Goal: Task Accomplishment & Management: Use online tool/utility

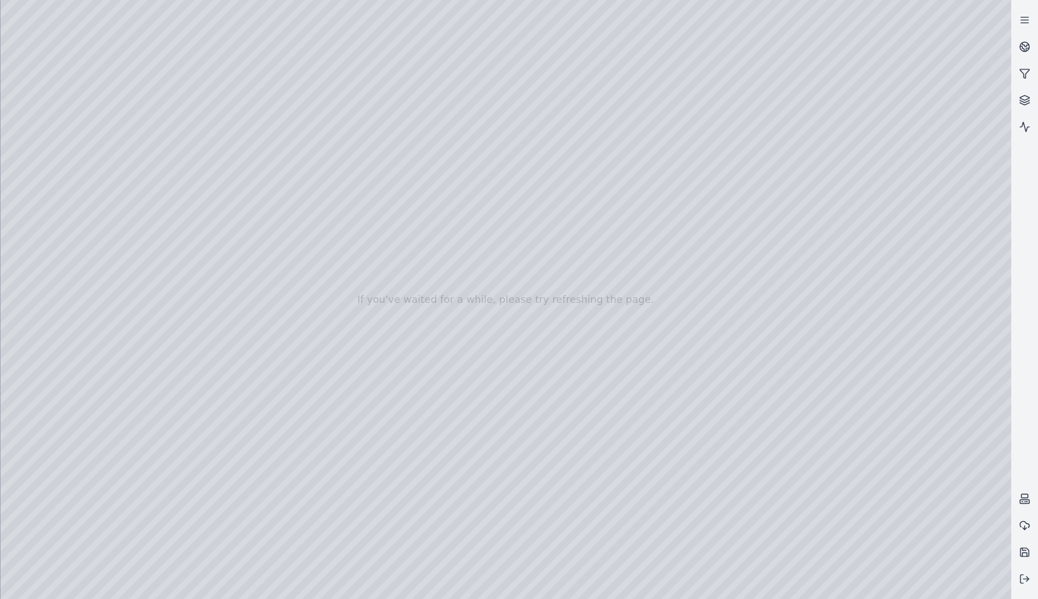
click at [105, 394] on div at bounding box center [506, 299] width 1011 height 599
click at [266, 292] on div at bounding box center [506, 299] width 1011 height 599
click at [195, 425] on div at bounding box center [506, 299] width 1011 height 599
click at [150, 472] on div at bounding box center [506, 299] width 1011 height 599
click at [190, 341] on div at bounding box center [506, 299] width 1011 height 599
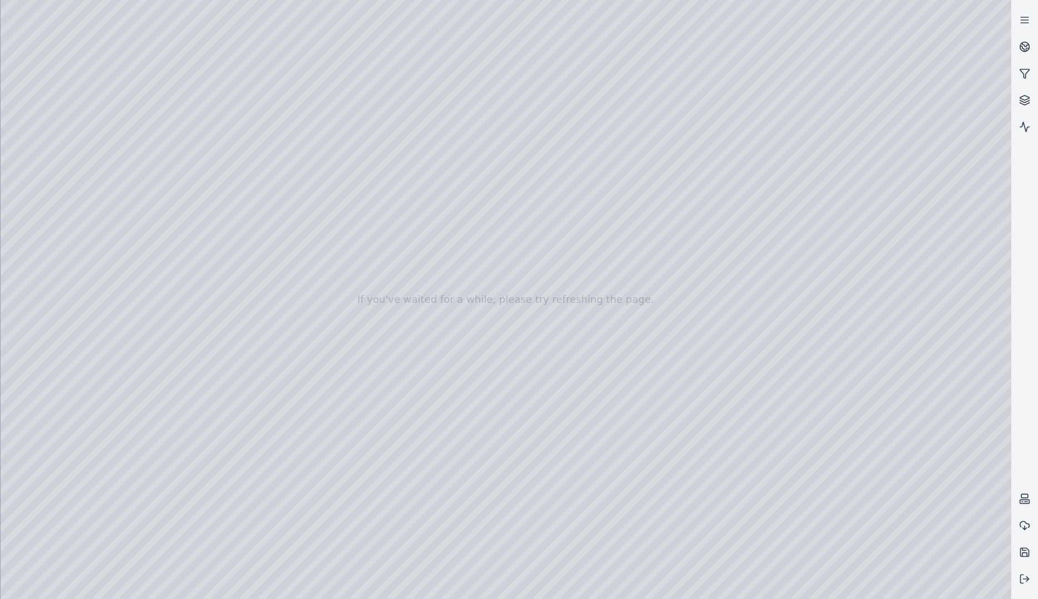
click at [183, 346] on div at bounding box center [506, 299] width 1011 height 599
click at [123, 367] on div at bounding box center [506, 299] width 1011 height 599
click at [198, 457] on div at bounding box center [506, 299] width 1011 height 599
click at [139, 409] on div at bounding box center [506, 299] width 1011 height 599
click at [133, 75] on div at bounding box center [506, 299] width 1011 height 599
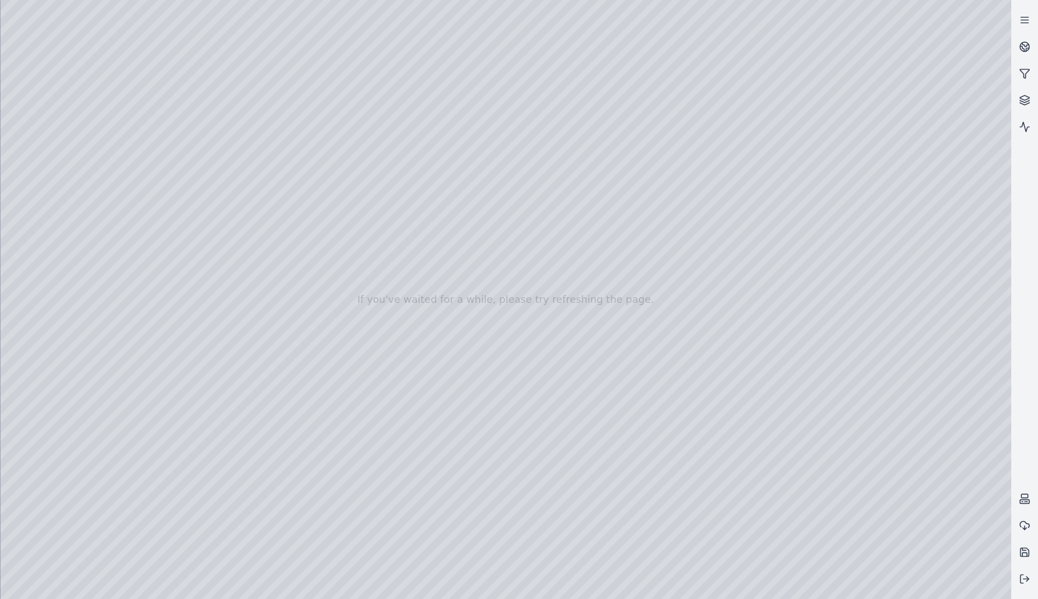
click at [671, 455] on div at bounding box center [506, 299] width 1011 height 599
click at [576, 317] on div at bounding box center [506, 299] width 1011 height 599
click at [59, 247] on div at bounding box center [506, 299] width 1011 height 599
click at [200, 341] on div at bounding box center [506, 299] width 1011 height 599
click at [220, 343] on div at bounding box center [506, 299] width 1011 height 599
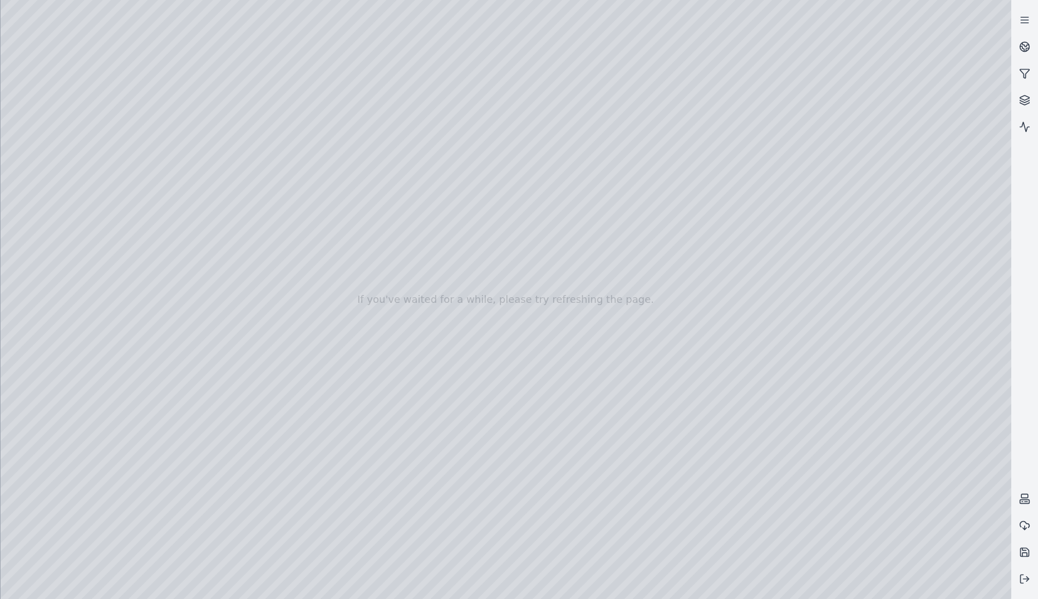
click at [153, 346] on div at bounding box center [506, 299] width 1011 height 599
drag, startPoint x: 217, startPoint y: 351, endPoint x: 141, endPoint y: 346, distance: 76.4
click at [141, 346] on div at bounding box center [506, 299] width 1011 height 599
click at [177, 404] on div at bounding box center [506, 299] width 1011 height 599
click at [260, 231] on div at bounding box center [506, 299] width 1011 height 599
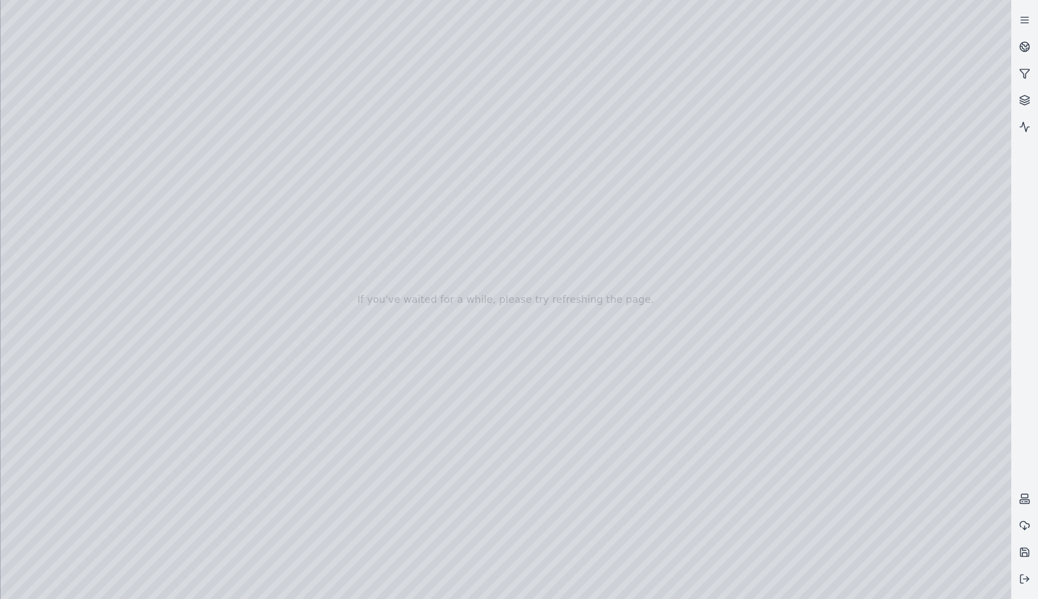
click at [269, 234] on div at bounding box center [506, 299] width 1011 height 599
click at [176, 401] on div at bounding box center [506, 299] width 1011 height 599
click at [347, 386] on div at bounding box center [506, 299] width 1011 height 599
click at [213, 234] on div at bounding box center [506, 299] width 1011 height 599
click at [263, 235] on div at bounding box center [506, 299] width 1011 height 599
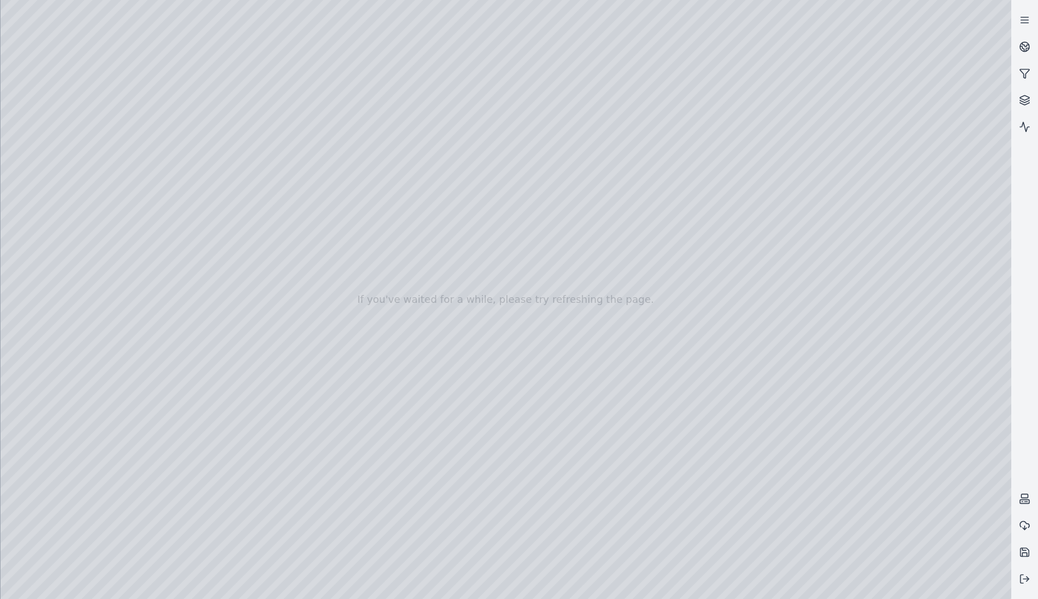
click at [230, 429] on div at bounding box center [506, 299] width 1011 height 599
drag, startPoint x: 431, startPoint y: 357, endPoint x: 401, endPoint y: 363, distance: 30.0
drag, startPoint x: 494, startPoint y: 431, endPoint x: 453, endPoint y: 433, distance: 41.3
click at [671, 341] on div at bounding box center [506, 299] width 1011 height 599
click at [671, 279] on div at bounding box center [506, 299] width 1011 height 599
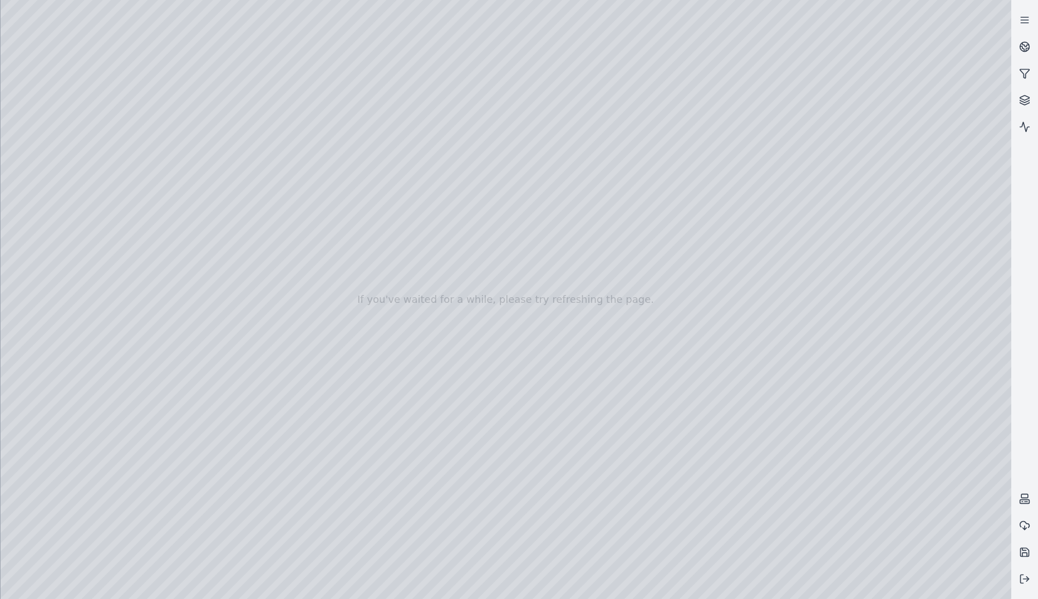
click at [248, 179] on div at bounding box center [506, 299] width 1011 height 599
click at [207, 235] on div at bounding box center [506, 299] width 1011 height 599
click at [200, 235] on div at bounding box center [506, 299] width 1011 height 599
click at [168, 283] on div at bounding box center [506, 299] width 1011 height 599
click at [184, 346] on div at bounding box center [506, 299] width 1011 height 599
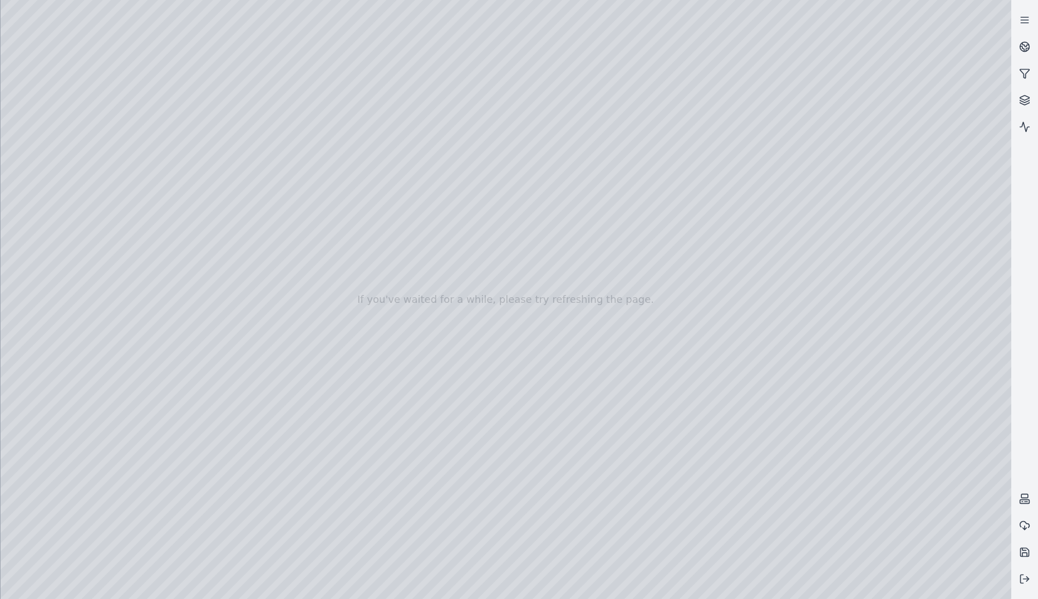
click at [231, 545] on div at bounding box center [506, 299] width 1011 height 599
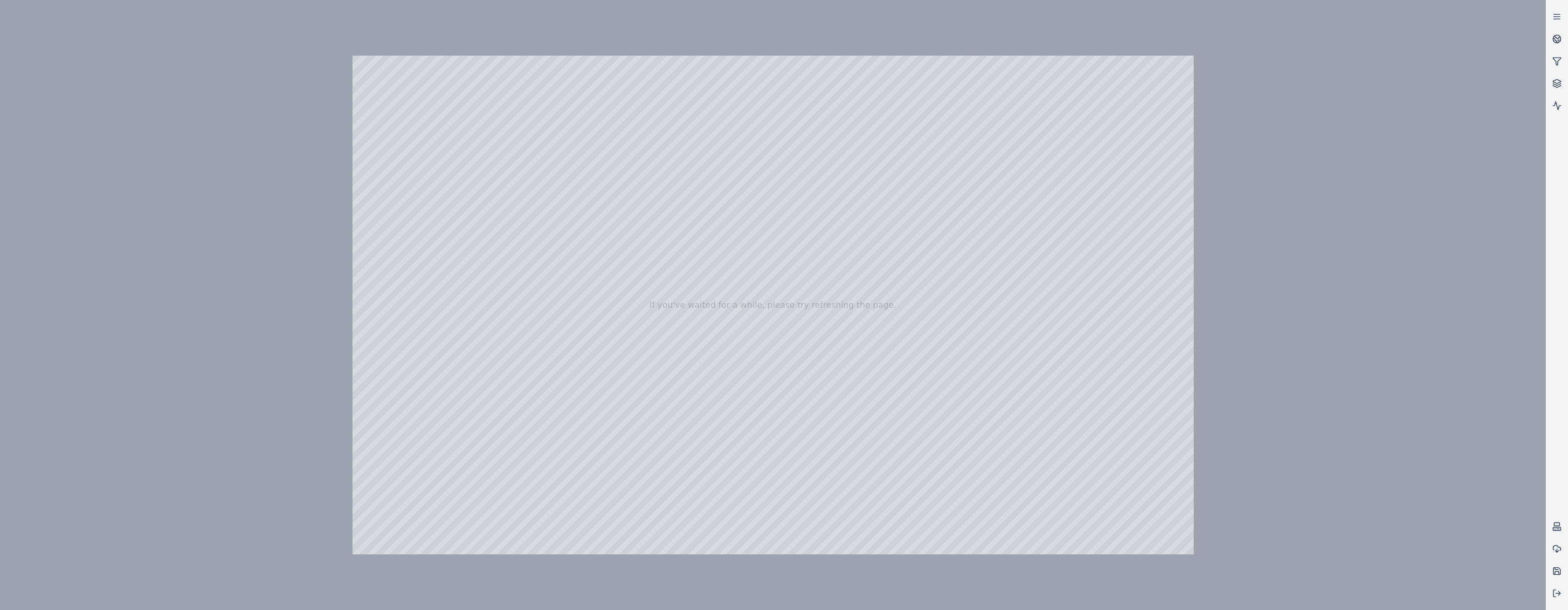
click at [558, 197] on div at bounding box center [773, 305] width 841 height 498
click at [558, 126] on div at bounding box center [773, 305] width 841 height 498
click at [404, 260] on div at bounding box center [773, 305] width 841 height 498
click at [558, 373] on div at bounding box center [773, 305] width 841 height 498
click at [558, 275] on div at bounding box center [773, 305] width 841 height 498
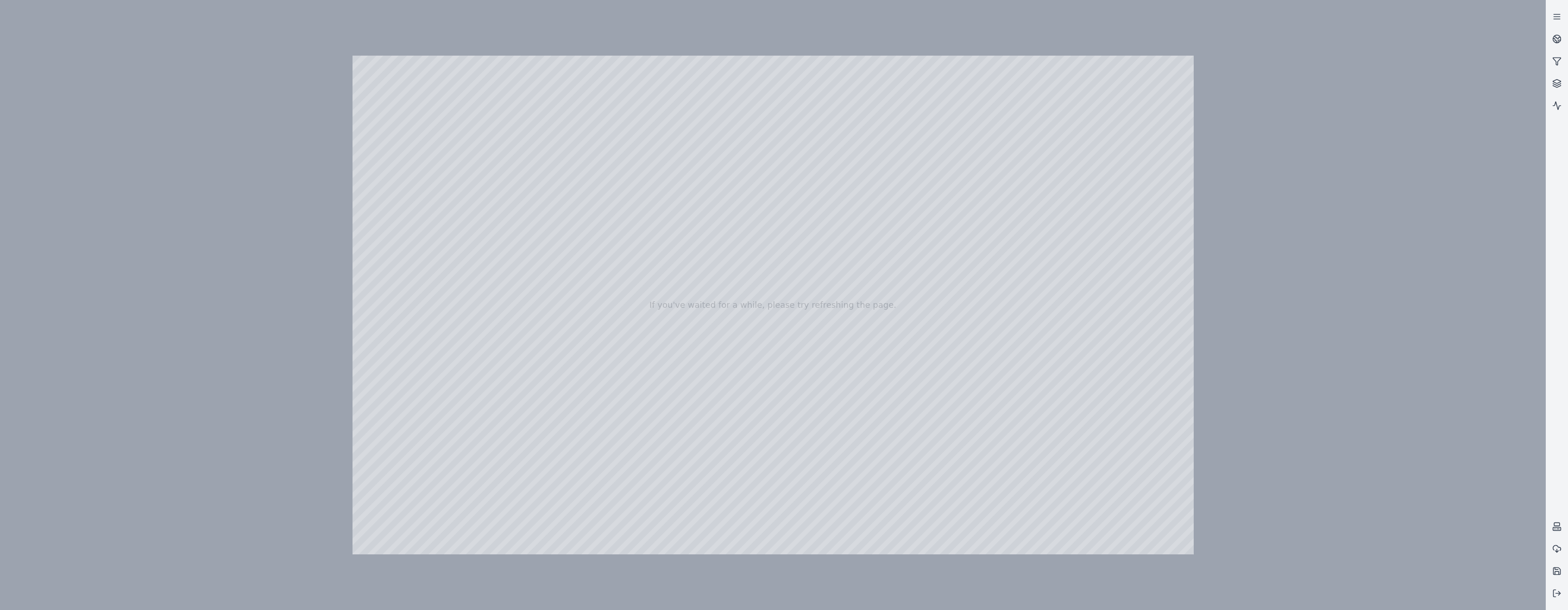
click at [551, 206] on div at bounding box center [773, 305] width 841 height 498
click at [520, 296] on div at bounding box center [773, 305] width 841 height 498
click at [509, 293] on div at bounding box center [773, 305] width 841 height 498
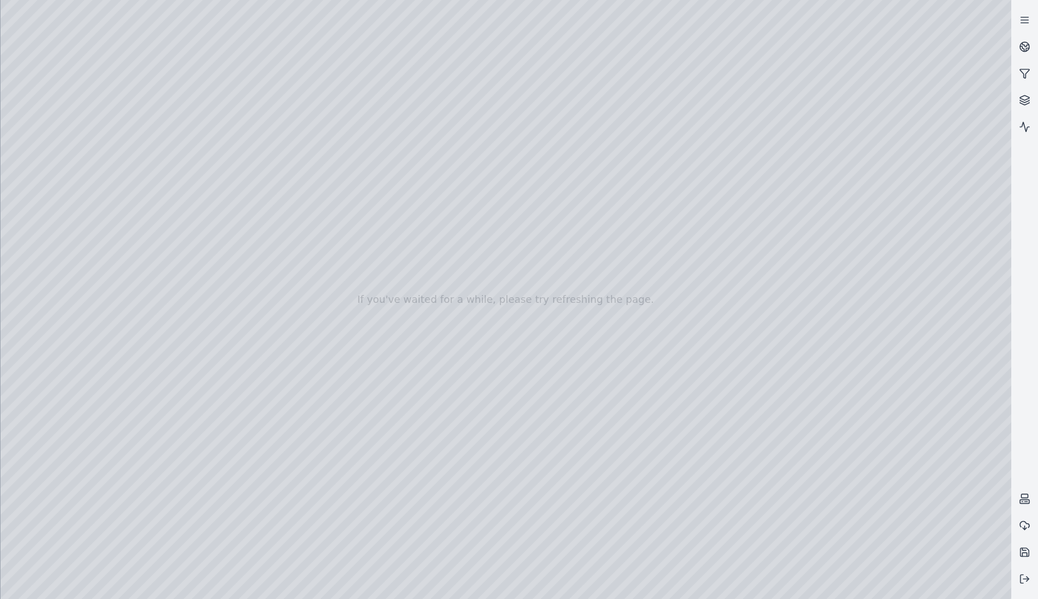
click at [212, 463] on div at bounding box center [506, 299] width 1011 height 599
click at [140, 68] on div at bounding box center [506, 299] width 1011 height 599
drag, startPoint x: 674, startPoint y: 81, endPoint x: 583, endPoint y: 47, distance: 97.4
click at [583, 47] on div at bounding box center [506, 299] width 1011 height 599
click at [435, 499] on div at bounding box center [506, 299] width 1011 height 599
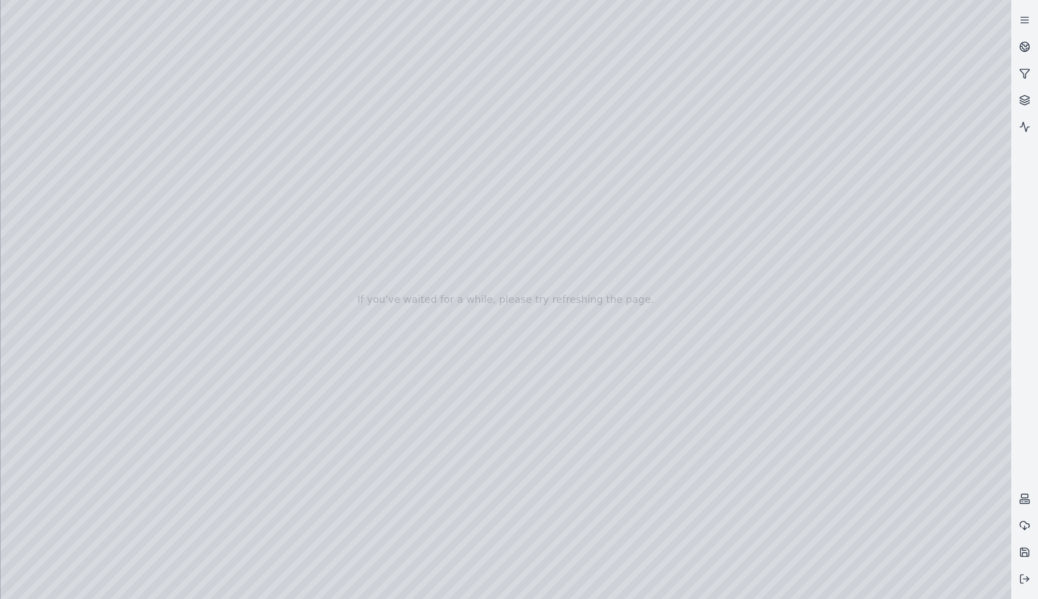
click at [26, 148] on div at bounding box center [506, 299] width 1011 height 599
click at [671, 48] on div at bounding box center [506, 299] width 1011 height 599
click at [58, 176] on div at bounding box center [506, 299] width 1011 height 599
click at [254, 454] on div at bounding box center [506, 299] width 1011 height 599
click at [125, 86] on div at bounding box center [506, 299] width 1011 height 599
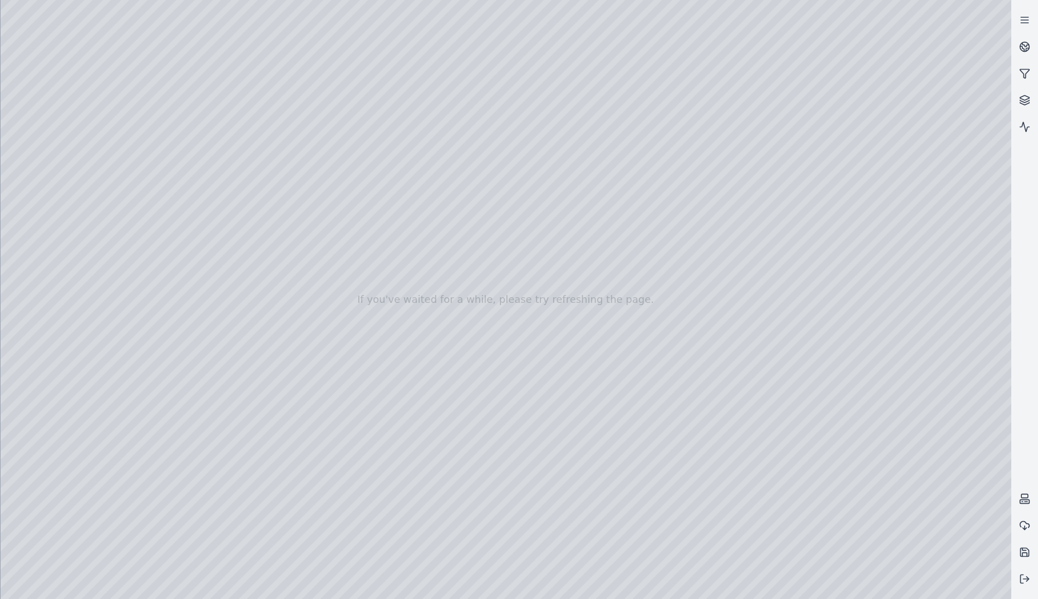
drag, startPoint x: 191, startPoint y: 86, endPoint x: 409, endPoint y: 278, distance: 289.9
click at [409, 278] on div at bounding box center [506, 299] width 1011 height 599
click at [484, 542] on div at bounding box center [506, 299] width 1011 height 599
click at [357, 239] on div at bounding box center [506, 299] width 1011 height 599
click at [46, 402] on div at bounding box center [506, 299] width 1011 height 599
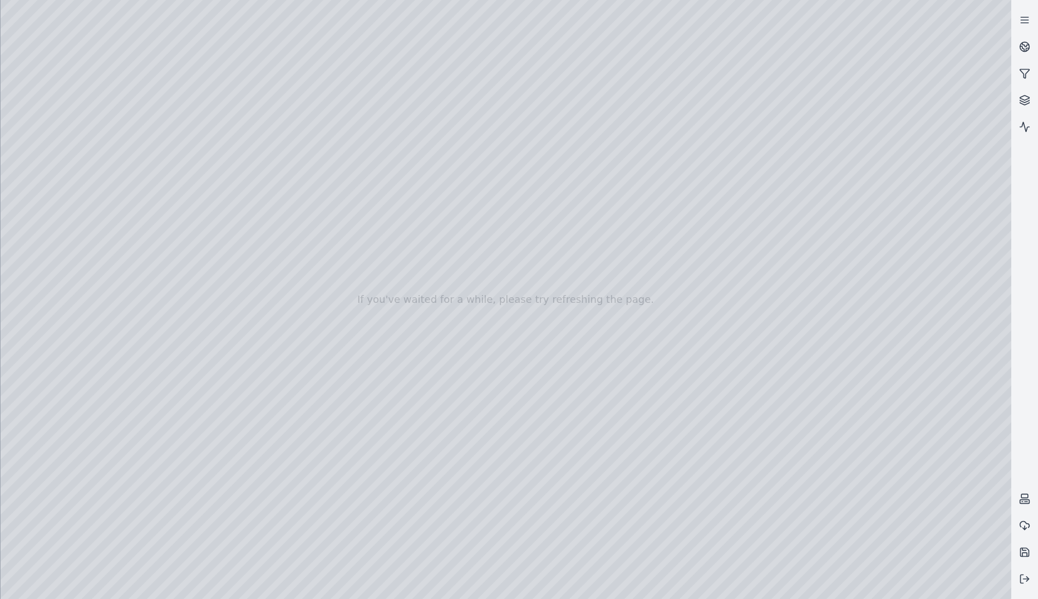
click at [53, 246] on div at bounding box center [506, 299] width 1011 height 599
click at [362, 261] on div at bounding box center [506, 299] width 1011 height 599
click at [563, 333] on div at bounding box center [506, 299] width 1011 height 599
click at [144, 72] on div at bounding box center [506, 299] width 1011 height 599
click at [500, 215] on div at bounding box center [506, 299] width 1011 height 599
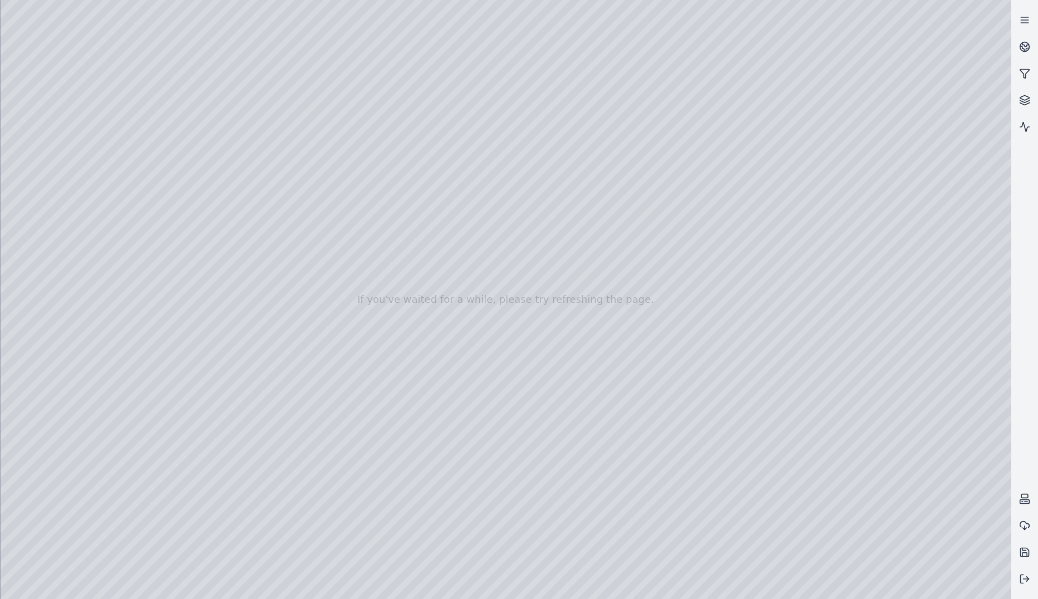
drag, startPoint x: 380, startPoint y: 63, endPoint x: 495, endPoint y: 72, distance: 115.6
click at [495, 72] on div at bounding box center [506, 299] width 1011 height 599
drag, startPoint x: 433, startPoint y: 49, endPoint x: 521, endPoint y: 55, distance: 88.1
click at [521, 55] on div at bounding box center [506, 299] width 1011 height 599
drag, startPoint x: 502, startPoint y: 59, endPoint x: 413, endPoint y: 52, distance: 89.3
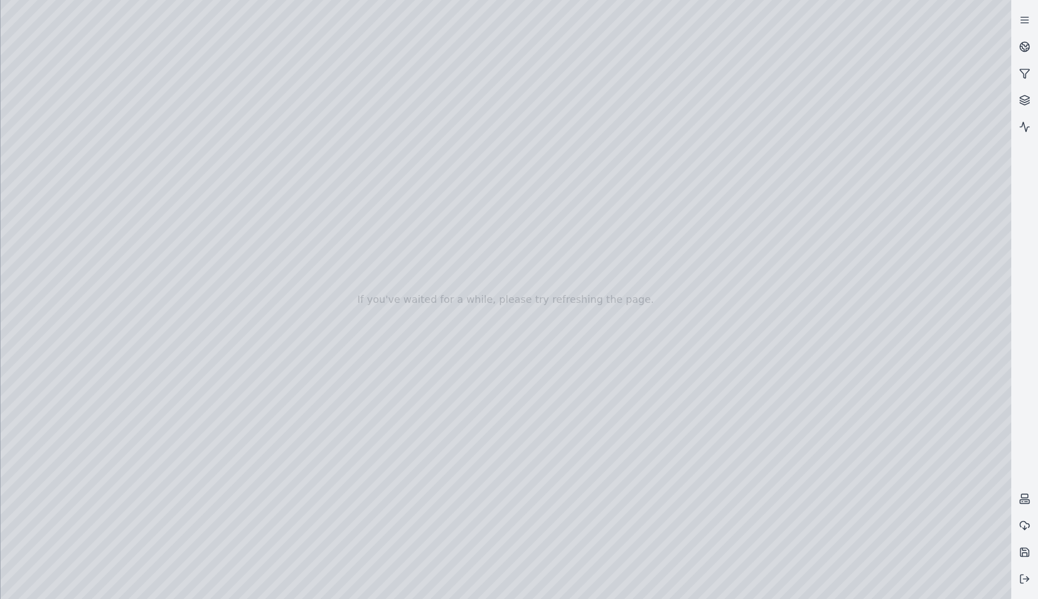
click at [413, 52] on div at bounding box center [506, 299] width 1011 height 599
drag, startPoint x: 418, startPoint y: 57, endPoint x: 367, endPoint y: 58, distance: 50.7
click at [367, 58] on div at bounding box center [506, 299] width 1011 height 599
drag, startPoint x: 485, startPoint y: 61, endPoint x: 539, endPoint y: 64, distance: 54.1
click at [539, 64] on div at bounding box center [506, 299] width 1011 height 599
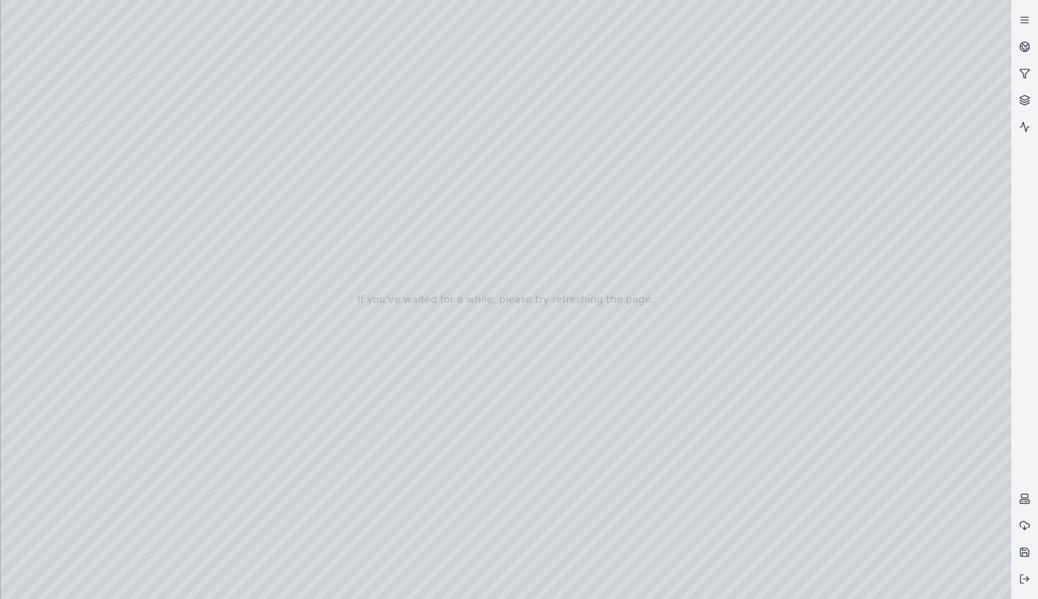
click at [671, 58] on div at bounding box center [506, 299] width 1011 height 599
click at [671, 84] on div at bounding box center [506, 299] width 1011 height 599
click at [671, 140] on div at bounding box center [506, 299] width 1011 height 599
click at [671, 58] on div at bounding box center [506, 299] width 1011 height 599
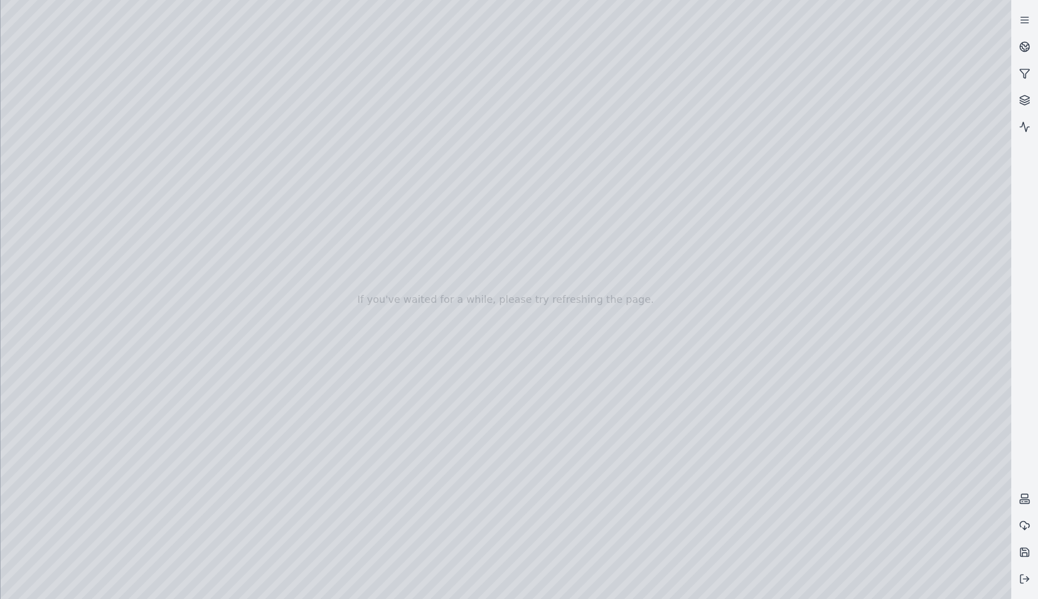
click at [57, 240] on div at bounding box center [506, 299] width 1011 height 599
click at [652, 377] on div at bounding box center [506, 299] width 1011 height 599
click at [257, 178] on div at bounding box center [506, 299] width 1011 height 599
click at [191, 288] on div at bounding box center [506, 299] width 1011 height 599
click at [166, 369] on div at bounding box center [506, 299] width 1011 height 599
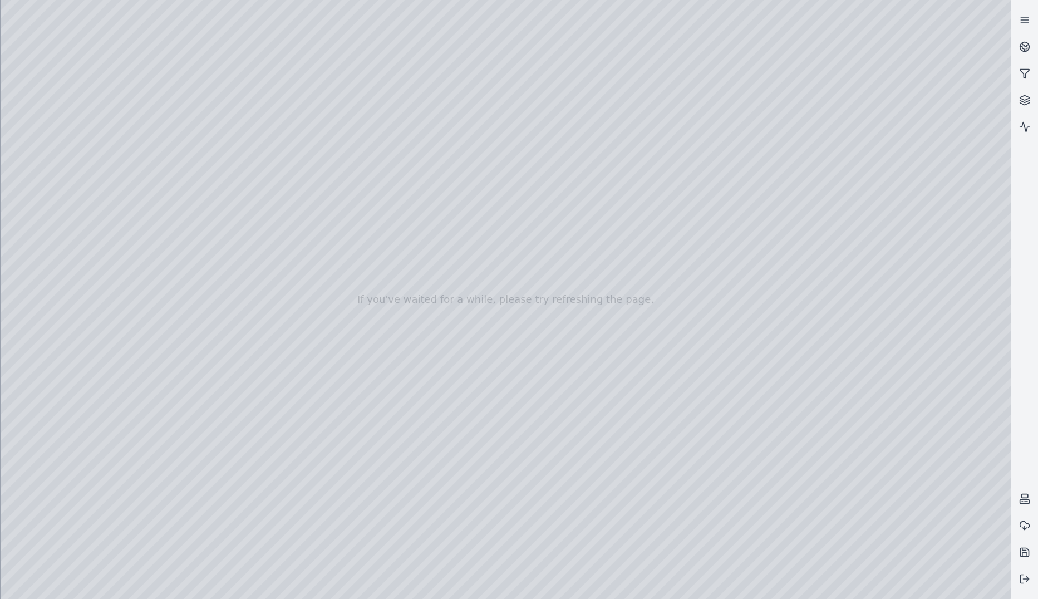
drag, startPoint x: 239, startPoint y: 538, endPoint x: 246, endPoint y: 298, distance: 239.5
click at [243, 311] on div at bounding box center [506, 299] width 1011 height 599
click at [264, 236] on div at bounding box center [506, 299] width 1011 height 599
click at [242, 539] on div at bounding box center [506, 299] width 1011 height 599
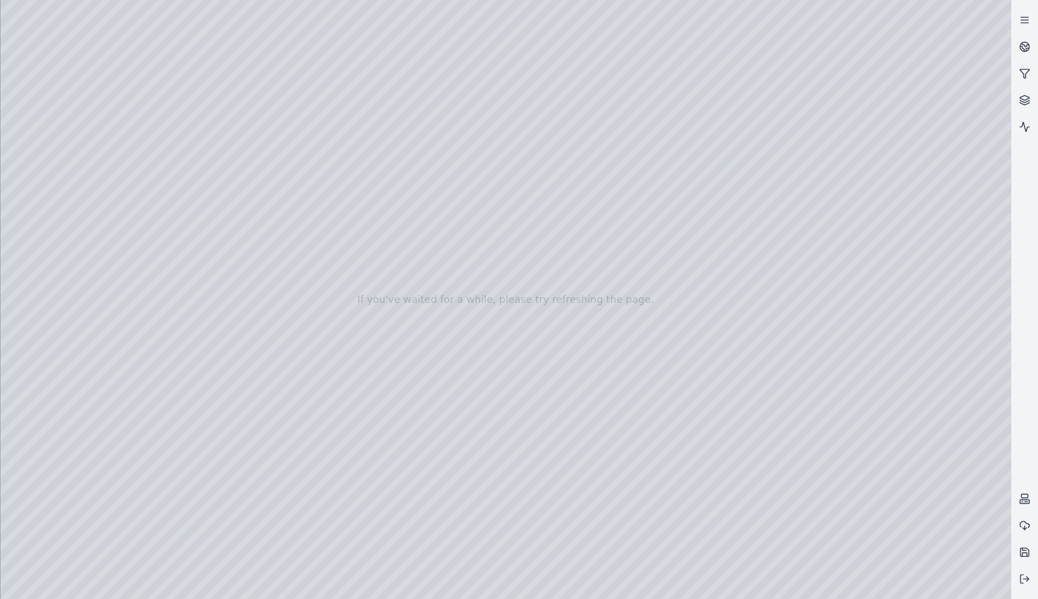
click at [533, 332] on div at bounding box center [506, 299] width 1011 height 599
drag, startPoint x: 840, startPoint y: 448, endPoint x: 857, endPoint y: 457, distance: 19.4
click at [671, 457] on div at bounding box center [506, 299] width 1011 height 599
drag, startPoint x: 451, startPoint y: 47, endPoint x: 478, endPoint y: 91, distance: 50.7
click at [484, 75] on div at bounding box center [506, 299] width 1011 height 599
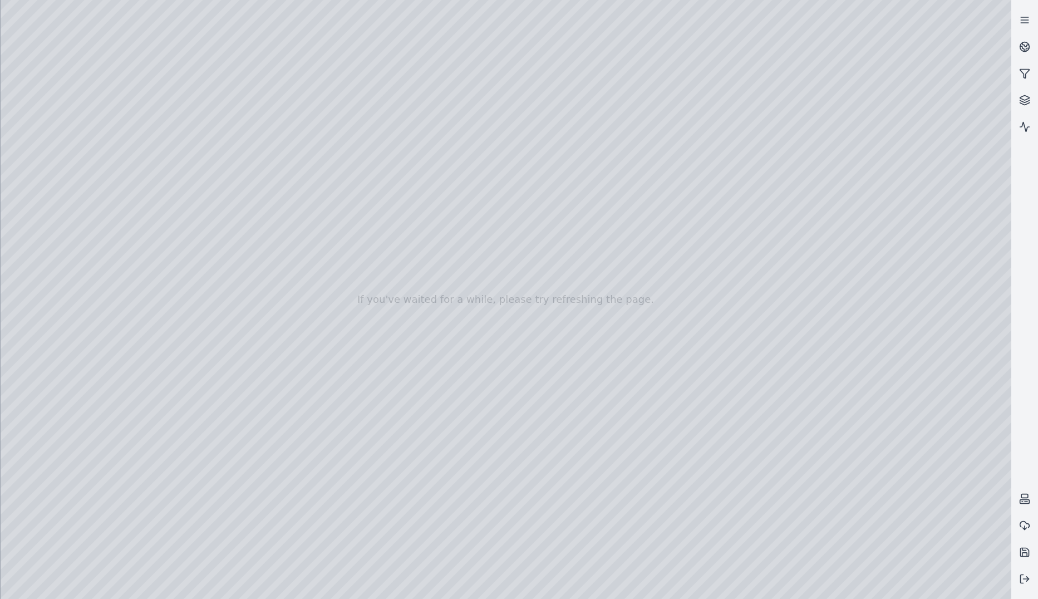
drag, startPoint x: 411, startPoint y: 53, endPoint x: 476, endPoint y: 68, distance: 66.3
click at [476, 68] on div at bounding box center [506, 299] width 1011 height 599
drag, startPoint x: 551, startPoint y: 48, endPoint x: 621, endPoint y: 68, distance: 73.5
click at [621, 68] on div at bounding box center [506, 299] width 1011 height 599
drag, startPoint x: 733, startPoint y: 51, endPoint x: 787, endPoint y: 138, distance: 102.3
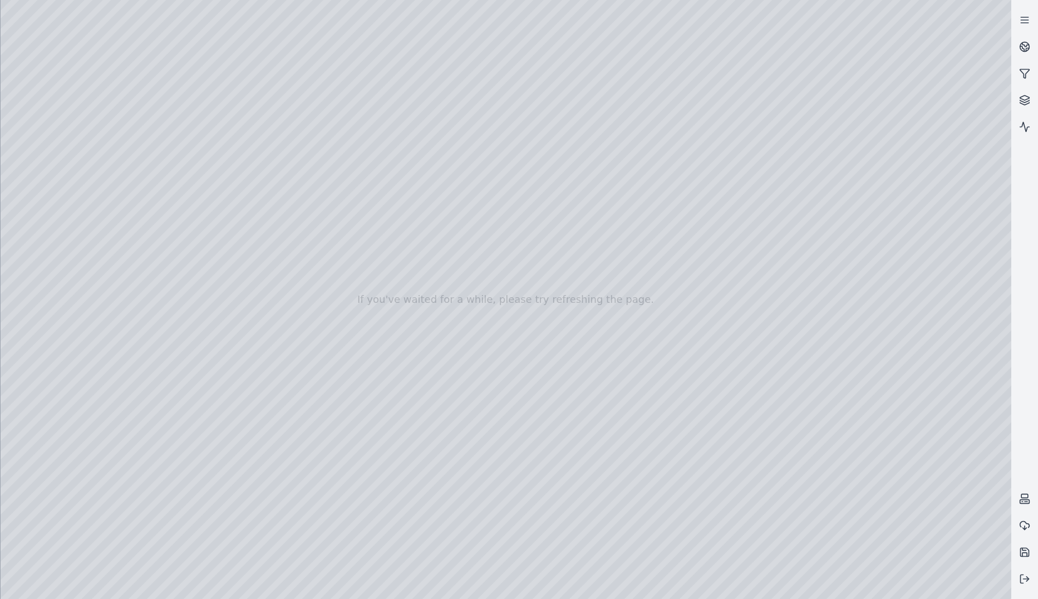
click at [671, 121] on div at bounding box center [506, 299] width 1011 height 599
drag, startPoint x: 604, startPoint y: 356, endPoint x: 622, endPoint y: 355, distance: 17.8
click at [622, 355] on div at bounding box center [506, 299] width 1011 height 599
click at [610, 357] on div at bounding box center [506, 299] width 1011 height 599
click at [671, 361] on div at bounding box center [506, 299] width 1011 height 599
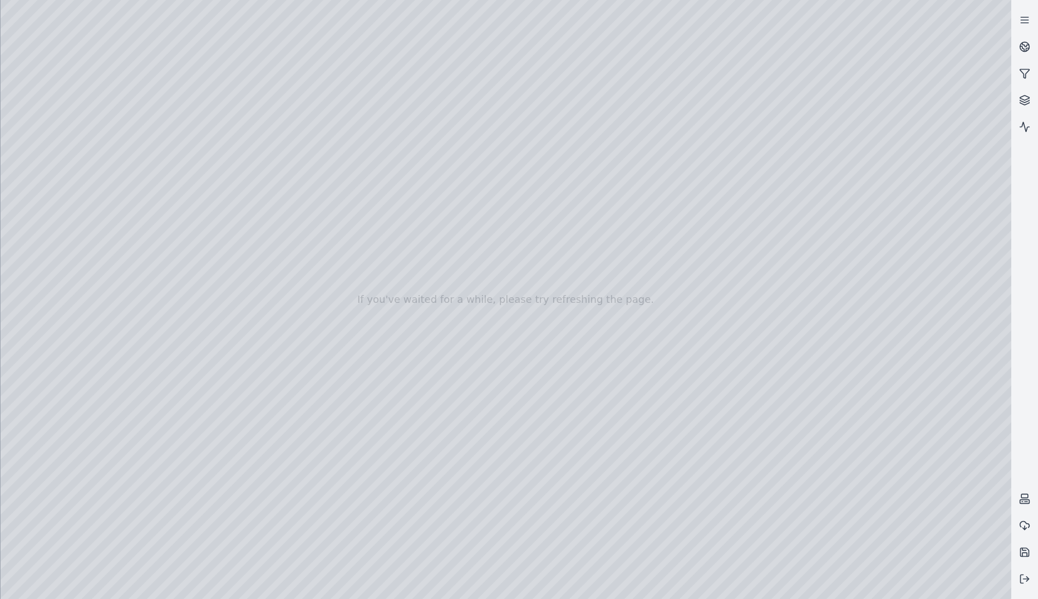
drag, startPoint x: 842, startPoint y: 361, endPoint x: 843, endPoint y: 393, distance: 32.3
click at [671, 361] on div at bounding box center [506, 299] width 1011 height 599
drag, startPoint x: 841, startPoint y: 443, endPoint x: 875, endPoint y: 442, distance: 34.0
click at [671, 442] on div at bounding box center [506, 299] width 1011 height 599
drag, startPoint x: 834, startPoint y: 446, endPoint x: 836, endPoint y: 455, distance: 8.4
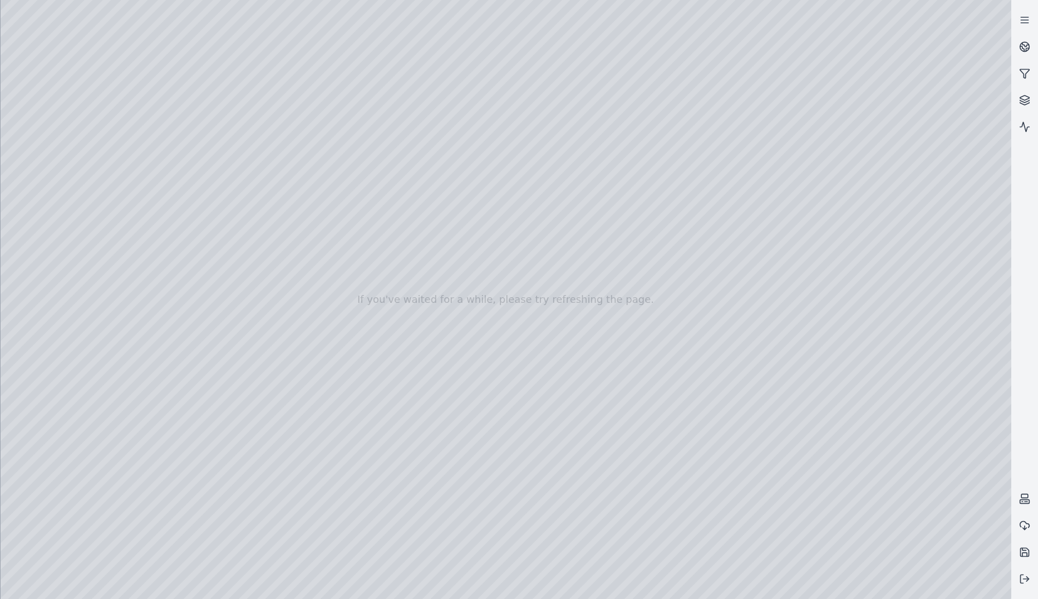
click at [671, 455] on div at bounding box center [506, 299] width 1011 height 599
drag, startPoint x: 837, startPoint y: 444, endPoint x: 843, endPoint y: 449, distance: 7.1
click at [671, 449] on div at bounding box center [506, 299] width 1011 height 599
click at [671, 55] on div at bounding box center [506, 299] width 1011 height 599
click at [671, 56] on div at bounding box center [506, 299] width 1011 height 599
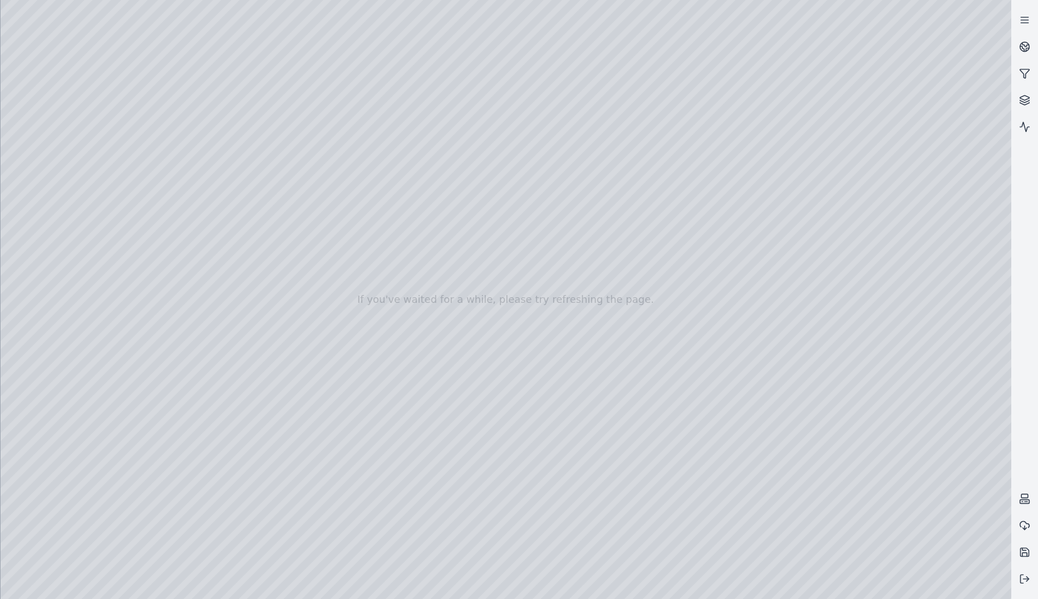
click at [671, 56] on div at bounding box center [506, 299] width 1011 height 599
click at [671, 401] on div at bounding box center [506, 299] width 1011 height 599
click at [671, 386] on div at bounding box center [506, 299] width 1011 height 599
click at [671, 137] on div at bounding box center [506, 299] width 1011 height 599
click at [671, 142] on div at bounding box center [506, 299] width 1011 height 599
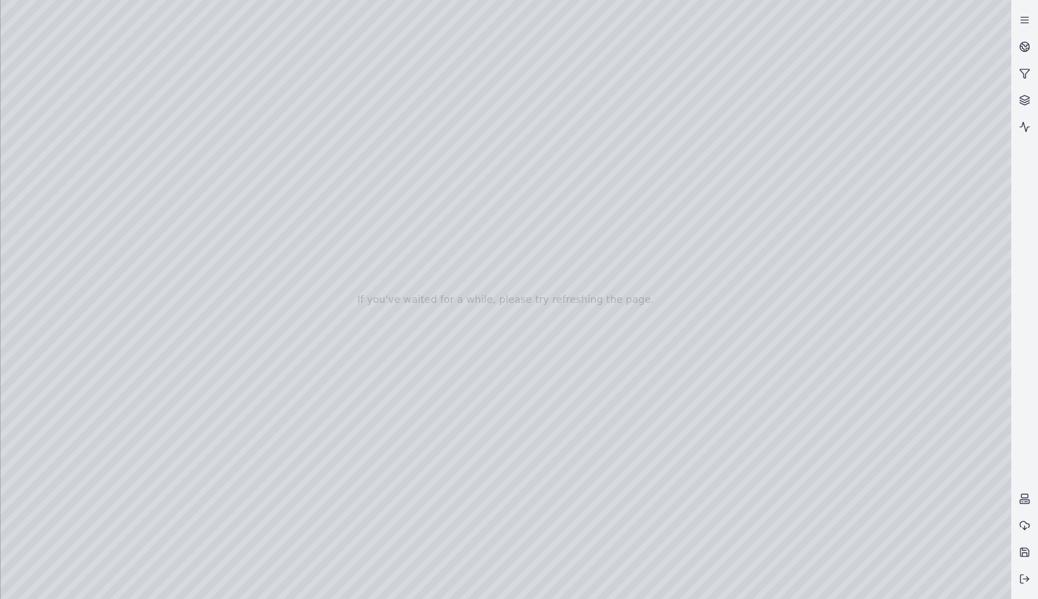
drag, startPoint x: 751, startPoint y: 22, endPoint x: 772, endPoint y: 61, distance: 44.3
click at [671, 23] on div at bounding box center [506, 299] width 1011 height 599
click at [671, 141] on div at bounding box center [506, 299] width 1011 height 599
click at [671, 290] on div at bounding box center [506, 299] width 1011 height 599
click at [671, 288] on div at bounding box center [506, 299] width 1011 height 599
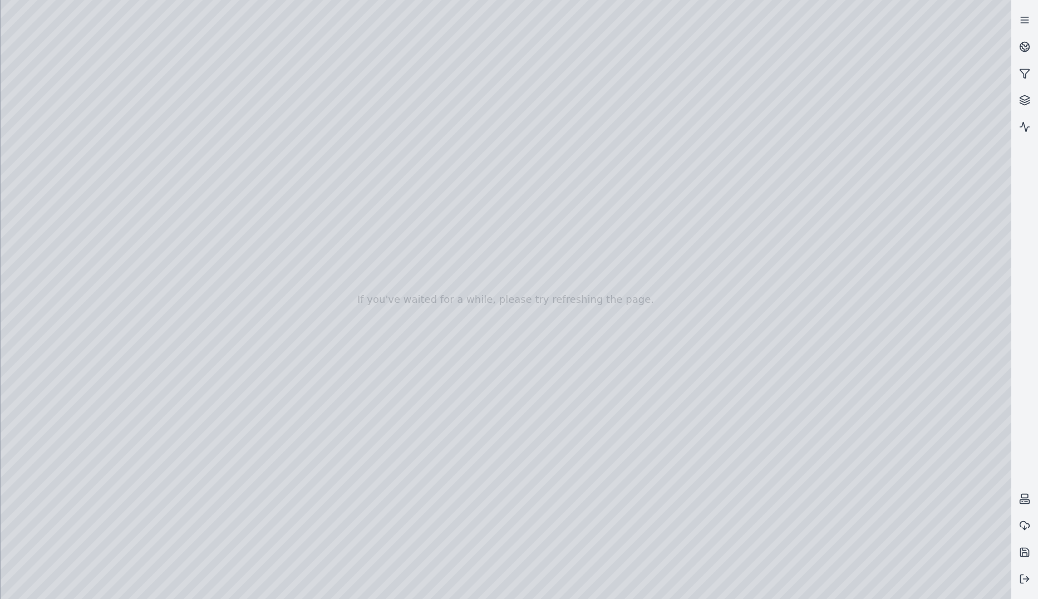
click at [576, 323] on div at bounding box center [506, 299] width 1011 height 599
click at [671, 425] on div at bounding box center [506, 299] width 1011 height 599
click at [650, 424] on div at bounding box center [506, 299] width 1011 height 599
click at [671, 369] on div at bounding box center [506, 299] width 1011 height 599
click at [671, 396] on div at bounding box center [506, 299] width 1011 height 599
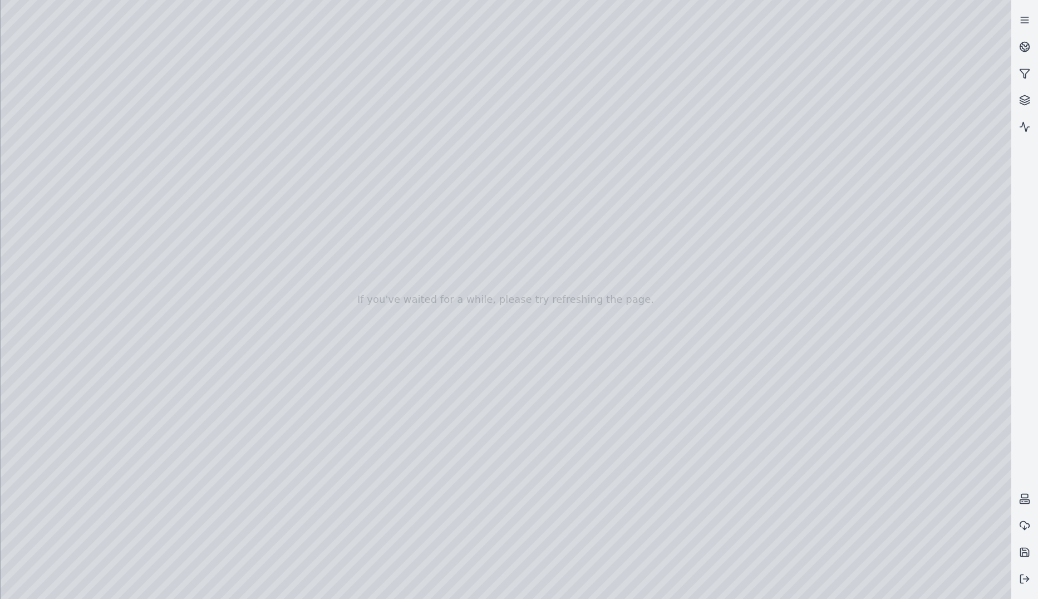
click at [651, 423] on div at bounding box center [506, 299] width 1011 height 599
click at [559, 320] on div at bounding box center [506, 299] width 1011 height 599
click at [38, 246] on div at bounding box center [506, 299] width 1011 height 599
click at [46, 244] on div at bounding box center [506, 299] width 1011 height 599
click at [265, 294] on div at bounding box center [506, 299] width 1011 height 599
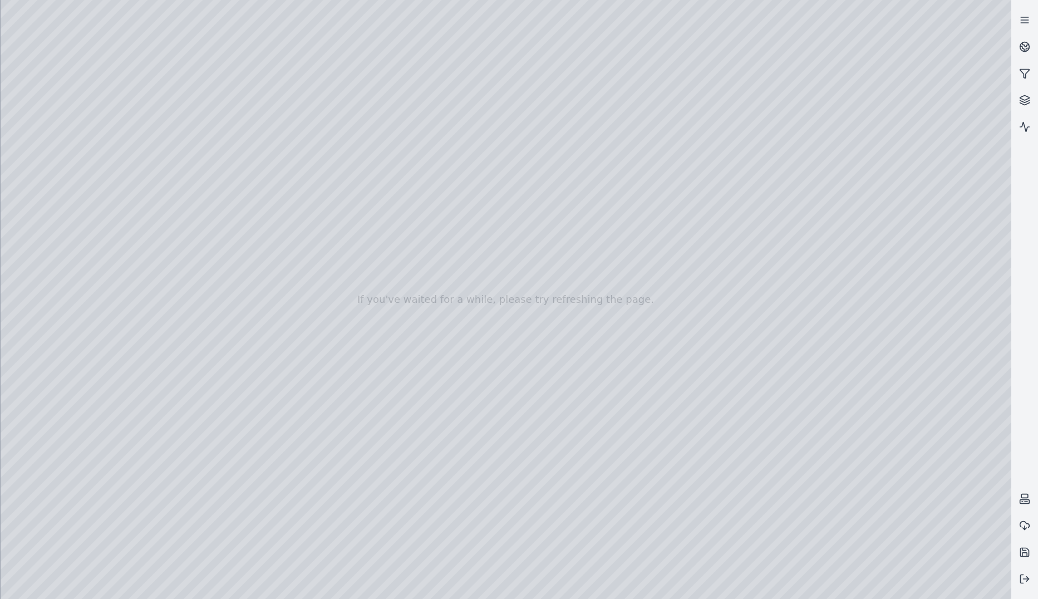
click at [400, 312] on div at bounding box center [506, 299] width 1011 height 599
drag, startPoint x: 50, startPoint y: 148, endPoint x: 77, endPoint y: 154, distance: 28.5
click at [50, 148] on div at bounding box center [506, 299] width 1011 height 599
click at [65, 172] on div at bounding box center [506, 299] width 1011 height 599
click at [258, 467] on div at bounding box center [506, 299] width 1011 height 599
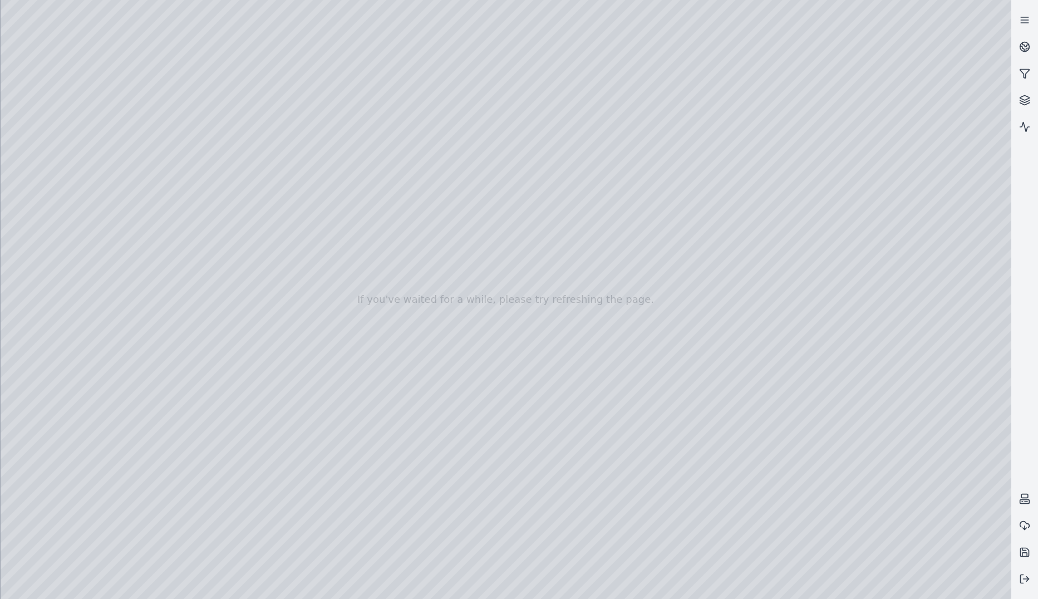
click at [248, 232] on div at bounding box center [506, 299] width 1011 height 599
click at [119, 40] on div at bounding box center [506, 299] width 1011 height 599
click at [202, 288] on div at bounding box center [506, 299] width 1011 height 599
click at [119, 39] on div at bounding box center [506, 299] width 1011 height 599
click at [136, 288] on div at bounding box center [506, 299] width 1011 height 599
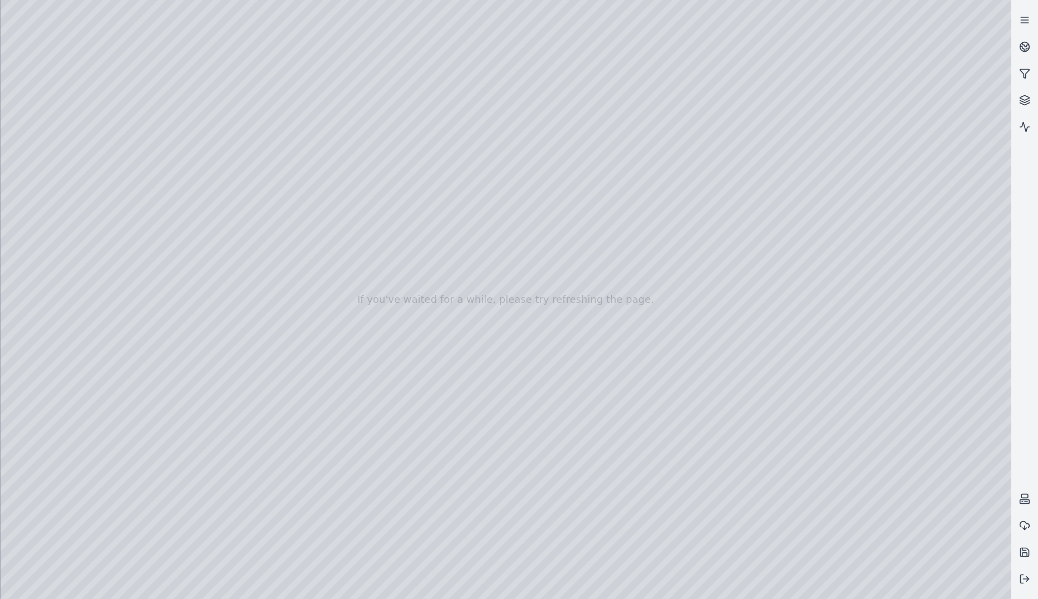
click at [119, 38] on div at bounding box center [506, 299] width 1011 height 599
click at [134, 81] on div at bounding box center [506, 299] width 1011 height 599
drag, startPoint x: 195, startPoint y: 80, endPoint x: 458, endPoint y: 279, distance: 329.9
click at [458, 279] on div at bounding box center [506, 299] width 1011 height 599
click at [518, 546] on div at bounding box center [506, 299] width 1011 height 599
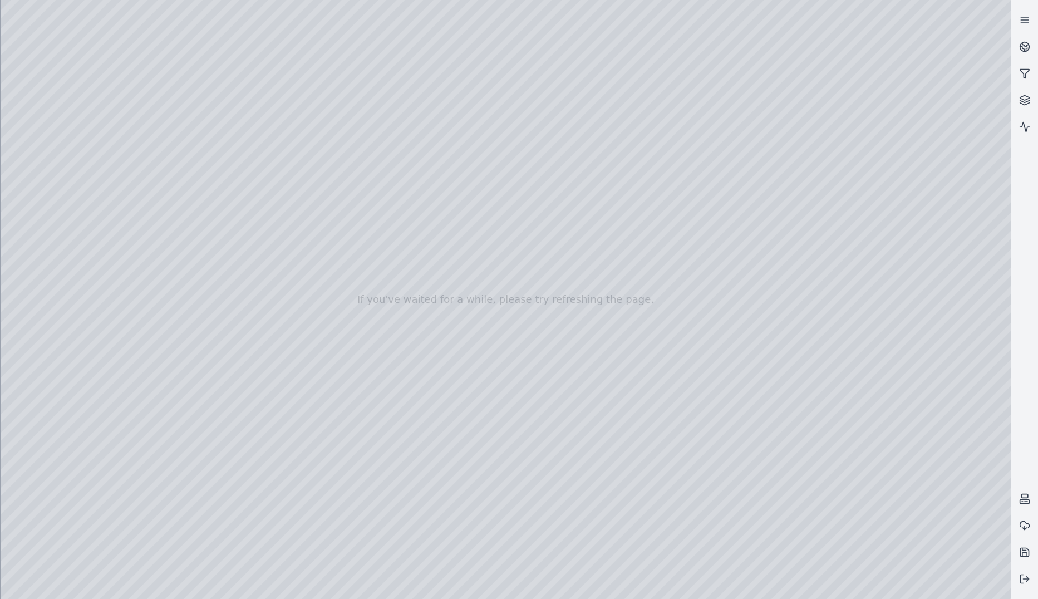
click at [518, 254] on div at bounding box center [506, 299] width 1011 height 599
click at [56, 401] on div at bounding box center [506, 299] width 1011 height 599
click at [58, 246] on div at bounding box center [506, 299] width 1011 height 599
click at [241, 537] on div at bounding box center [506, 299] width 1011 height 599
click at [671, 421] on div at bounding box center [506, 299] width 1011 height 599
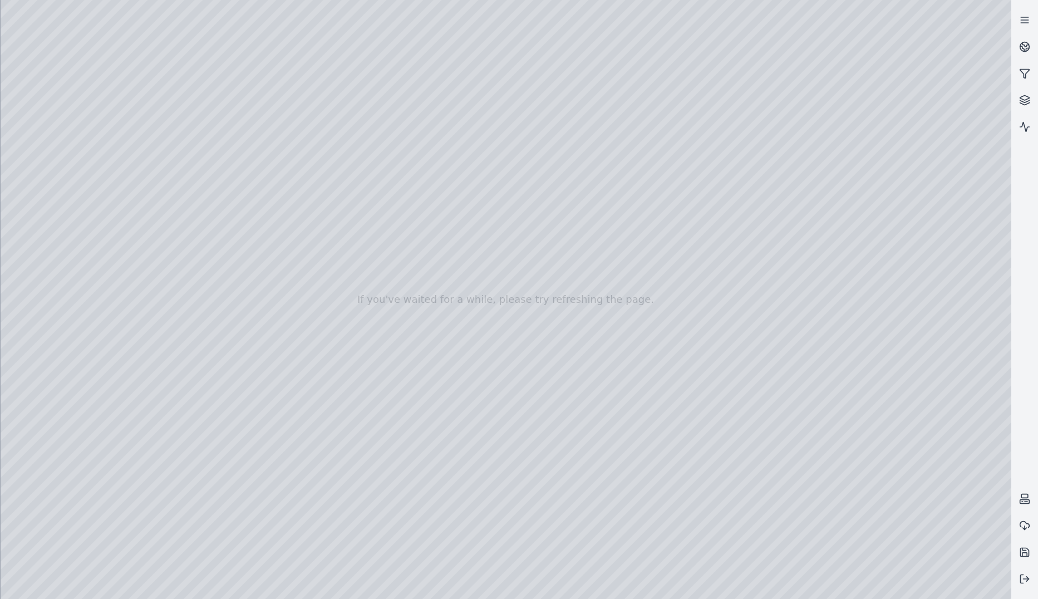
click at [577, 310] on div at bounding box center [506, 299] width 1011 height 599
click at [568, 316] on div at bounding box center [506, 299] width 1011 height 599
click at [671, 361] on div at bounding box center [506, 299] width 1011 height 599
click at [561, 343] on div at bounding box center [506, 299] width 1011 height 599
click at [566, 335] on div at bounding box center [506, 299] width 1011 height 599
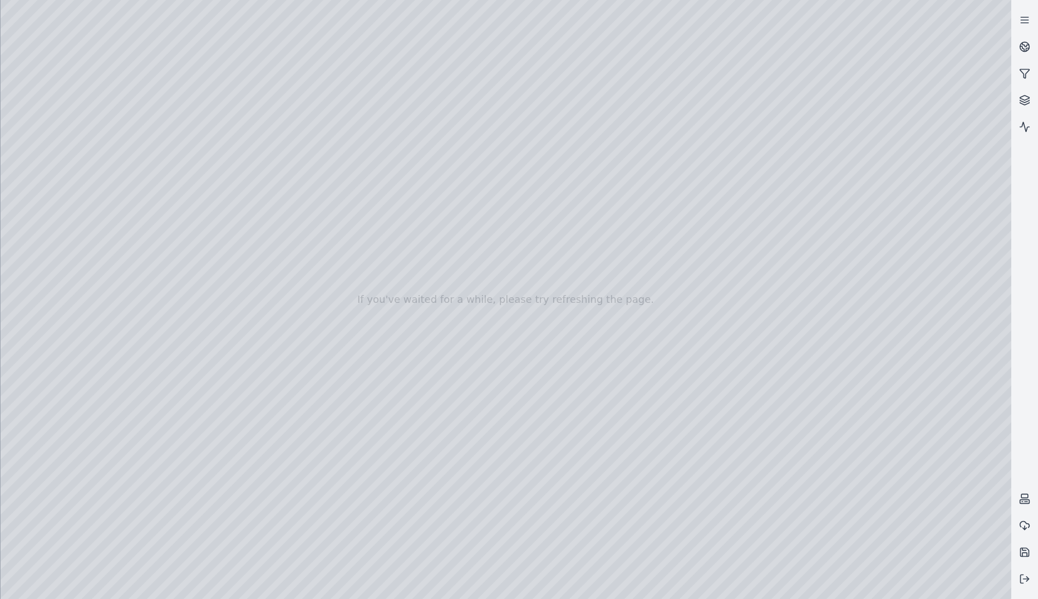
click at [67, 284] on div at bounding box center [506, 299] width 1011 height 599
click at [66, 270] on div at bounding box center [506, 299] width 1011 height 599
click at [219, 303] on div at bounding box center [506, 299] width 1011 height 599
click at [58, 153] on div at bounding box center [506, 299] width 1011 height 599
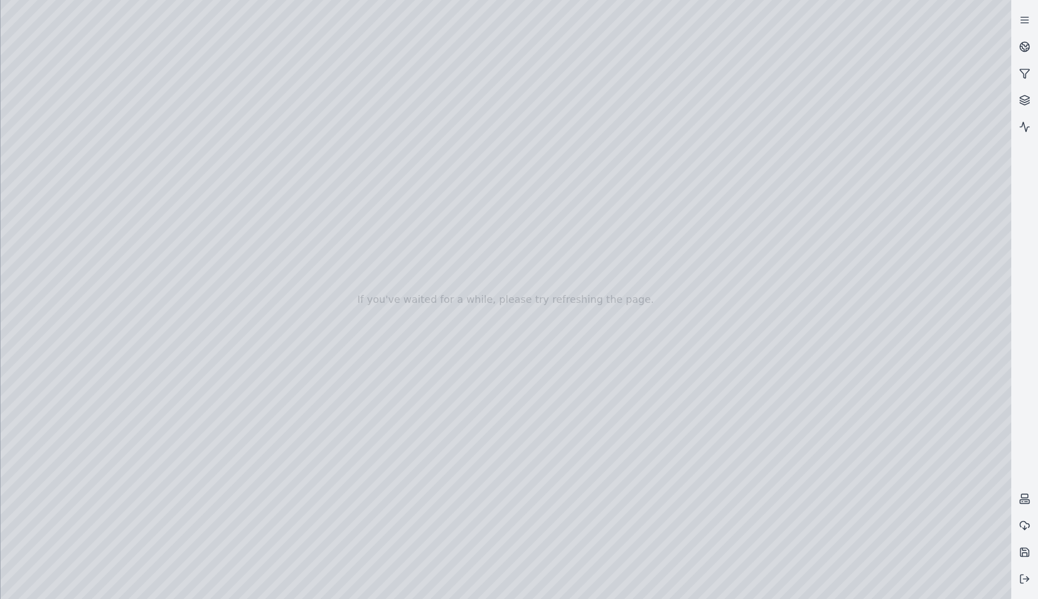
click at [56, 227] on div at bounding box center [506, 299] width 1011 height 599
click at [54, 247] on div at bounding box center [506, 299] width 1011 height 599
click at [445, 273] on div at bounding box center [506, 299] width 1011 height 599
click at [671, 16] on div at bounding box center [506, 299] width 1011 height 599
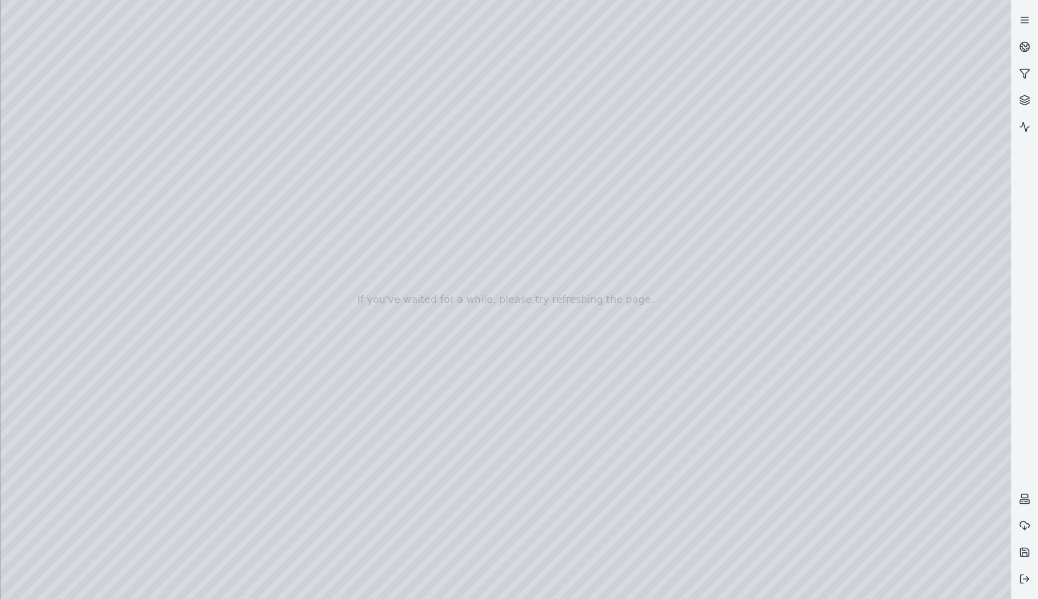
click at [671, 53] on div at bounding box center [506, 299] width 1011 height 599
click at [671, 56] on div at bounding box center [506, 299] width 1011 height 599
drag, startPoint x: 699, startPoint y: 303, endPoint x: 438, endPoint y: 433, distance: 291.8
drag, startPoint x: 732, startPoint y: 355, endPoint x: 385, endPoint y: 575, distance: 410.4
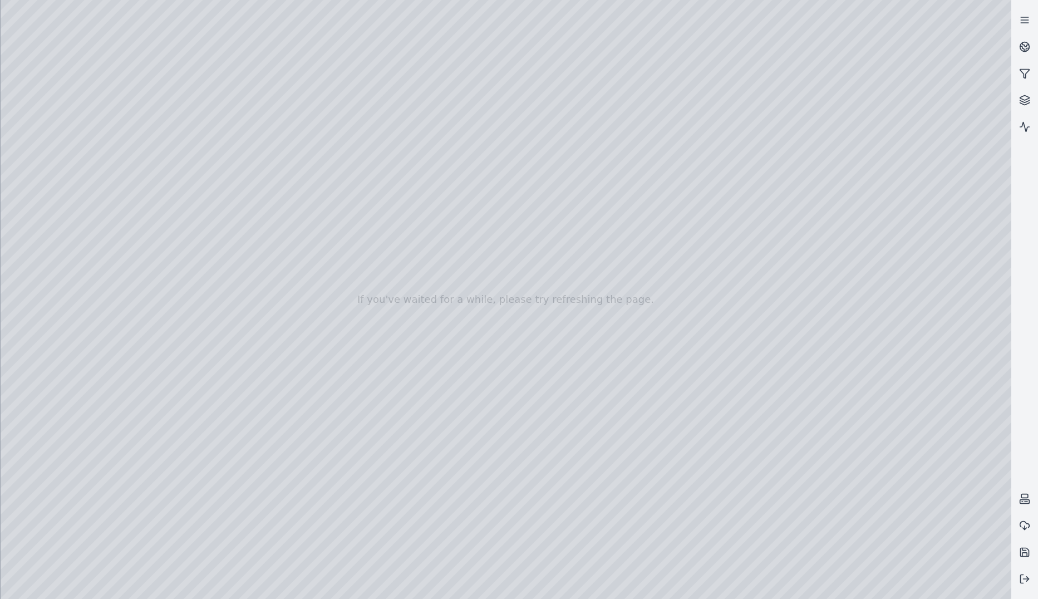
drag, startPoint x: 679, startPoint y: 447, endPoint x: 598, endPoint y: 453, distance: 81.5
click at [205, 488] on div at bounding box center [506, 299] width 1011 height 599
click at [225, 168] on div at bounding box center [506, 299] width 1011 height 599
click at [223, 175] on div at bounding box center [506, 299] width 1011 height 599
click at [194, 272] on div at bounding box center [506, 299] width 1011 height 599
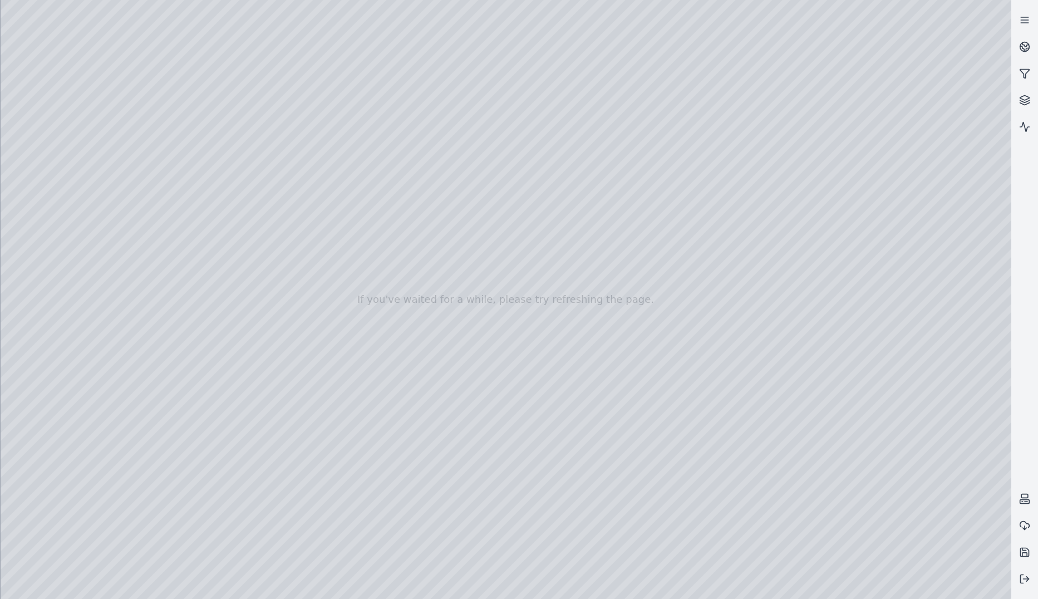
click at [176, 421] on div at bounding box center [506, 299] width 1011 height 599
click at [210, 292] on div at bounding box center [506, 299] width 1011 height 599
drag, startPoint x: 164, startPoint y: 448, endPoint x: 165, endPoint y: 439, distance: 9.1
click at [164, 446] on div at bounding box center [506, 299] width 1011 height 599
click at [205, 236] on div at bounding box center [506, 299] width 1011 height 599
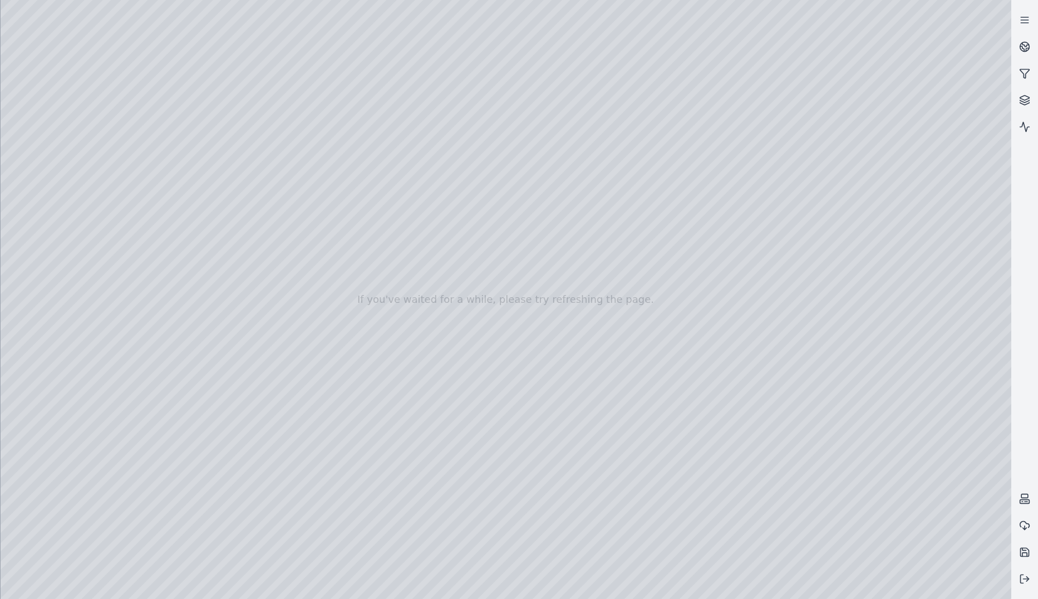
click at [160, 285] on div at bounding box center [506, 299] width 1011 height 599
click at [164, 350] on div at bounding box center [506, 299] width 1011 height 599
click at [248, 539] on div at bounding box center [506, 299] width 1011 height 599
click at [551, 499] on div at bounding box center [506, 299] width 1011 height 599
click at [553, 47] on div at bounding box center [506, 299] width 1011 height 599
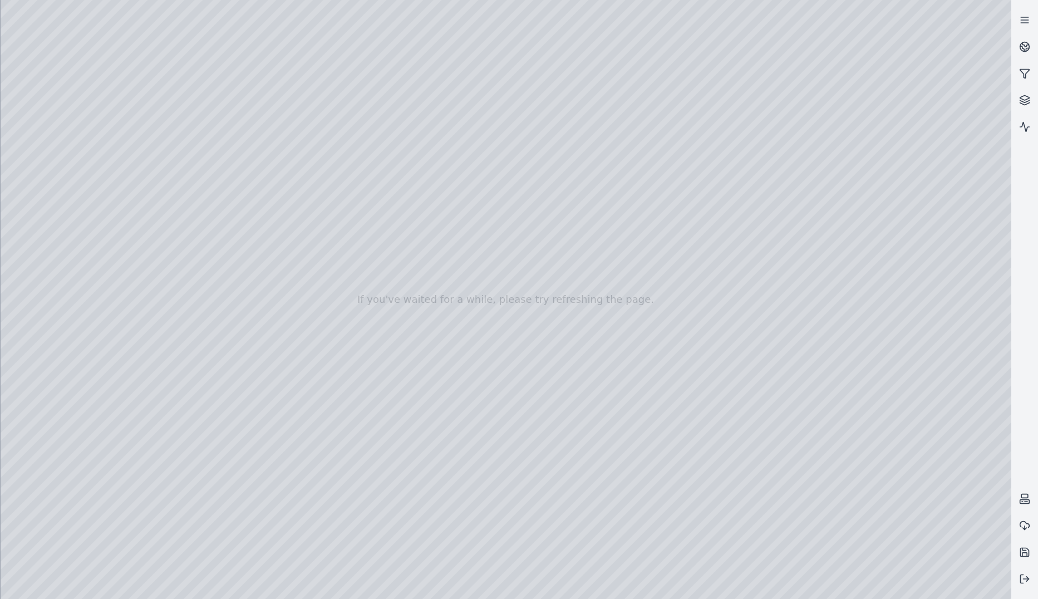
click at [317, 426] on div at bounding box center [506, 299] width 1011 height 599
click at [664, 321] on div at bounding box center [506, 299] width 1011 height 599
drag, startPoint x: 522, startPoint y: 327, endPoint x: 596, endPoint y: 336, distance: 75.2
click at [596, 336] on div at bounding box center [506, 299] width 1011 height 599
drag, startPoint x: 340, startPoint y: 331, endPoint x: 536, endPoint y: 338, distance: 195.5
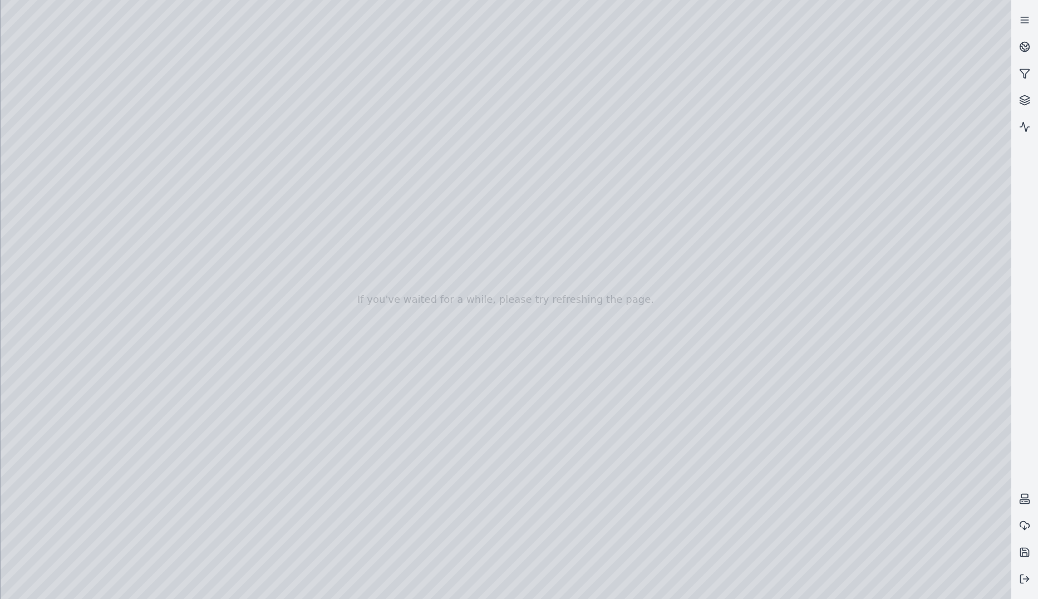
click at [536, 338] on div at bounding box center [506, 299] width 1011 height 599
drag, startPoint x: 277, startPoint y: 317, endPoint x: 473, endPoint y: 341, distance: 197.4
click at [473, 341] on div at bounding box center [506, 299] width 1011 height 599
click at [318, 423] on div at bounding box center [506, 299] width 1011 height 599
click at [313, 424] on div at bounding box center [506, 299] width 1011 height 599
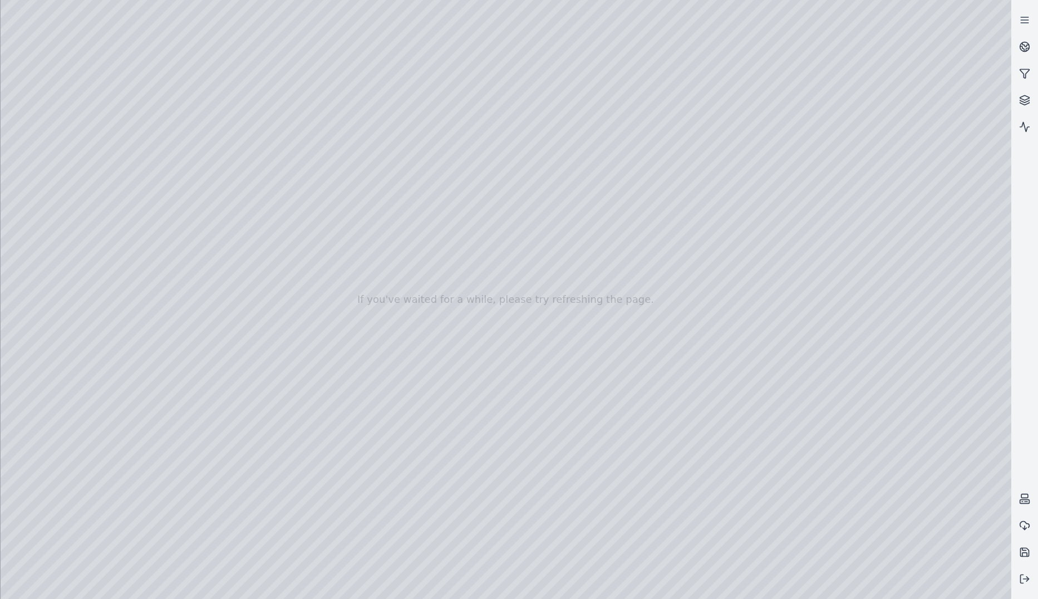
click at [340, 425] on div at bounding box center [506, 299] width 1011 height 599
click at [327, 425] on div at bounding box center [506, 299] width 1011 height 599
click at [315, 425] on div at bounding box center [506, 299] width 1011 height 599
click at [377, 517] on div at bounding box center [506, 299] width 1011 height 599
click at [318, 428] on div at bounding box center [506, 299] width 1011 height 599
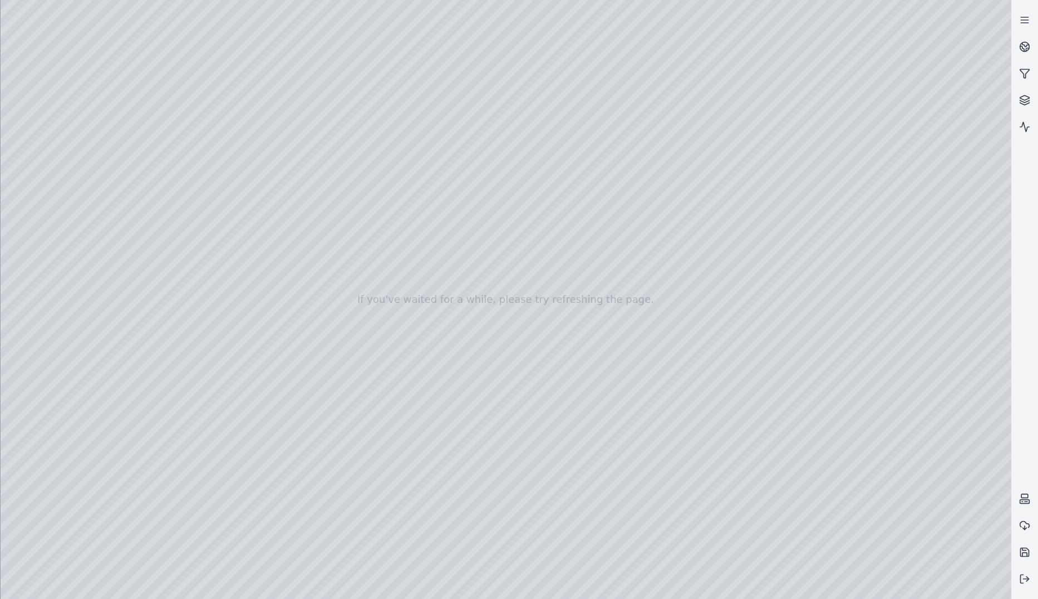
drag, startPoint x: 564, startPoint y: 360, endPoint x: 441, endPoint y: 362, distance: 123.1
click at [441, 362] on div at bounding box center [506, 299] width 1011 height 599
drag, startPoint x: 504, startPoint y: 271, endPoint x: 438, endPoint y: 273, distance: 66.3
click at [438, 273] on div at bounding box center [506, 299] width 1011 height 599
click at [671, 91] on div at bounding box center [506, 299] width 1011 height 599
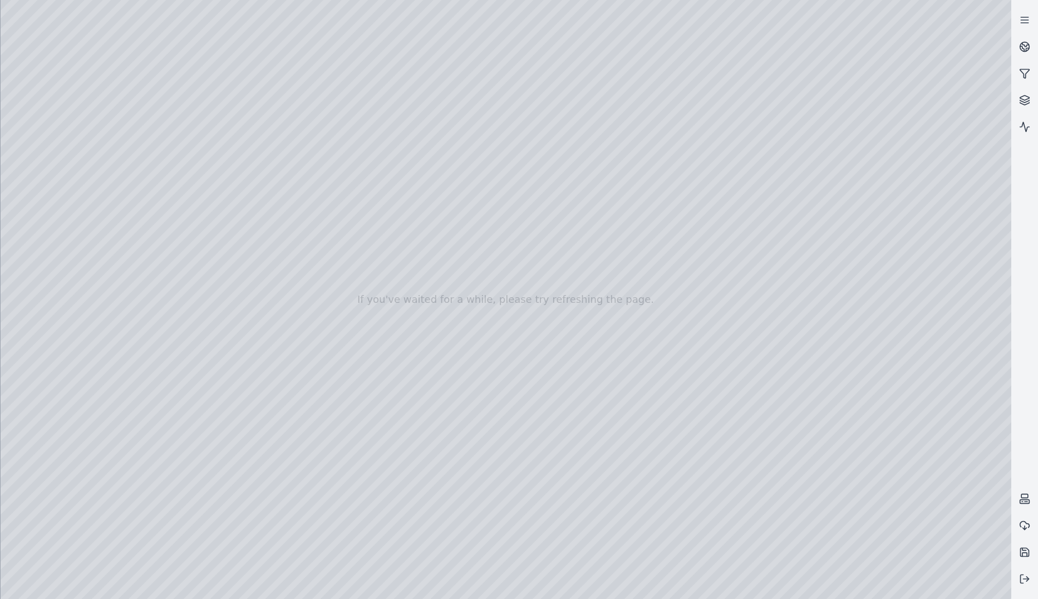
drag, startPoint x: 540, startPoint y: 267, endPoint x: 492, endPoint y: 265, distance: 48.5
click at [492, 265] on div at bounding box center [506, 299] width 1011 height 599
click at [671, 96] on div at bounding box center [506, 299] width 1011 height 599
click at [325, 422] on div at bounding box center [506, 299] width 1011 height 599
click at [344, 479] on div at bounding box center [506, 299] width 1011 height 599
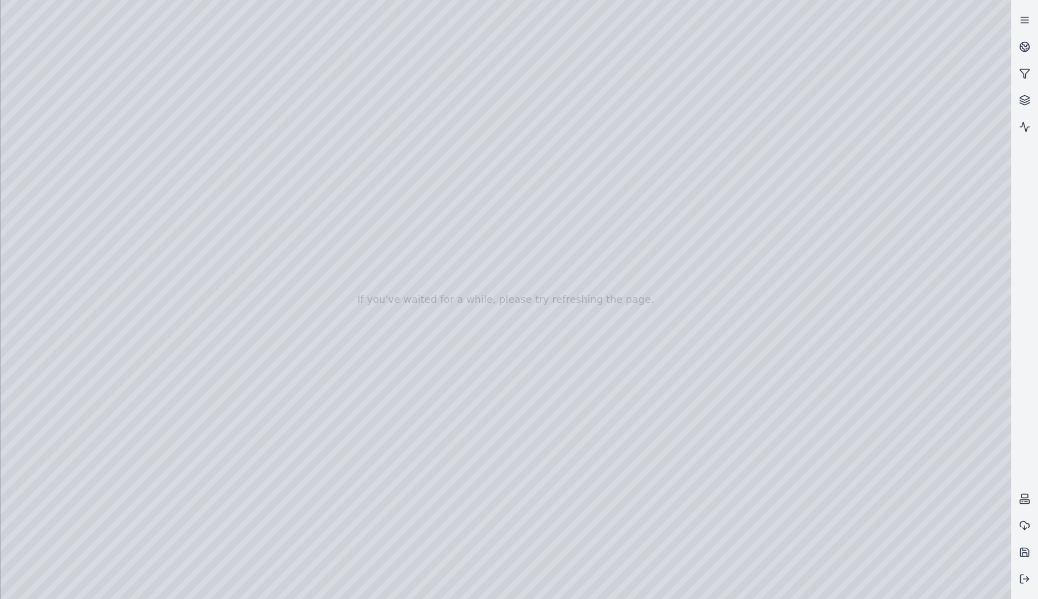
click at [315, 425] on div at bounding box center [506, 299] width 1011 height 599
click at [671, 330] on div at bounding box center [506, 299] width 1011 height 599
click at [671, 258] on div at bounding box center [506, 299] width 1011 height 599
click at [668, 223] on div at bounding box center [506, 299] width 1011 height 599
click at [655, 229] on div at bounding box center [506, 299] width 1011 height 599
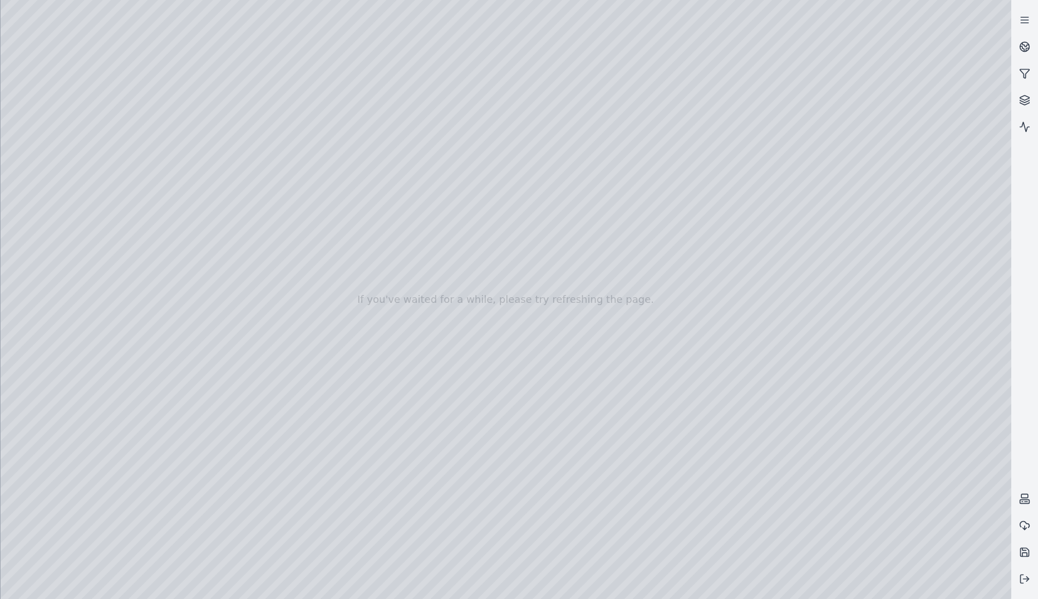
click at [662, 224] on div at bounding box center [506, 299] width 1011 height 599
click at [663, 224] on div at bounding box center [506, 299] width 1011 height 599
click at [662, 225] on div at bounding box center [506, 299] width 1011 height 599
click at [671, 227] on div at bounding box center [506, 299] width 1011 height 599
click at [669, 225] on div at bounding box center [506, 299] width 1011 height 599
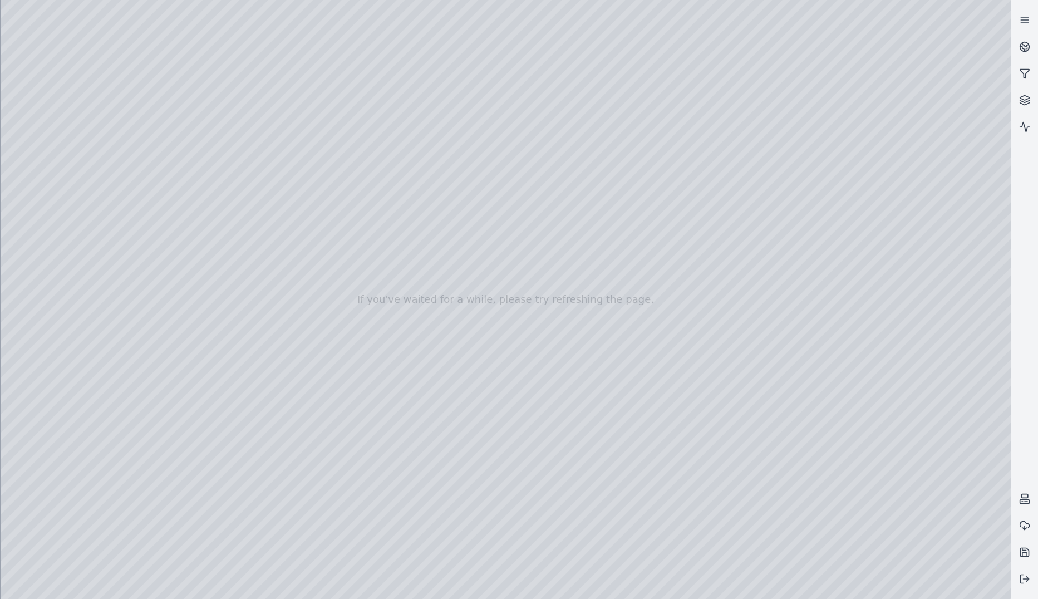
click at [661, 224] on div at bounding box center [506, 299] width 1011 height 599
click at [667, 224] on div at bounding box center [506, 299] width 1011 height 599
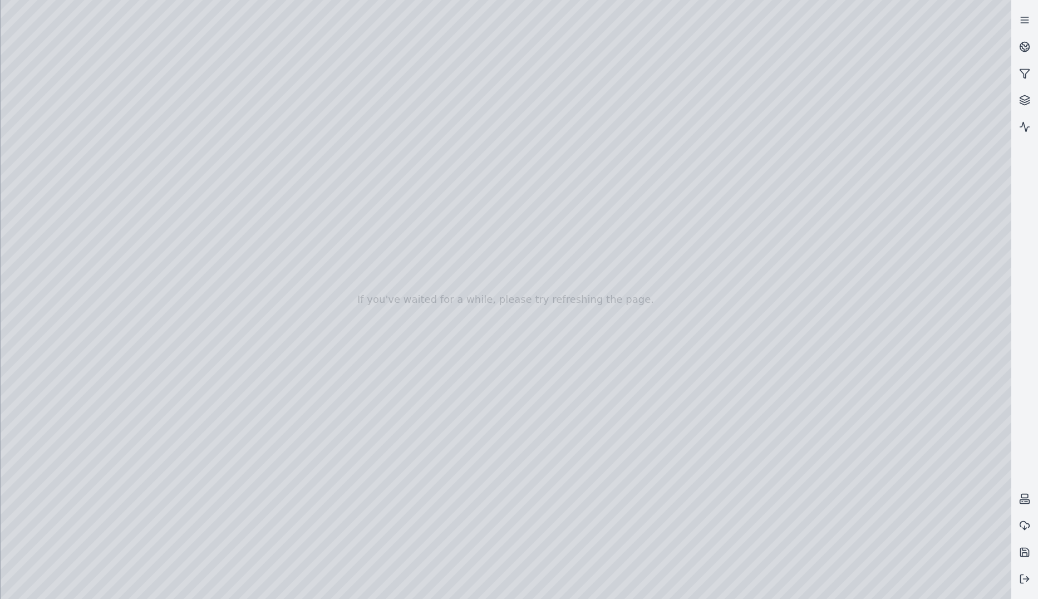
click at [667, 224] on div at bounding box center [506, 299] width 1011 height 599
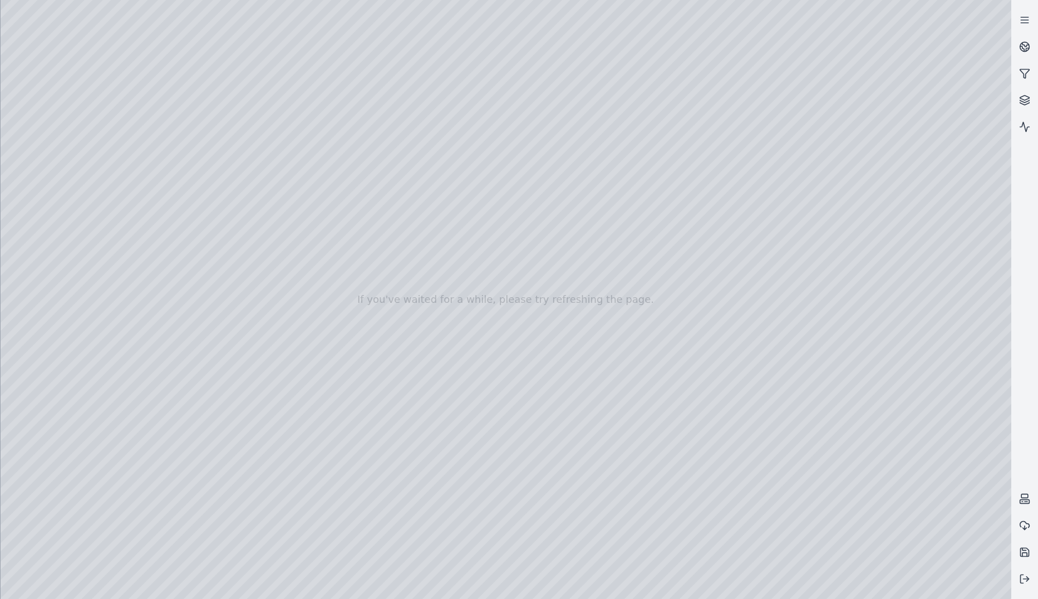
click at [667, 224] on div at bounding box center [506, 299] width 1011 height 599
click at [671, 96] on div at bounding box center [506, 299] width 1011 height 599
click at [660, 182] on div at bounding box center [506, 299] width 1011 height 599
click at [661, 185] on div at bounding box center [506, 299] width 1011 height 599
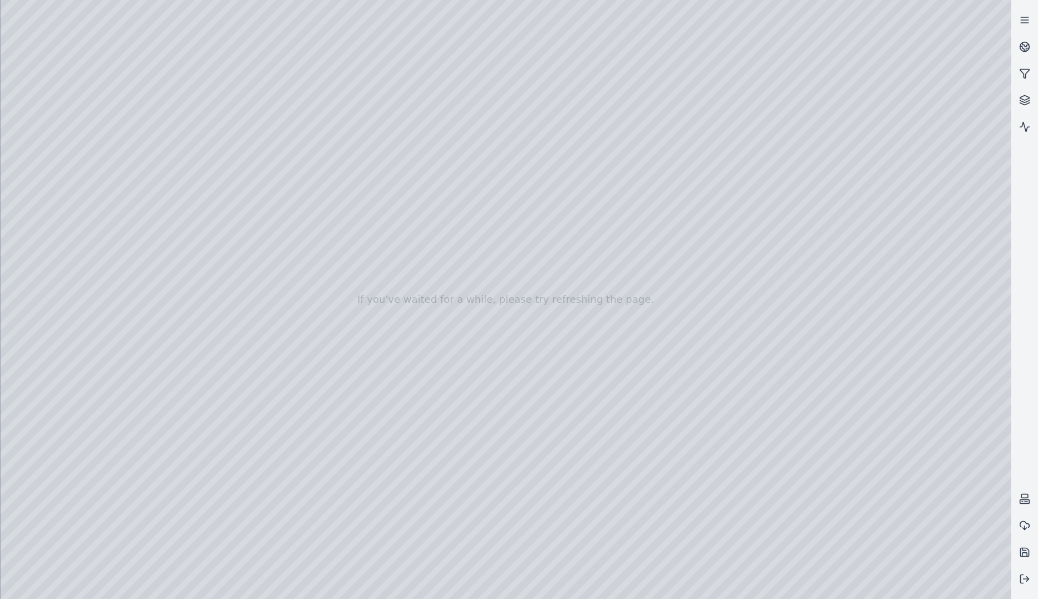
click at [671, 95] on div at bounding box center [506, 299] width 1011 height 599
click at [665, 189] on div at bounding box center [506, 299] width 1011 height 599
click at [657, 191] on div at bounding box center [506, 299] width 1011 height 599
click at [671, 95] on div at bounding box center [506, 299] width 1011 height 599
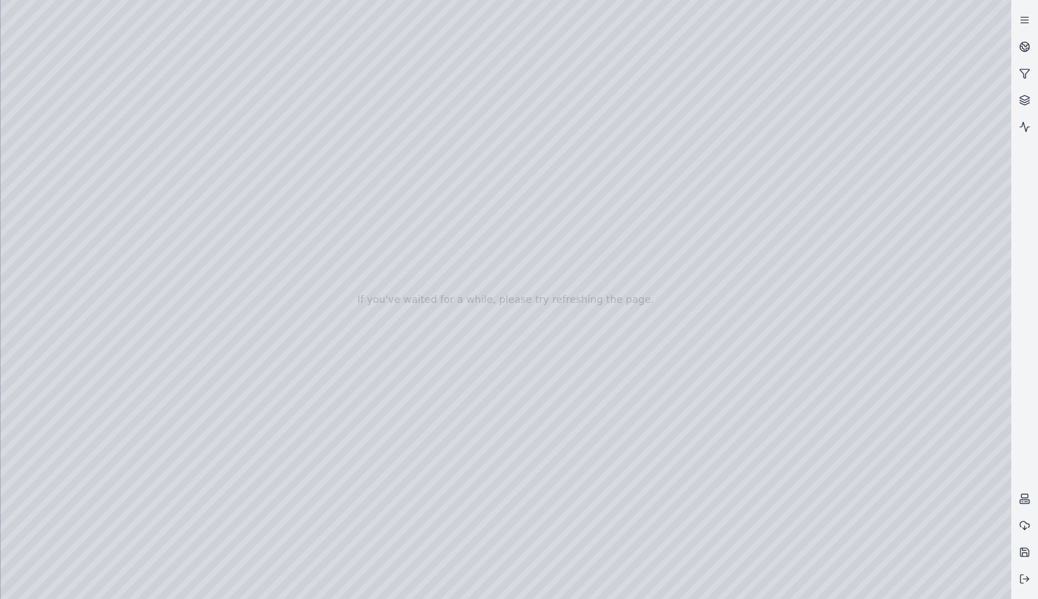
click at [671, 94] on div at bounding box center [506, 299] width 1011 height 599
drag, startPoint x: 536, startPoint y: 214, endPoint x: 533, endPoint y: 228, distance: 14.2
click at [533, 228] on div at bounding box center [506, 299] width 1011 height 599
click at [671, 94] on div at bounding box center [506, 299] width 1011 height 599
click at [658, 190] on div at bounding box center [506, 299] width 1011 height 599
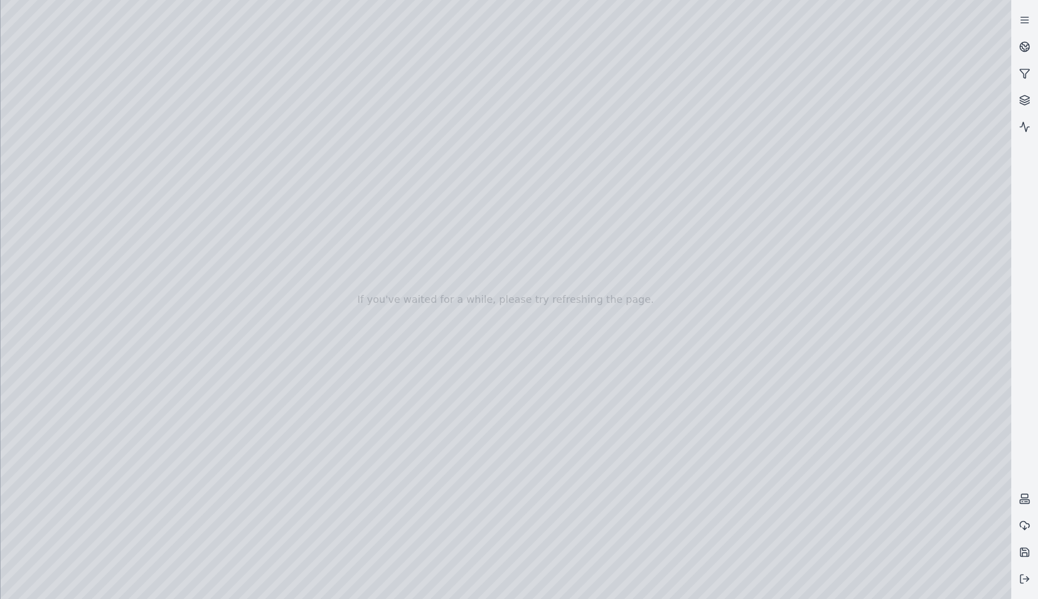
click at [314, 422] on div at bounding box center [506, 299] width 1011 height 599
click at [671, 92] on div at bounding box center [506, 299] width 1011 height 599
click at [315, 424] on div at bounding box center [506, 299] width 1011 height 599
click at [662, 335] on div at bounding box center [506, 299] width 1011 height 599
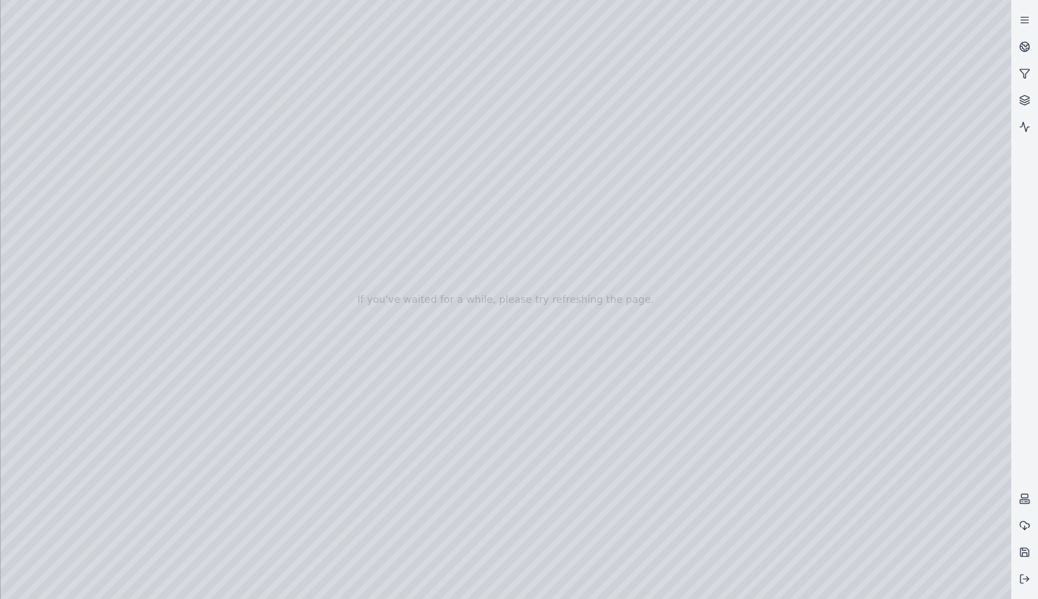
click at [671, 186] on div at bounding box center [506, 299] width 1011 height 599
click at [671, 189] on div at bounding box center [506, 299] width 1011 height 599
click at [671, 212] on div at bounding box center [506, 299] width 1011 height 599
click at [670, 194] on div at bounding box center [506, 299] width 1011 height 599
click at [671, 188] on div at bounding box center [506, 299] width 1011 height 599
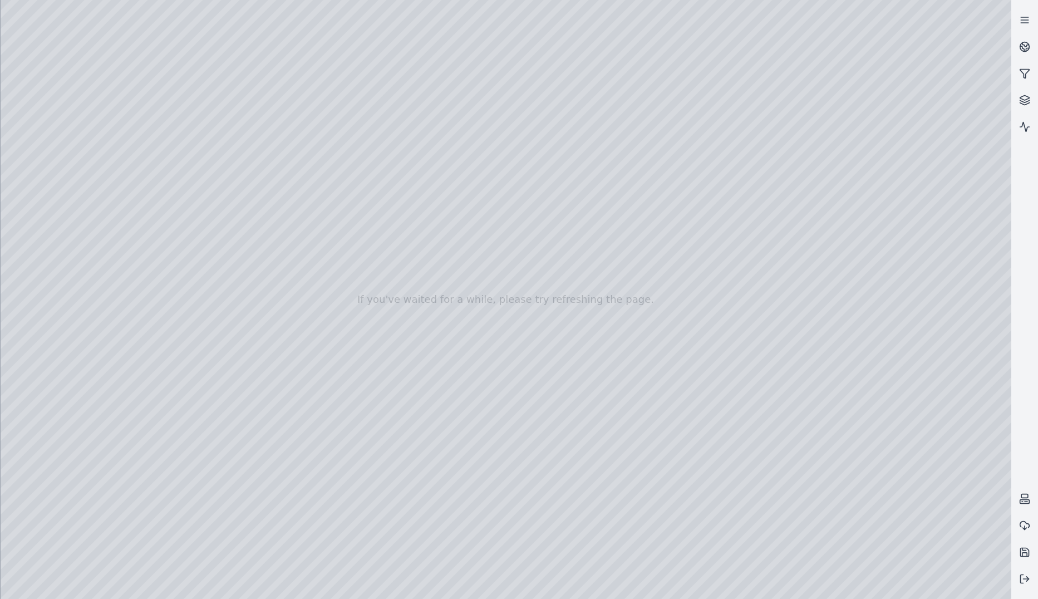
click at [660, 185] on div at bounding box center [506, 299] width 1011 height 599
click at [671, 62] on div at bounding box center [506, 299] width 1011 height 599
click at [671, 57] on div at bounding box center [506, 299] width 1011 height 599
click at [671, 311] on div at bounding box center [506, 299] width 1011 height 599
click at [671, 51] on div at bounding box center [506, 299] width 1011 height 599
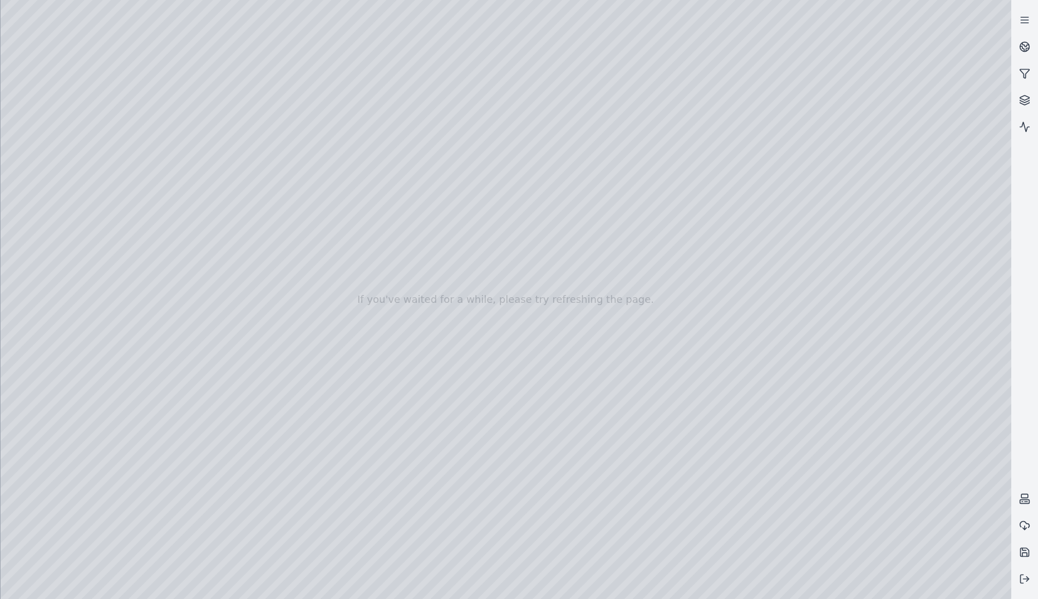
click at [671, 51] on div at bounding box center [506, 299] width 1011 height 599
click at [671, 331] on div at bounding box center [506, 299] width 1011 height 599
click at [671, 95] on div at bounding box center [506, 299] width 1011 height 599
click at [301, 427] on div at bounding box center [506, 299] width 1011 height 599
click at [437, 425] on div at bounding box center [506, 299] width 1011 height 599
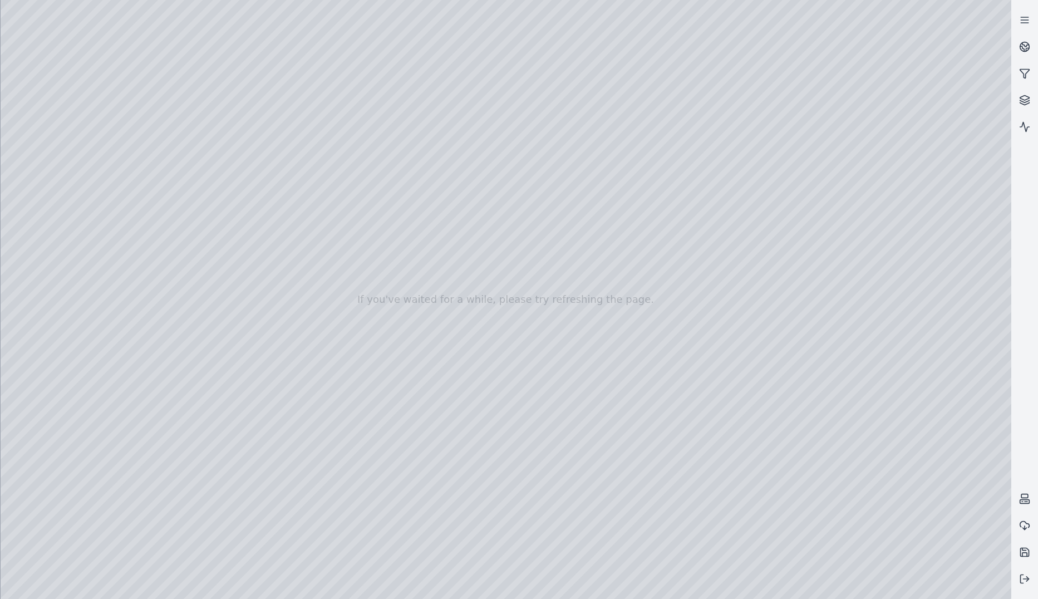
click at [428, 428] on div at bounding box center [506, 299] width 1011 height 599
click at [428, 487] on div at bounding box center [506, 299] width 1011 height 599
click at [429, 424] on div at bounding box center [506, 299] width 1011 height 599
click at [430, 426] on div at bounding box center [506, 299] width 1011 height 599
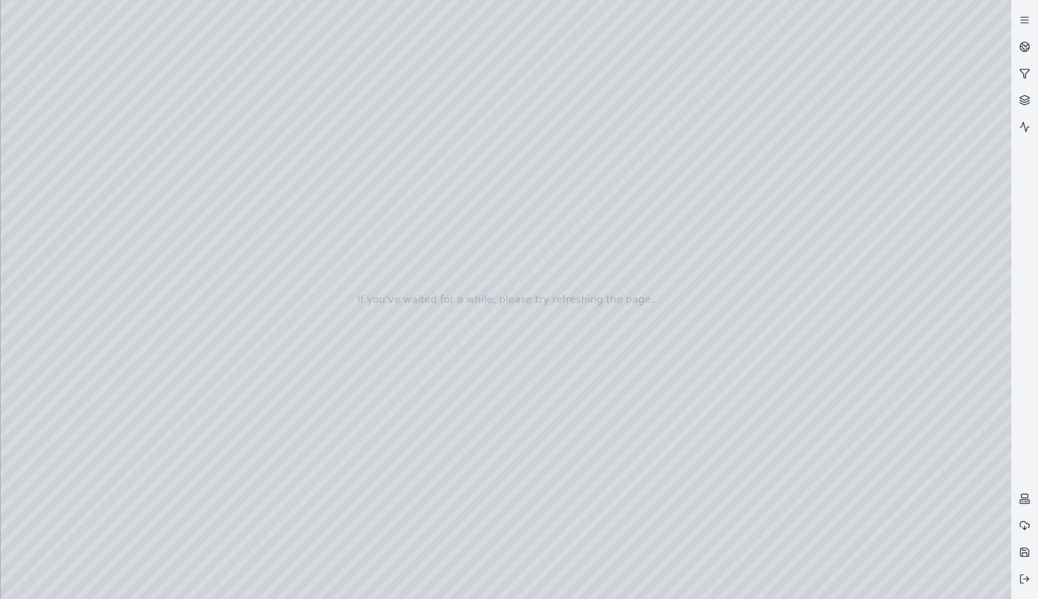
drag, startPoint x: 447, startPoint y: 328, endPoint x: 407, endPoint y: 320, distance: 41.1
click at [407, 320] on div at bounding box center [506, 299] width 1011 height 599
drag, startPoint x: 516, startPoint y: 316, endPoint x: 404, endPoint y: 314, distance: 112.5
click at [404, 314] on div at bounding box center [506, 299] width 1011 height 599
click at [435, 426] on div at bounding box center [506, 299] width 1011 height 599
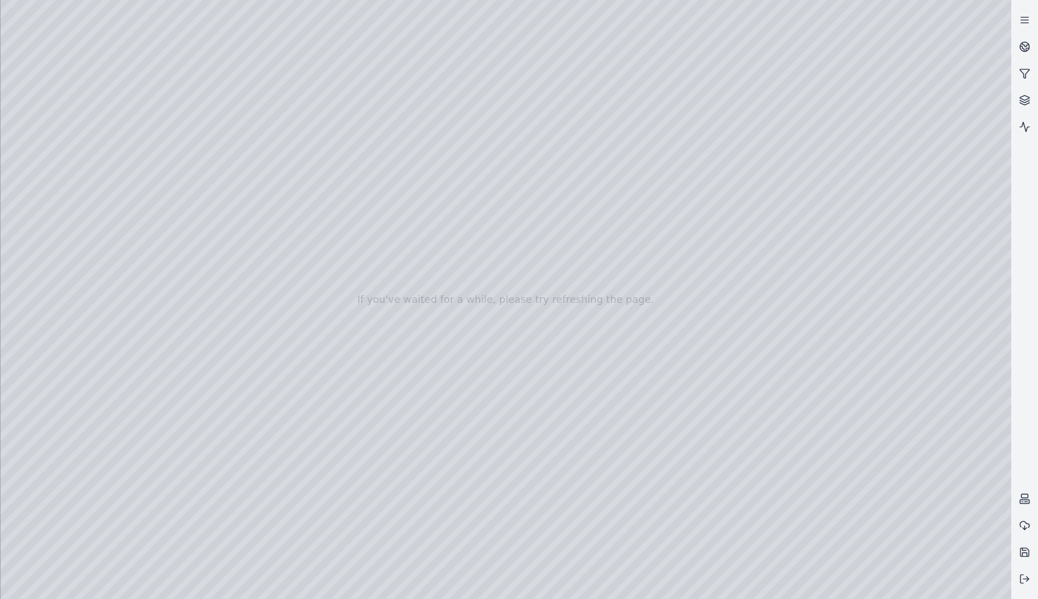
click at [316, 424] on div at bounding box center [506, 299] width 1011 height 599
drag, startPoint x: 338, startPoint y: 519, endPoint x: 347, endPoint y: 442, distance: 77.3
click at [338, 518] on div at bounding box center [506, 299] width 1011 height 599
click at [317, 428] on div at bounding box center [506, 299] width 1011 height 599
click at [444, 427] on div at bounding box center [506, 299] width 1011 height 599
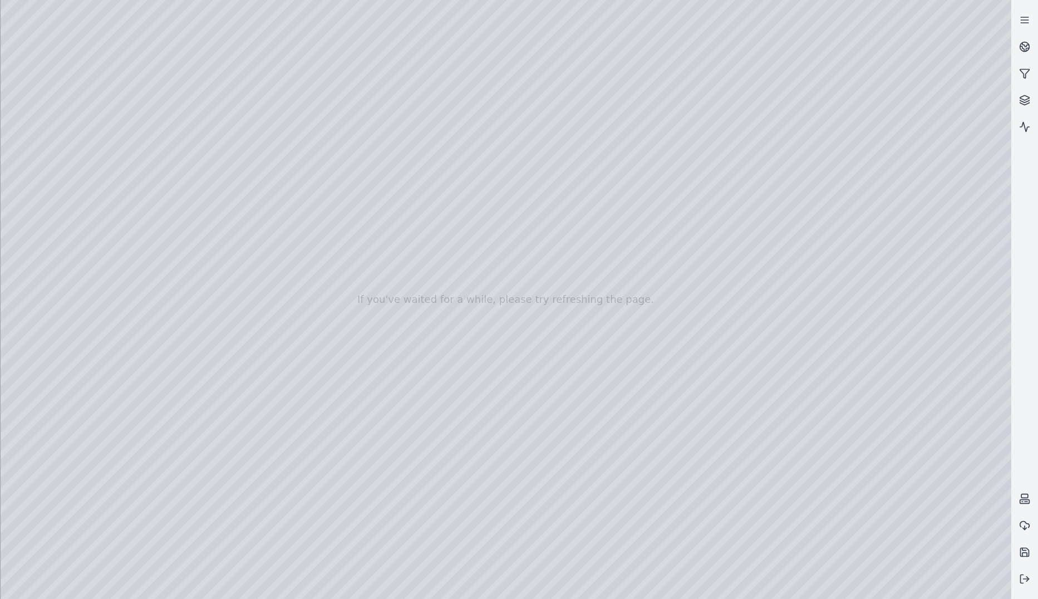
click at [444, 427] on div at bounding box center [506, 299] width 1011 height 599
click at [660, 330] on div at bounding box center [506, 299] width 1011 height 599
click at [321, 423] on div at bounding box center [506, 299] width 1011 height 599
click at [327, 493] on div at bounding box center [506, 299] width 1011 height 599
click at [569, 424] on div at bounding box center [506, 299] width 1011 height 599
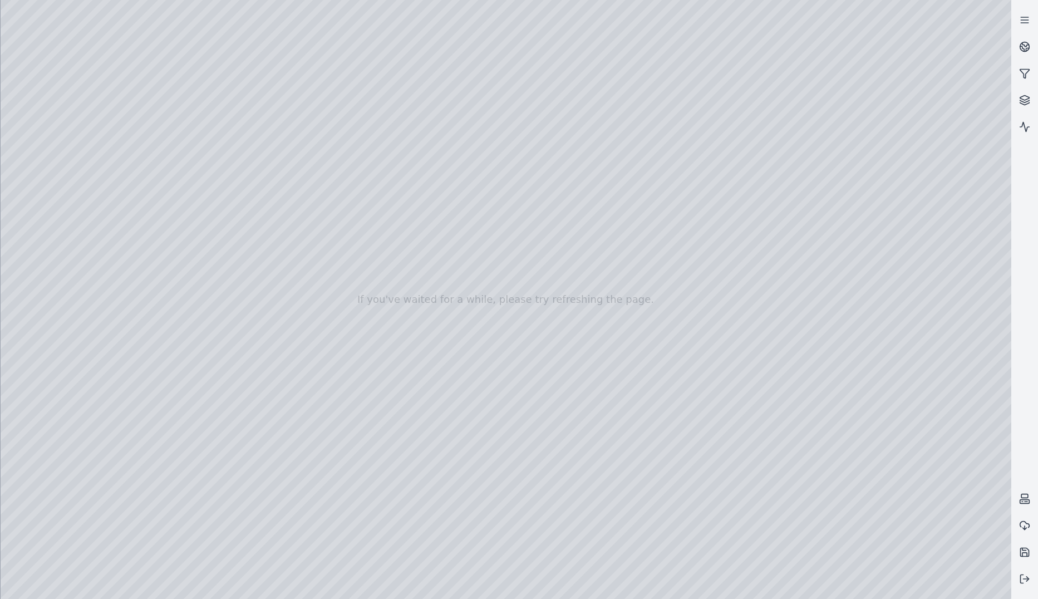
click at [655, 227] on div at bounding box center [506, 299] width 1011 height 599
click at [441, 423] on div at bounding box center [506, 299] width 1011 height 599
click at [651, 220] on div at bounding box center [506, 299] width 1011 height 599
click at [645, 140] on div at bounding box center [506, 299] width 1011 height 599
click at [671, 139] on div at bounding box center [506, 299] width 1011 height 599
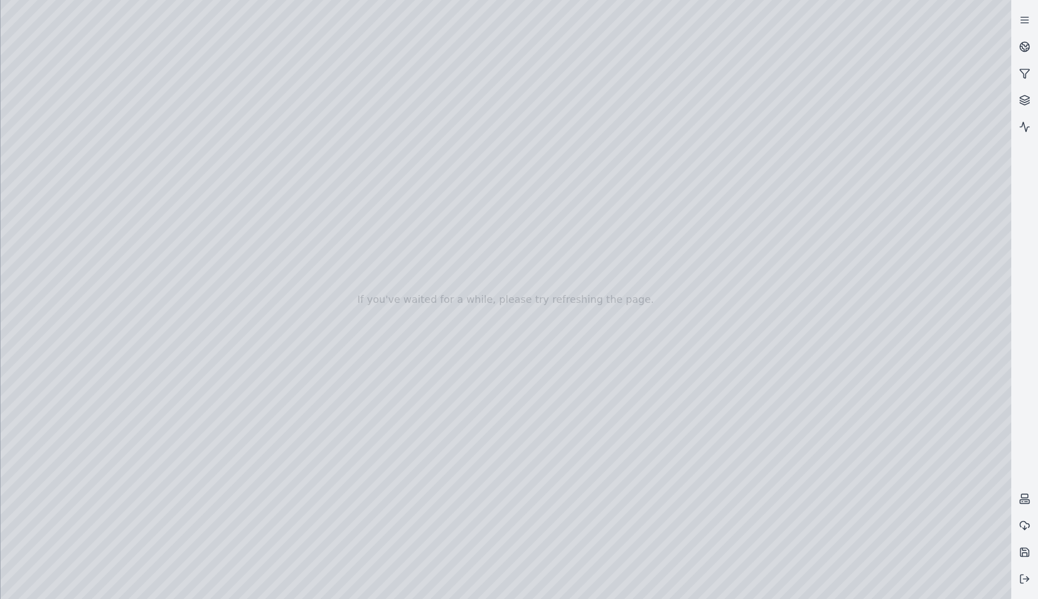
click at [644, 144] on div at bounding box center [506, 299] width 1011 height 599
click at [636, 176] on div at bounding box center [506, 299] width 1011 height 599
click at [647, 143] on div at bounding box center [506, 299] width 1011 height 599
click at [642, 143] on div at bounding box center [506, 299] width 1011 height 599
click at [640, 142] on div at bounding box center [506, 299] width 1011 height 599
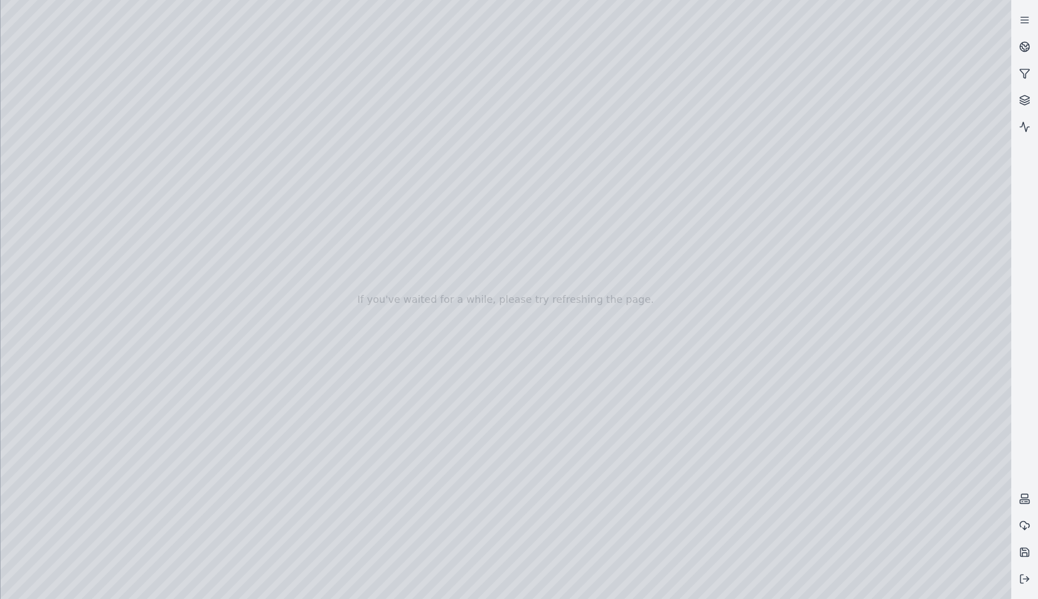
click at [647, 141] on div at bounding box center [506, 299] width 1011 height 599
drag, startPoint x: 905, startPoint y: 179, endPoint x: 776, endPoint y: 182, distance: 129.2
click at [671, 179] on div at bounding box center [506, 299] width 1011 height 599
click at [642, 141] on div at bounding box center [506, 299] width 1011 height 599
click at [646, 143] on div at bounding box center [506, 299] width 1011 height 599
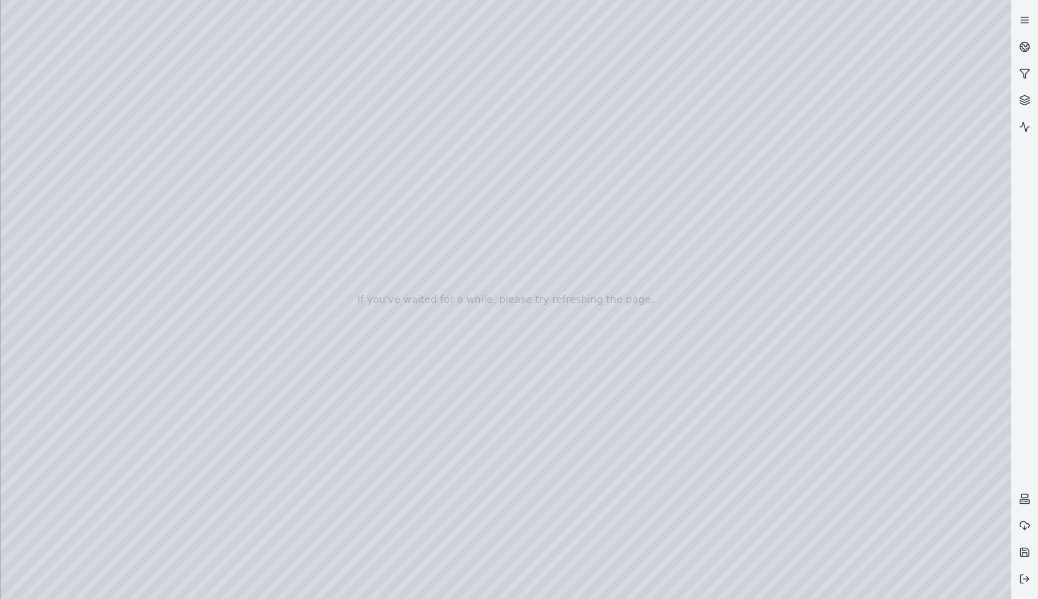
click at [636, 155] on div at bounding box center [506, 299] width 1011 height 599
click at [671, 170] on div at bounding box center [506, 299] width 1011 height 599
click at [671, 286] on div at bounding box center [506, 299] width 1011 height 599
click at [663, 244] on div at bounding box center [506, 299] width 1011 height 599
click at [671, 239] on div at bounding box center [506, 299] width 1011 height 599
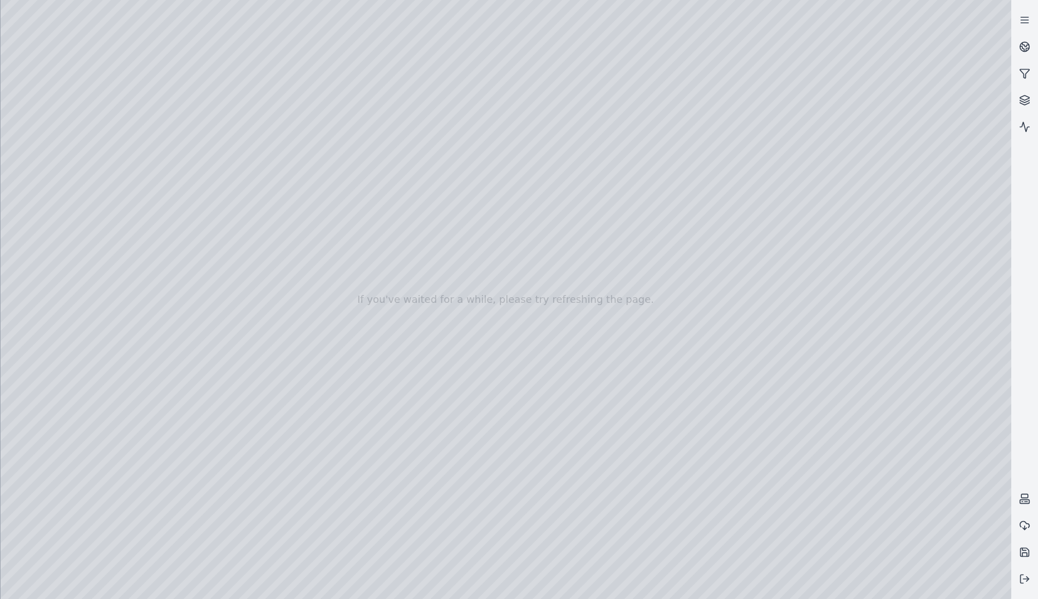
click at [644, 242] on div at bounding box center [506, 299] width 1011 height 599
click at [661, 247] on div at bounding box center [506, 299] width 1011 height 599
click at [665, 246] on div at bounding box center [506, 299] width 1011 height 599
click at [671, 321] on div at bounding box center [506, 299] width 1011 height 599
click at [411, 355] on div at bounding box center [506, 299] width 1011 height 599
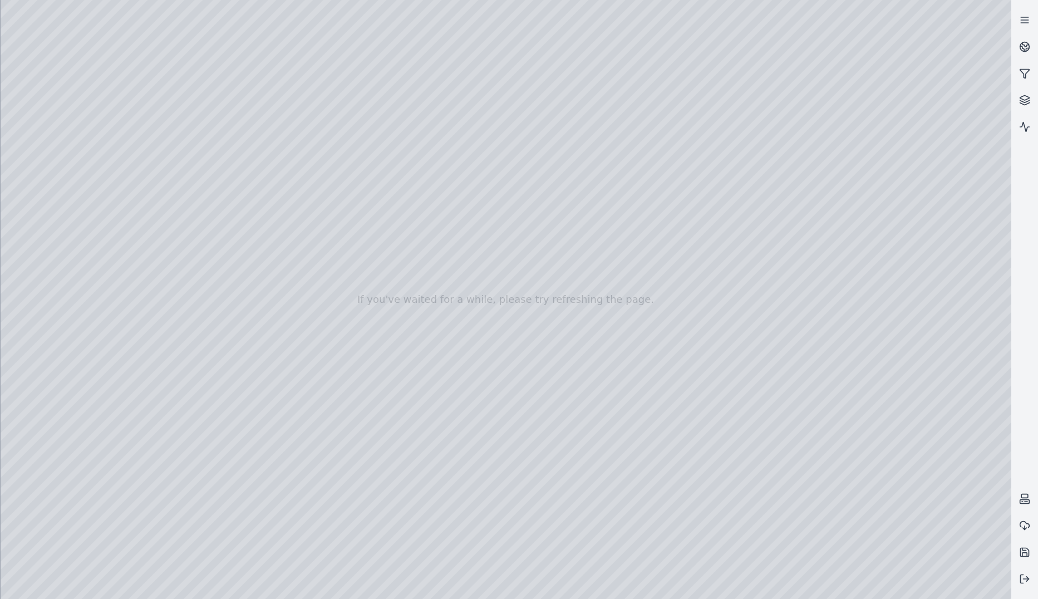
drag, startPoint x: 507, startPoint y: 321, endPoint x: 472, endPoint y: 306, distance: 38.2
click at [472, 306] on div at bounding box center [506, 299] width 1011 height 599
click at [325, 427] on div at bounding box center [506, 299] width 1011 height 599
drag, startPoint x: 425, startPoint y: 360, endPoint x: 433, endPoint y: 338, distance: 23.3
click at [433, 338] on div at bounding box center [506, 299] width 1011 height 599
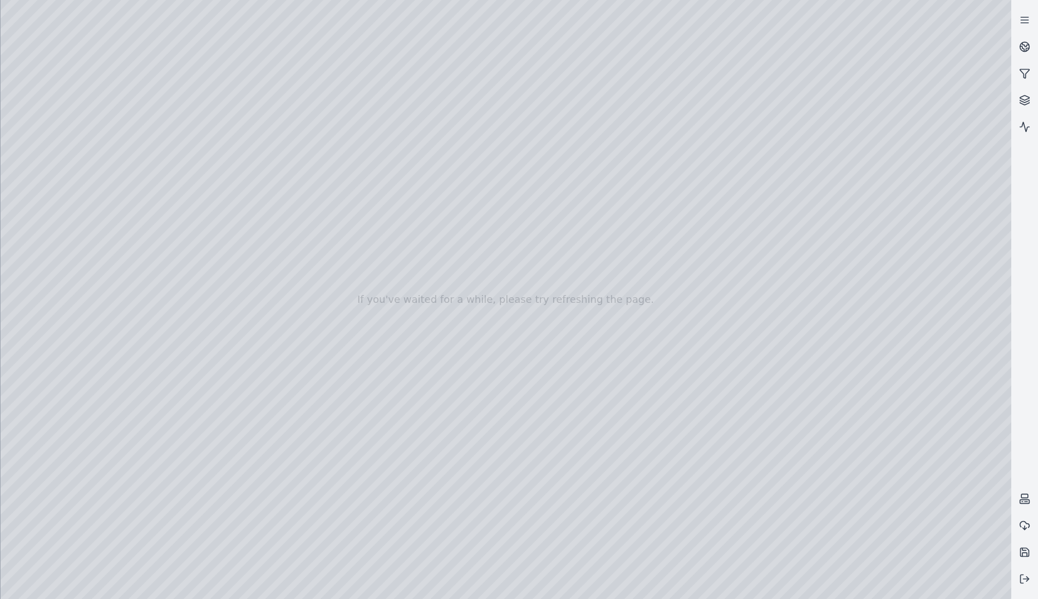
drag, startPoint x: 448, startPoint y: 301, endPoint x: 449, endPoint y: 330, distance: 28.4
click at [449, 330] on div at bounding box center [506, 299] width 1011 height 599
drag, startPoint x: 430, startPoint y: 327, endPoint x: 430, endPoint y: 318, distance: 9.5
click at [430, 318] on div at bounding box center [506, 299] width 1011 height 599
drag, startPoint x: 415, startPoint y: 307, endPoint x: 423, endPoint y: 287, distance: 21.5
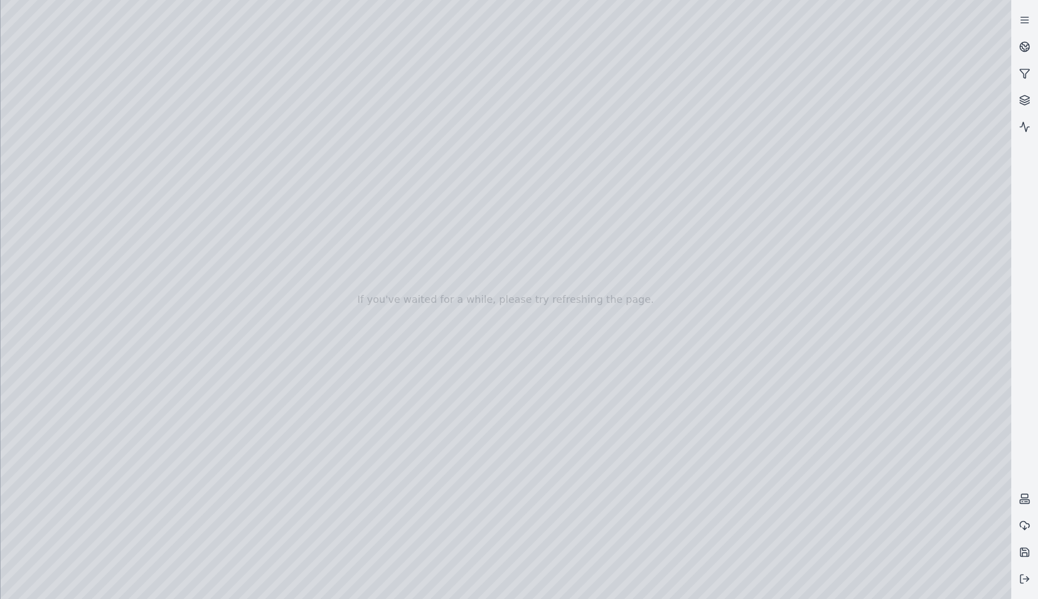
click at [423, 287] on div at bounding box center [506, 299] width 1011 height 599
click at [671, 56] on div at bounding box center [506, 299] width 1011 height 599
click at [42, 246] on div at bounding box center [506, 299] width 1011 height 599
click at [229, 289] on div at bounding box center [506, 299] width 1011 height 599
click at [176, 181] on div at bounding box center [506, 299] width 1011 height 599
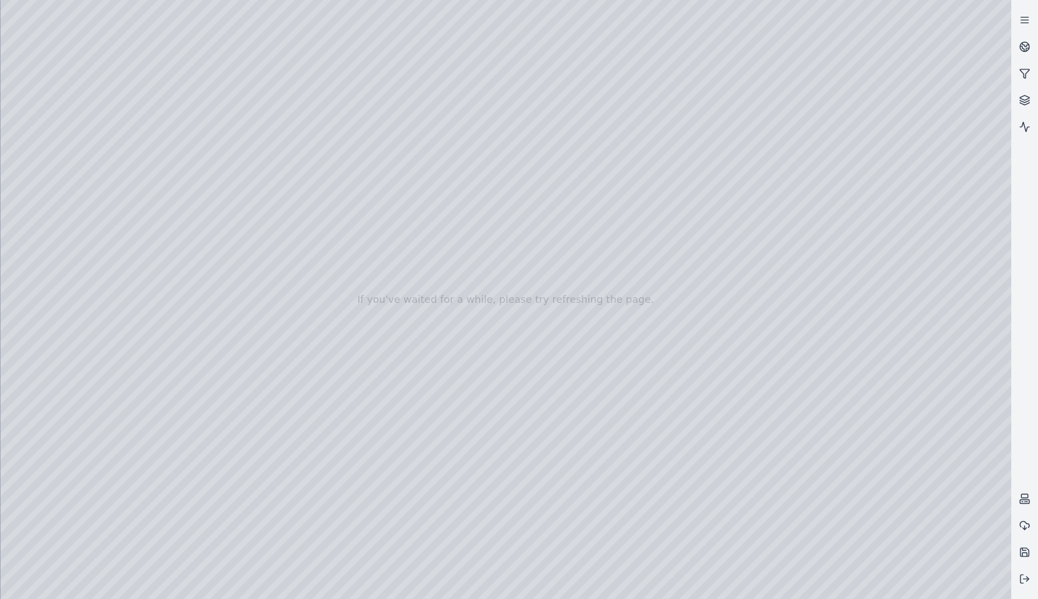
click at [164, 404] on div at bounding box center [506, 299] width 1011 height 599
click at [174, 430] on div at bounding box center [506, 299] width 1011 height 599
click at [186, 408] on div at bounding box center [506, 299] width 1011 height 599
click at [195, 491] on div at bounding box center [506, 299] width 1011 height 599
click at [151, 372] on div at bounding box center [506, 299] width 1011 height 599
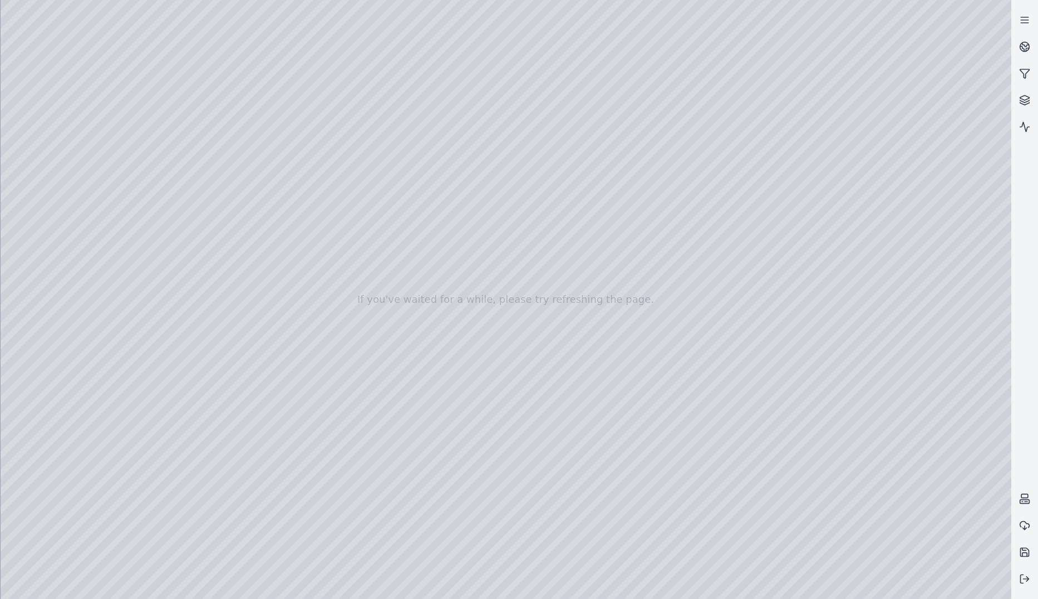
click at [144, 77] on div at bounding box center [506, 299] width 1011 height 599
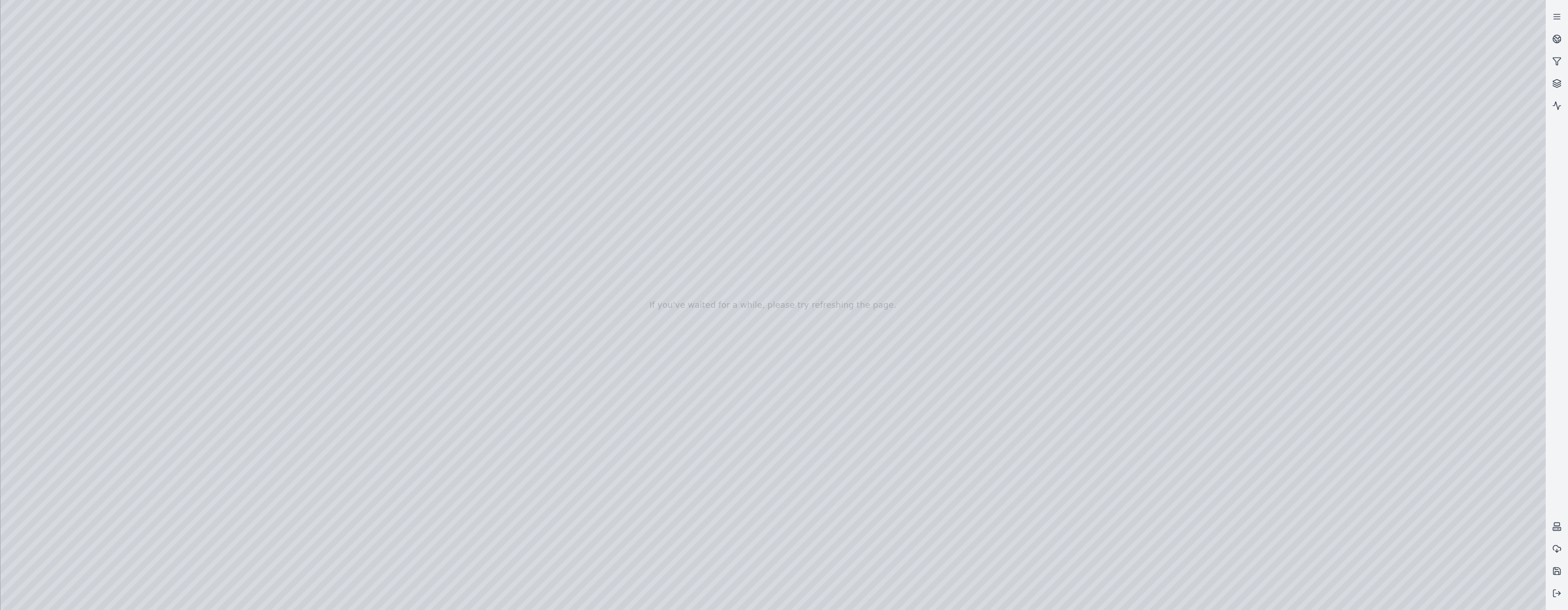
click at [558, 432] on div at bounding box center [773, 305] width 1546 height 610
drag, startPoint x: 771, startPoint y: 265, endPoint x: 737, endPoint y: 333, distance: 76.0
click at [558, 339] on div at bounding box center [773, 305] width 1546 height 610
drag, startPoint x: 736, startPoint y: 320, endPoint x: 644, endPoint y: 285, distance: 98.4
click at [558, 285] on div at bounding box center [773, 305] width 1546 height 610
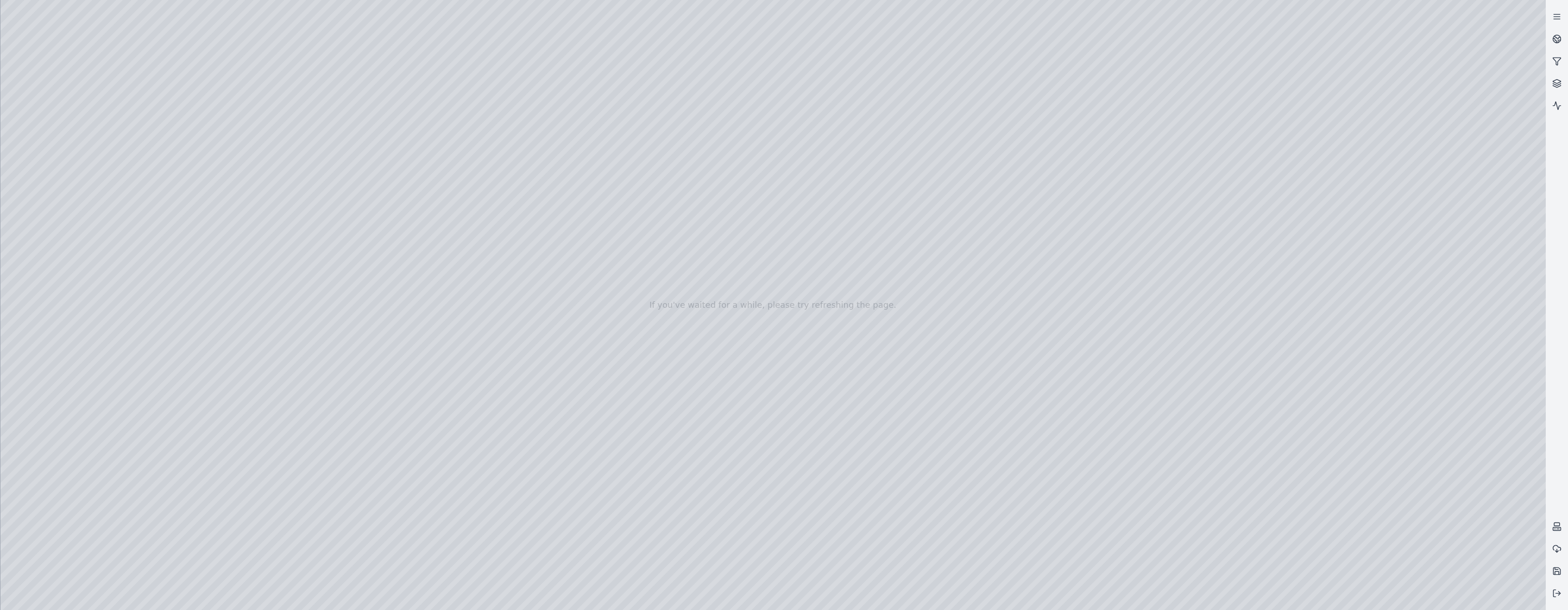
drag, startPoint x: 734, startPoint y: 300, endPoint x: 712, endPoint y: 305, distance: 22.6
click at [558, 308] on div at bounding box center [773, 305] width 1546 height 610
drag, startPoint x: 746, startPoint y: 360, endPoint x: 751, endPoint y: 334, distance: 26.5
click at [558, 334] on div at bounding box center [773, 305] width 1546 height 610
drag, startPoint x: 749, startPoint y: 335, endPoint x: 753, endPoint y: 320, distance: 15.5
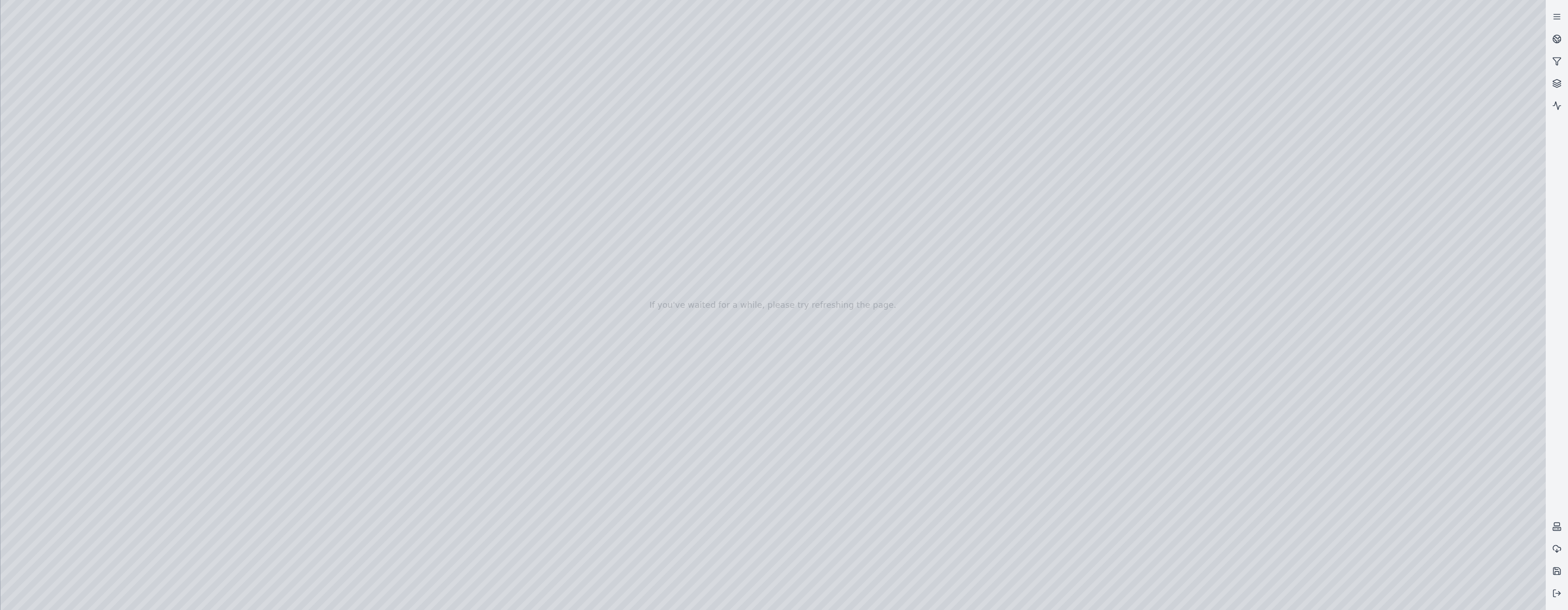
click at [558, 320] on div at bounding box center [773, 305] width 1546 height 610
click at [558, 433] on div at bounding box center [773, 305] width 1546 height 610
drag, startPoint x: 702, startPoint y: 435, endPoint x: 686, endPoint y: 435, distance: 16.0
click at [558, 435] on div at bounding box center [773, 305] width 1546 height 610
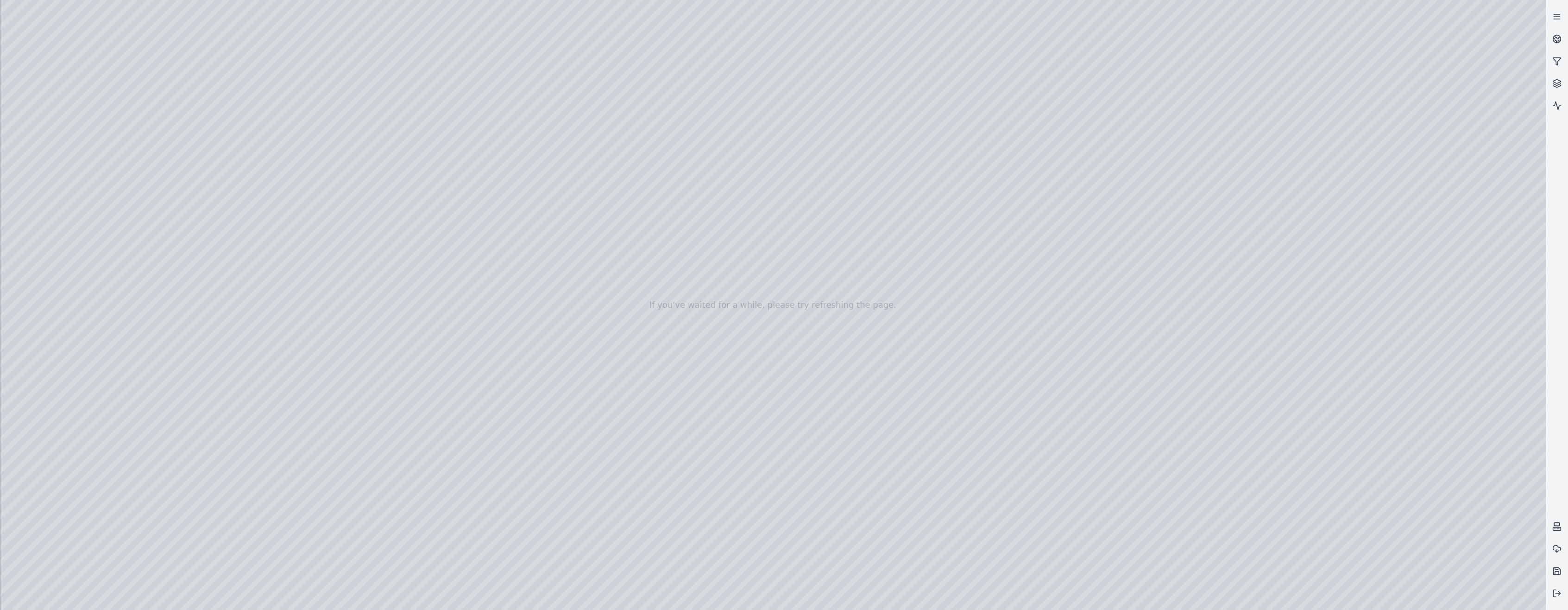
click at [558, 434] on div at bounding box center [773, 305] width 1546 height 610
click at [558, 432] on div at bounding box center [773, 305] width 1546 height 610
click at [558, 508] on div at bounding box center [773, 305] width 1546 height 610
click at [558, 429] on div at bounding box center [773, 305] width 1546 height 610
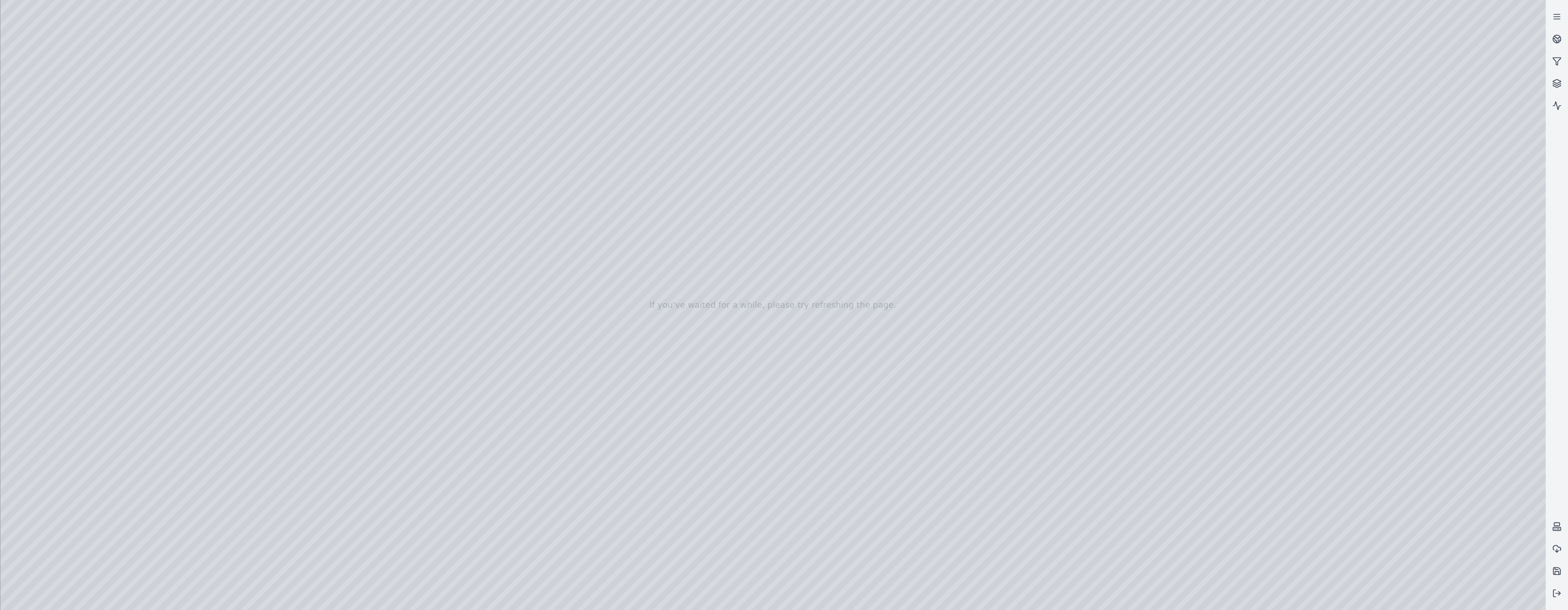
click at [558, 94] on div at bounding box center [773, 305] width 1546 height 610
click at [558, 96] on div at bounding box center [773, 305] width 1546 height 610
click at [558, 213] on div at bounding box center [773, 305] width 1546 height 610
click at [558, 216] on div at bounding box center [773, 305] width 1546 height 610
click at [558, 213] on div at bounding box center [773, 305] width 1546 height 610
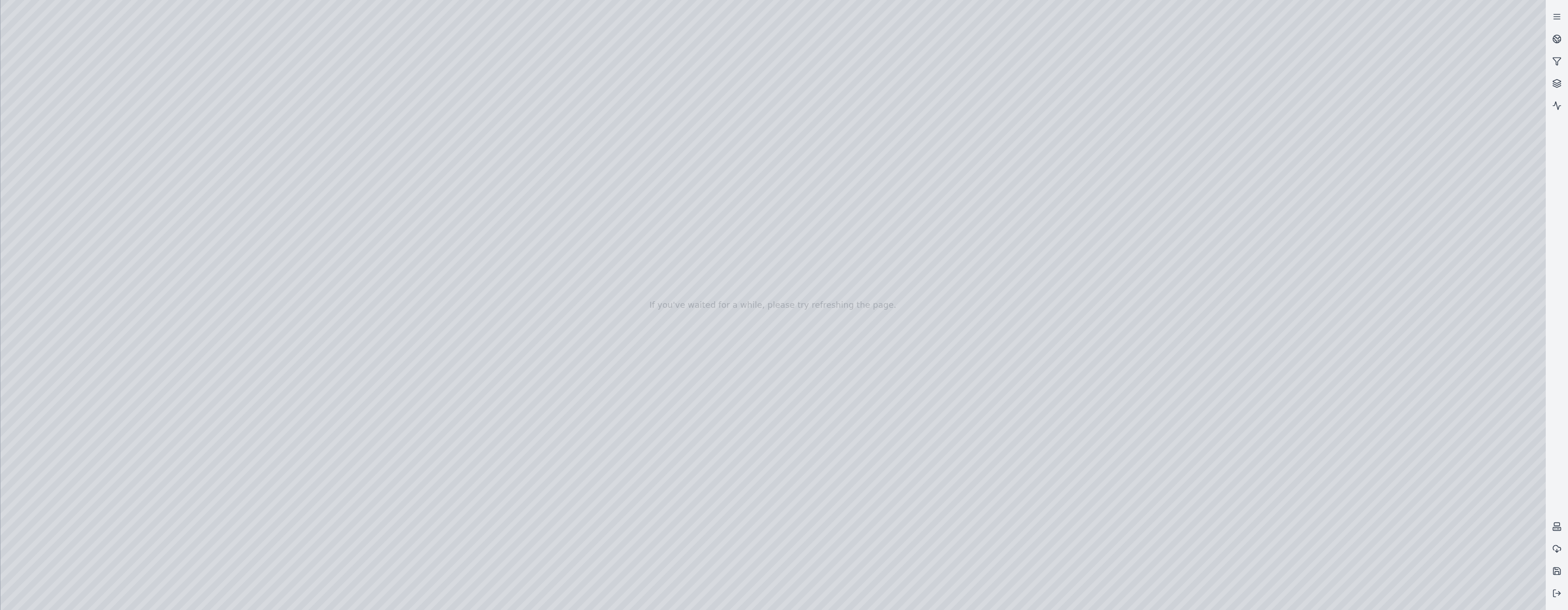
click at [558, 431] on div at bounding box center [773, 305] width 1546 height 610
click at [558, 211] on div at bounding box center [773, 305] width 1546 height 610
click at [558, 220] on div at bounding box center [773, 305] width 1546 height 610
click at [558, 216] on div at bounding box center [773, 305] width 1546 height 610
drag, startPoint x: 1048, startPoint y: 221, endPoint x: 1069, endPoint y: 229, distance: 22.5
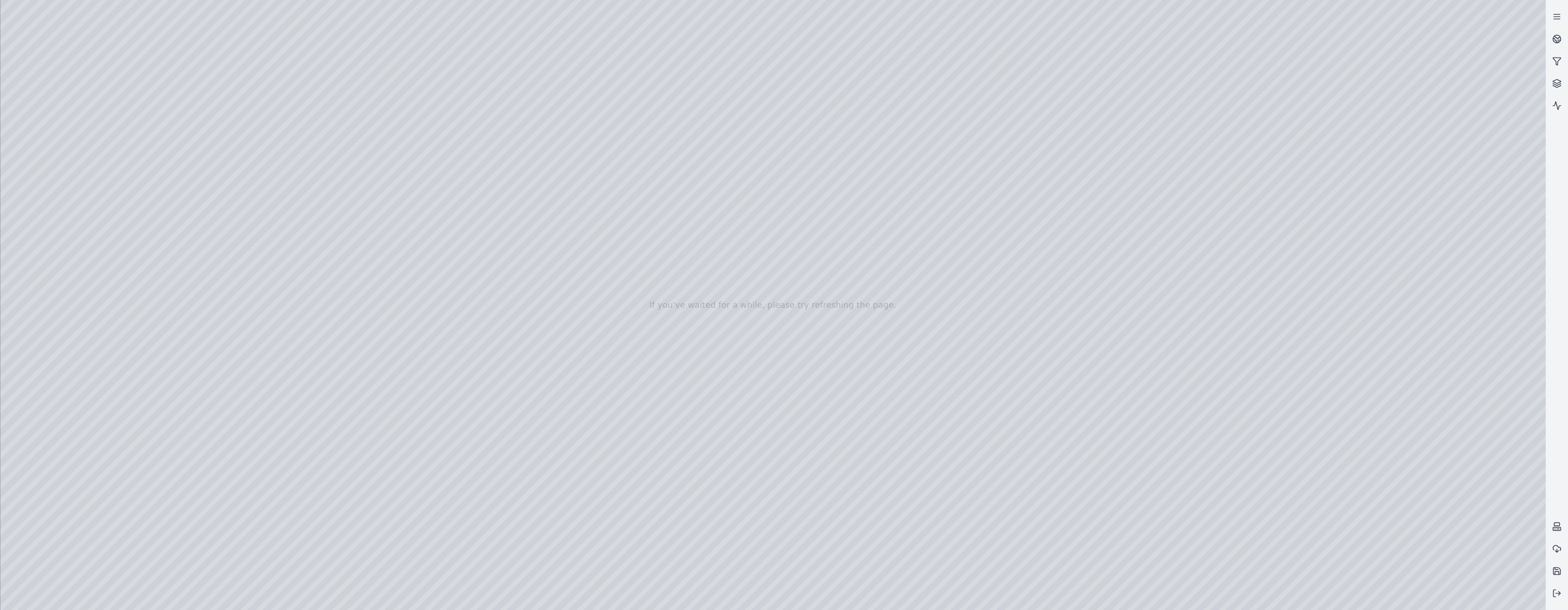
click at [558, 222] on div at bounding box center [773, 305] width 1546 height 610
click at [558, 223] on div at bounding box center [773, 305] width 1546 height 610
click at [558, 211] on div at bounding box center [773, 305] width 1546 height 610
click at [558, 242] on div at bounding box center [773, 305] width 1546 height 610
click at [558, 230] on div at bounding box center [773, 305] width 1546 height 610
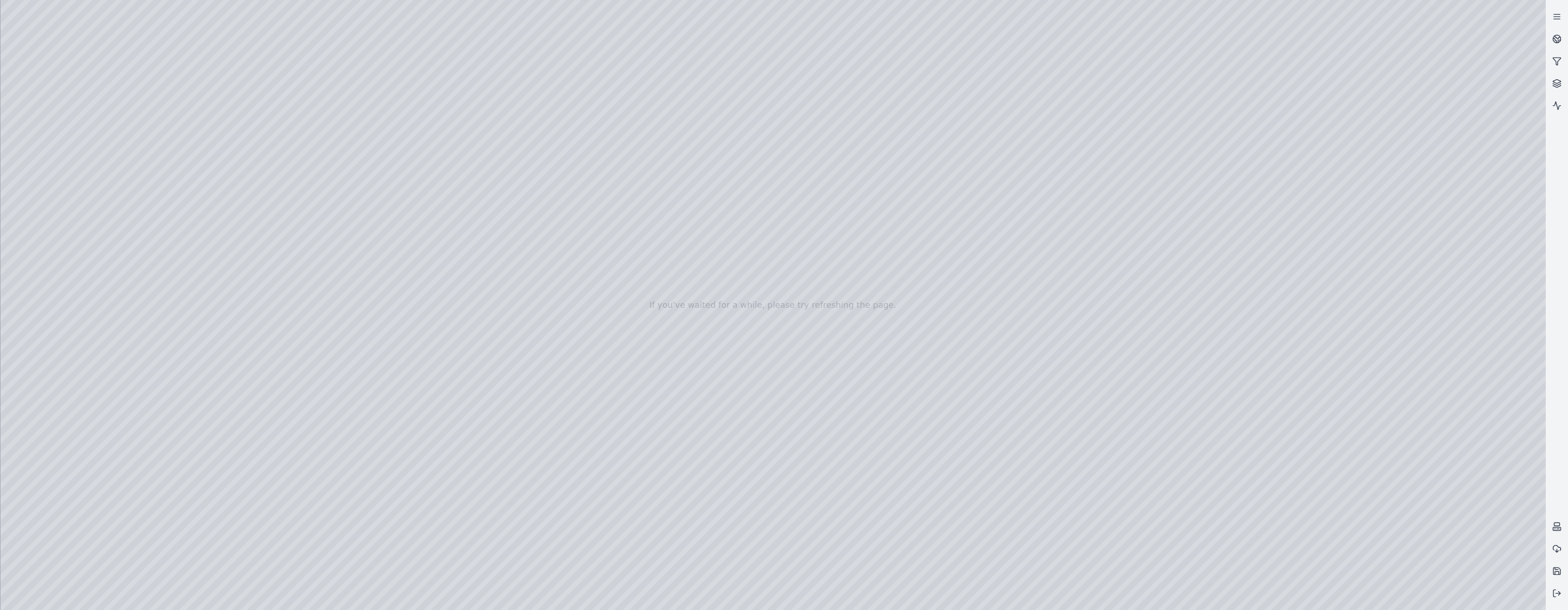
click at [558, 210] on div at bounding box center [773, 305] width 1546 height 610
click at [558, 232] on div at bounding box center [773, 305] width 1546 height 610
drag, startPoint x: 1040, startPoint y: 275, endPoint x: 987, endPoint y: 232, distance: 68.2
click at [558, 273] on div at bounding box center [773, 305] width 1546 height 610
click at [558, 214] on div at bounding box center [773, 305] width 1546 height 610
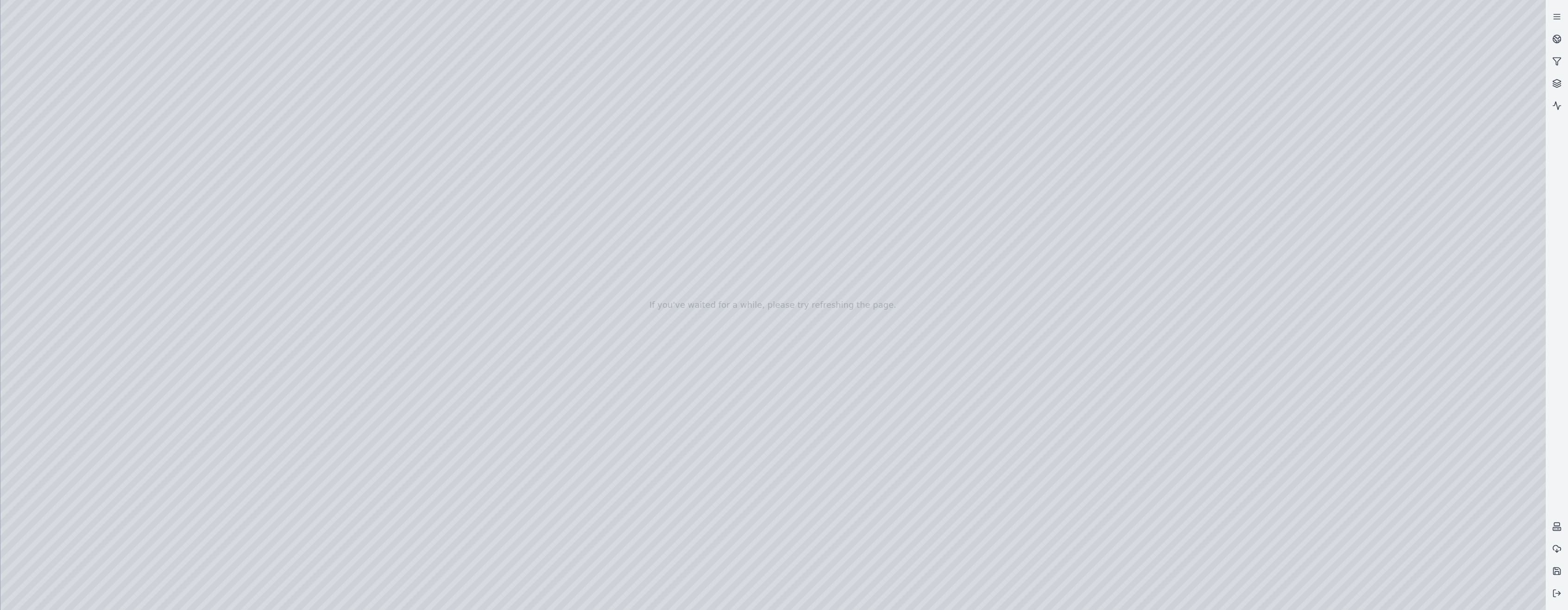
click at [558, 253] on div at bounding box center [773, 305] width 1546 height 610
click at [558, 207] on div at bounding box center [773, 305] width 1546 height 610
click at [558, 216] on div at bounding box center [773, 305] width 1546 height 610
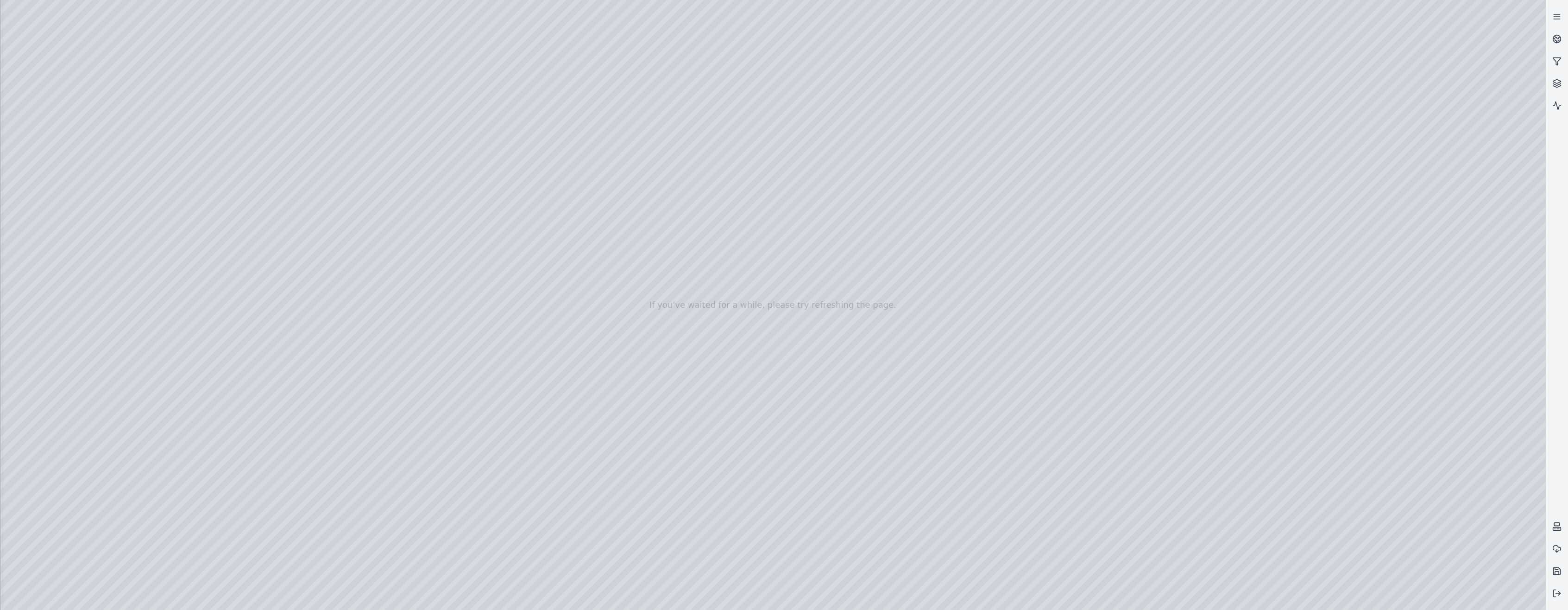
click at [558, 211] on div at bounding box center [773, 305] width 1546 height 610
click at [558, 431] on div at bounding box center [773, 305] width 1546 height 610
click at [558, 442] on div at bounding box center [773, 305] width 1546 height 610
click at [558, 434] on div at bounding box center [773, 305] width 1546 height 610
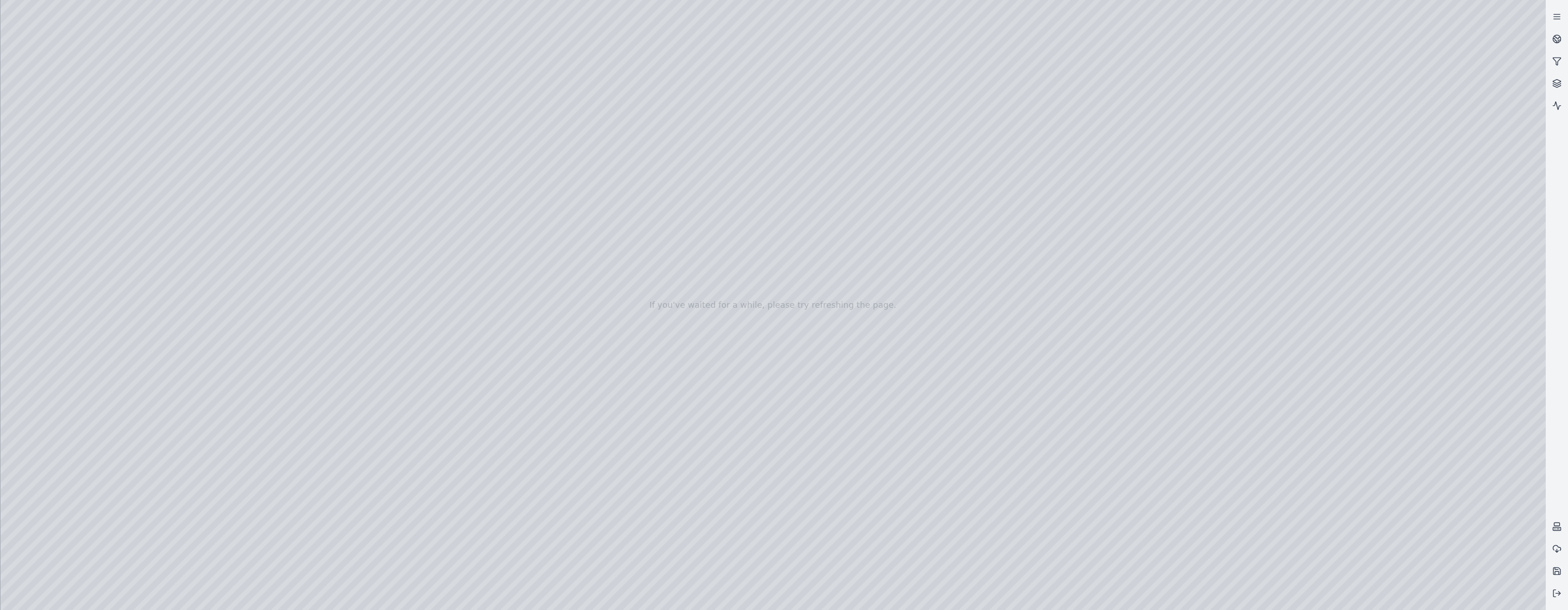
click at [558, 438] on div at bounding box center [773, 305] width 1546 height 610
click at [558, 434] on div at bounding box center [773, 305] width 1546 height 610
click at [558, 433] on div at bounding box center [773, 305] width 1546 height 610
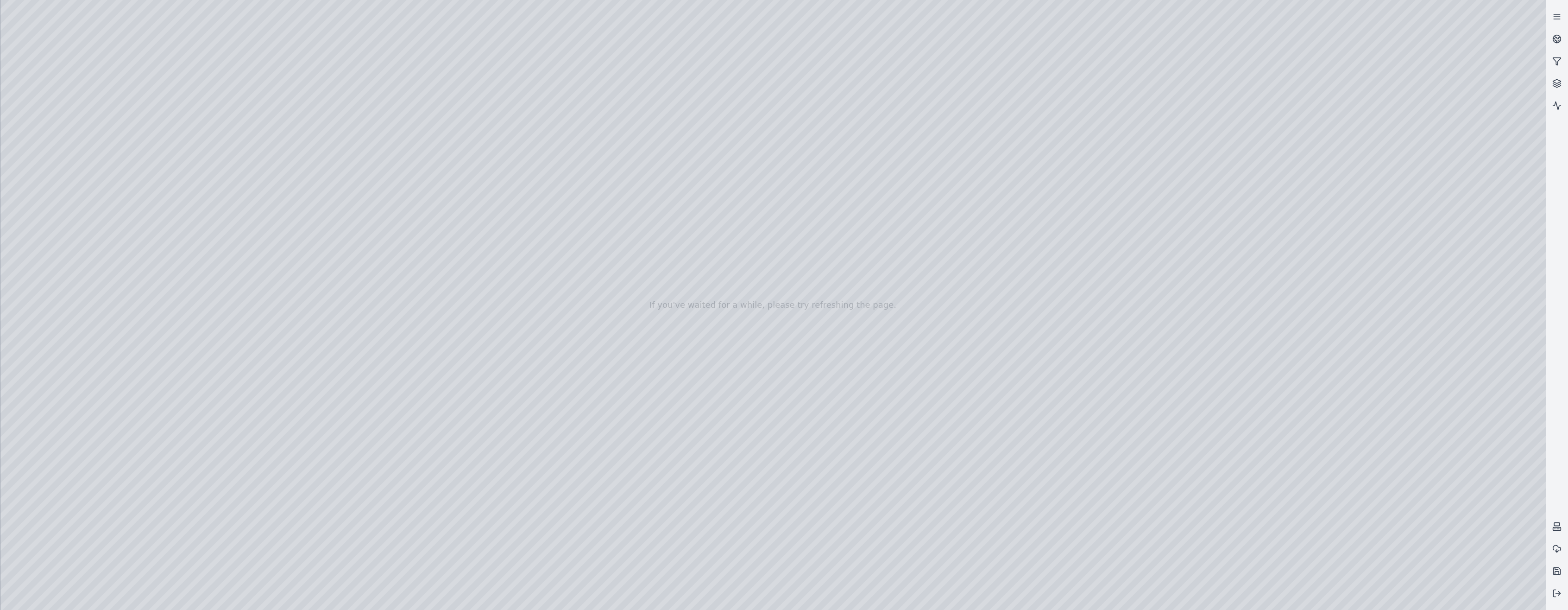
click at [558, 498] on div at bounding box center [773, 305] width 1546 height 610
click at [558, 429] on div at bounding box center [773, 305] width 1546 height 610
click at [558, 434] on div at bounding box center [773, 305] width 1546 height 610
click at [558, 438] on div at bounding box center [773, 305] width 1546 height 610
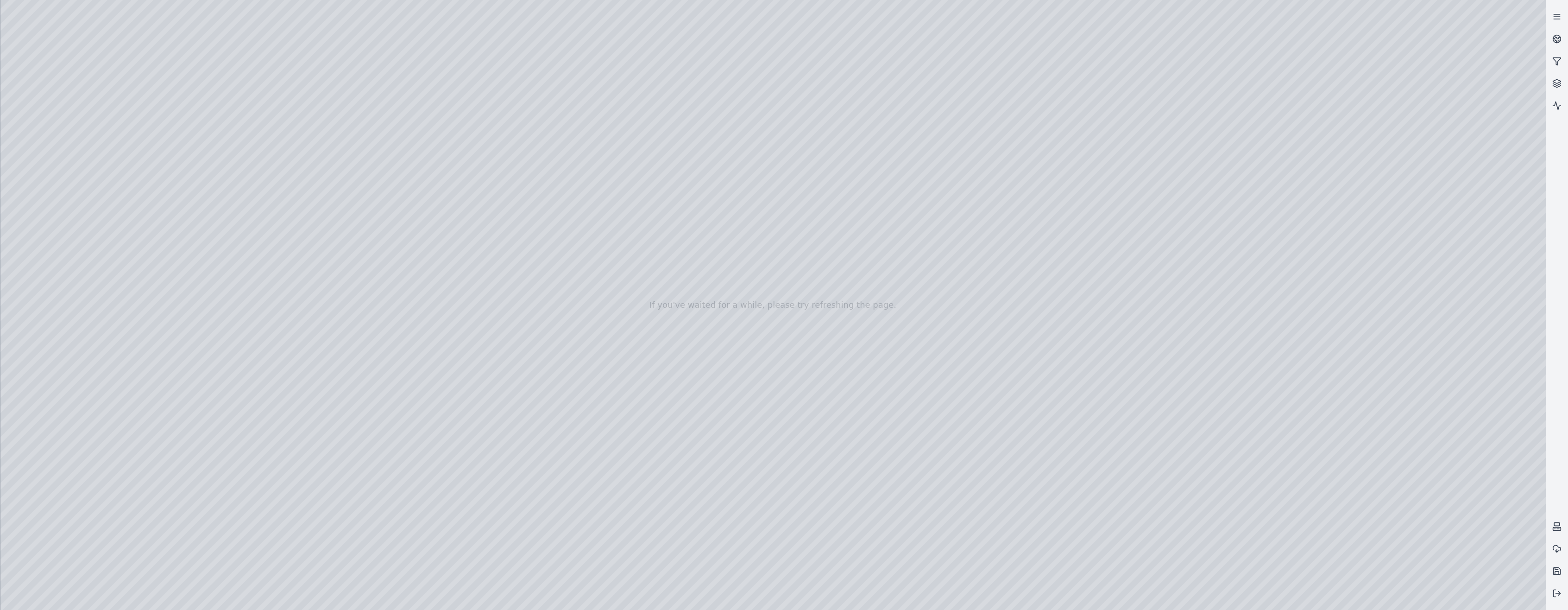
click at [558, 434] on div at bounding box center [773, 305] width 1546 height 610
click at [558, 433] on div at bounding box center [773, 305] width 1546 height 610
click at [558, 518] on div at bounding box center [773, 305] width 1546 height 610
click at [558, 427] on div at bounding box center [773, 305] width 1546 height 610
click at [558, 251] on div at bounding box center [773, 305] width 1546 height 610
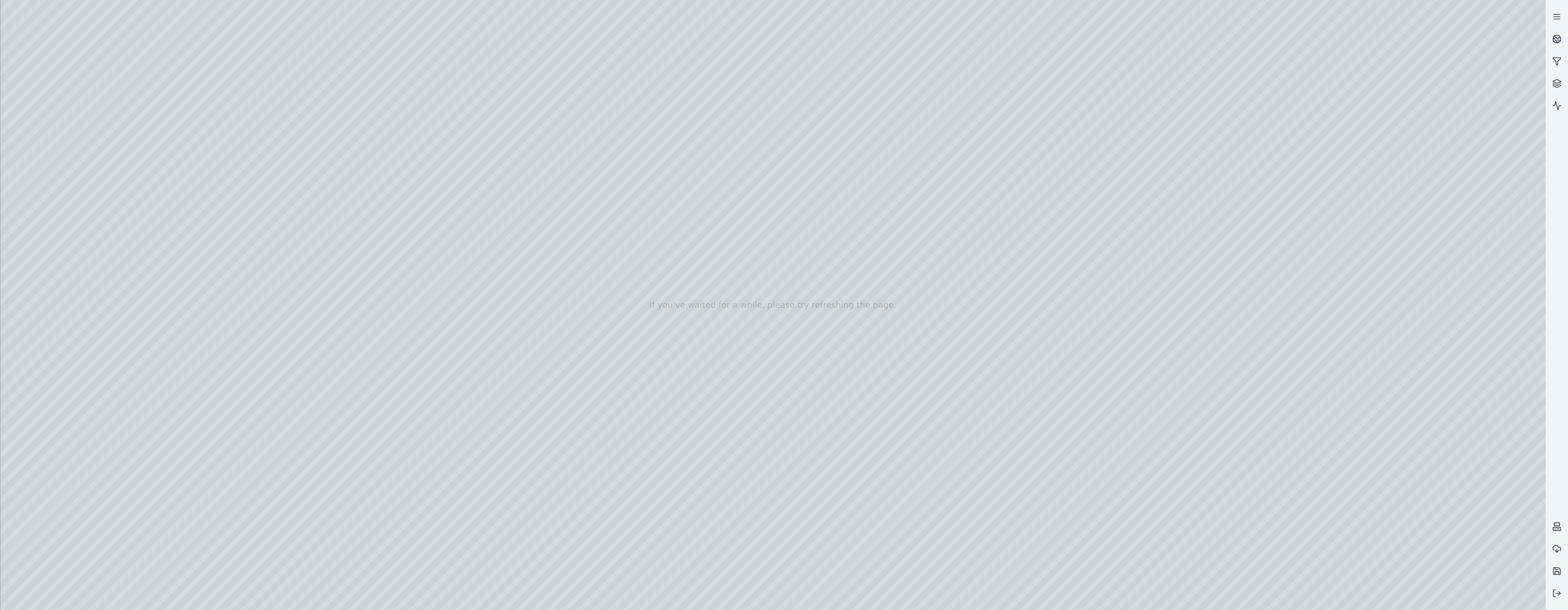
click at [558, 434] on div at bounding box center [773, 305] width 1546 height 610
drag, startPoint x: 744, startPoint y: 296, endPoint x: 335, endPoint y: 305, distance: 409.1
click at [335, 305] on div at bounding box center [773, 305] width 1546 height 610
drag, startPoint x: 716, startPoint y: 259, endPoint x: 621, endPoint y: 256, distance: 95.0
click at [558, 256] on div at bounding box center [773, 305] width 1546 height 610
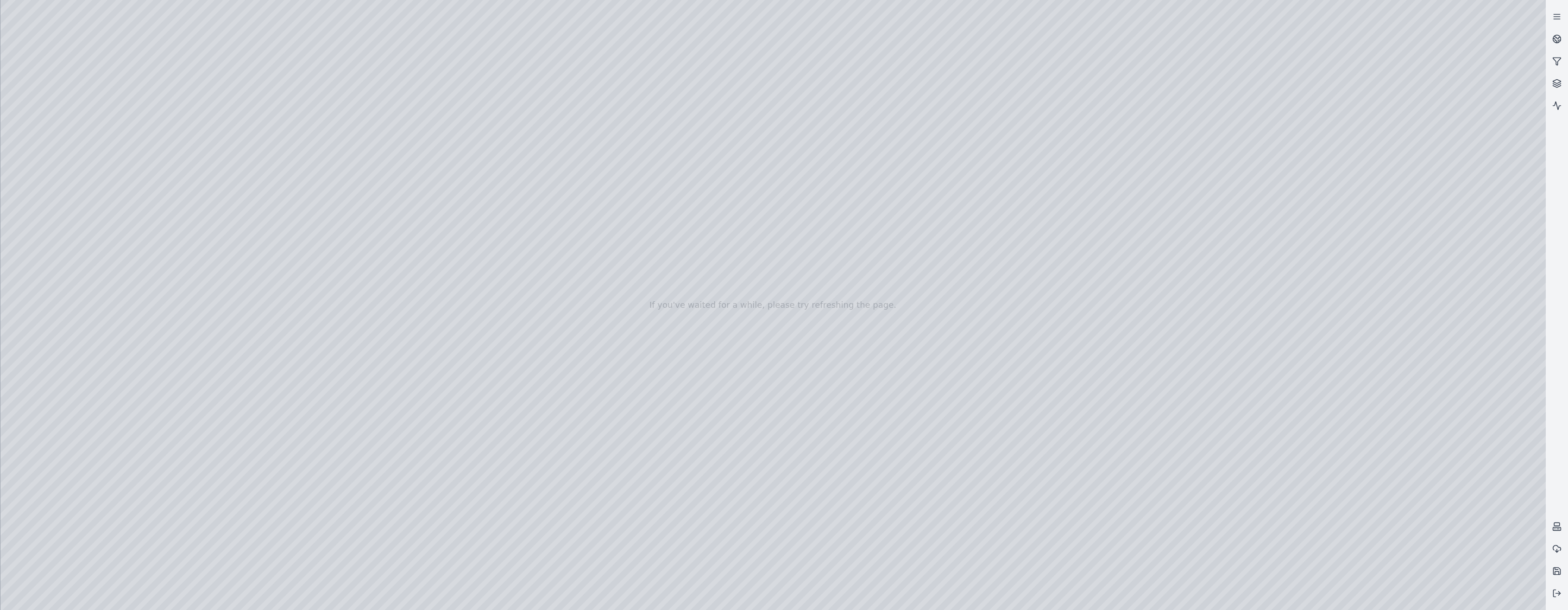
drag, startPoint x: 681, startPoint y: 337, endPoint x: 578, endPoint y: 328, distance: 103.4
click at [558, 328] on div at bounding box center [773, 305] width 1546 height 610
drag, startPoint x: 545, startPoint y: 269, endPoint x: 611, endPoint y: 291, distance: 69.6
click at [558, 291] on div at bounding box center [773, 305] width 1546 height 610
drag, startPoint x: 678, startPoint y: 288, endPoint x: 649, endPoint y: 265, distance: 37.0
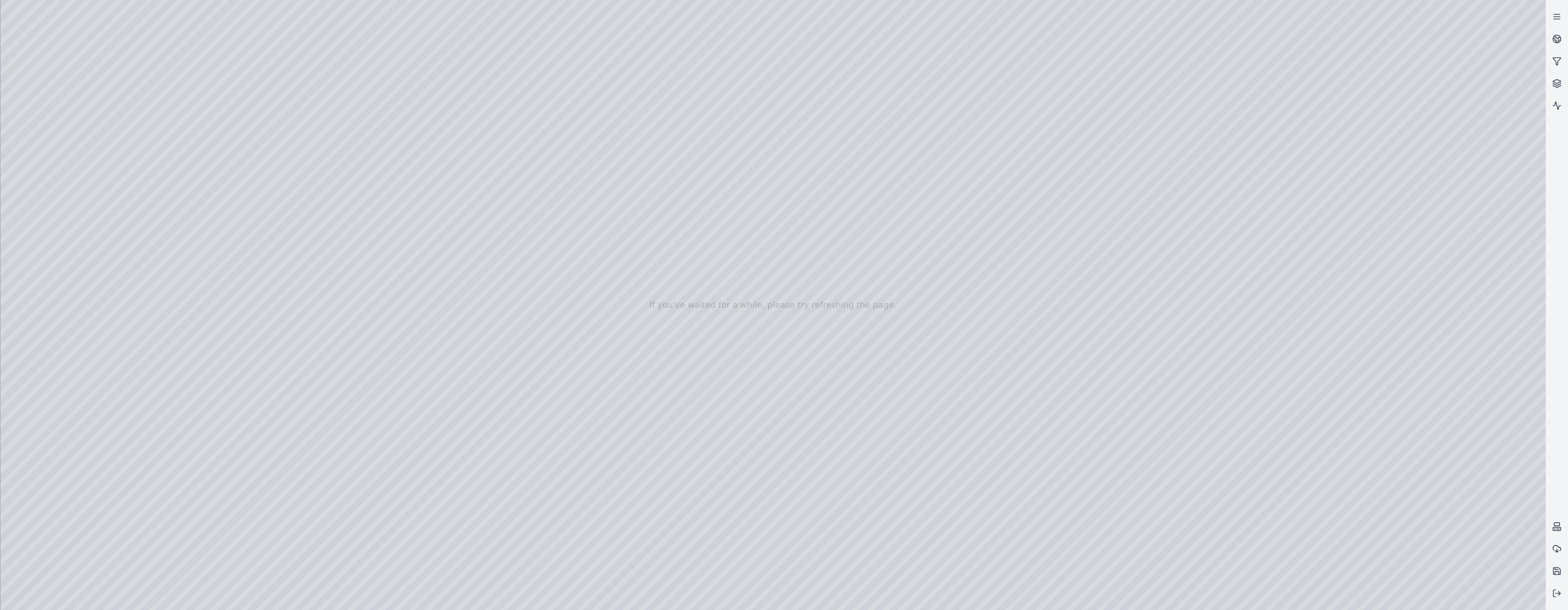
click at [558, 265] on div at bounding box center [773, 305] width 1546 height 610
drag, startPoint x: 714, startPoint y: 47, endPoint x: 901, endPoint y: 36, distance: 187.3
click at [558, 36] on div at bounding box center [773, 305] width 1546 height 610
click at [558, 317] on div at bounding box center [773, 305] width 1546 height 610
drag, startPoint x: 812, startPoint y: 317, endPoint x: 885, endPoint y: 294, distance: 76.5
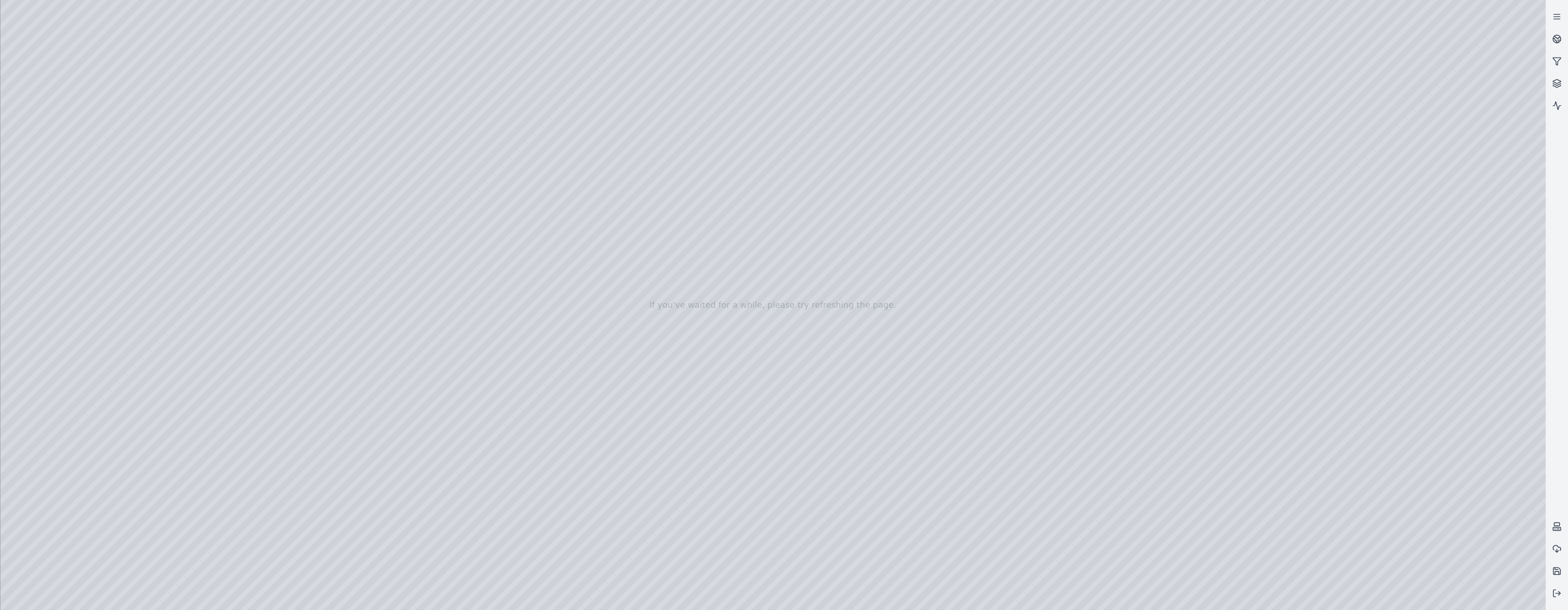
drag, startPoint x: 885, startPoint y: 294, endPoint x: 379, endPoint y: 354, distance: 509.5
click at [558, 420] on div at bounding box center [773, 305] width 1546 height 610
click at [558, 89] on div at bounding box center [773, 305] width 1546 height 610
click at [558, 83] on div at bounding box center [773, 305] width 1546 height 610
drag, startPoint x: 952, startPoint y: 336, endPoint x: 936, endPoint y: 348, distance: 20.0
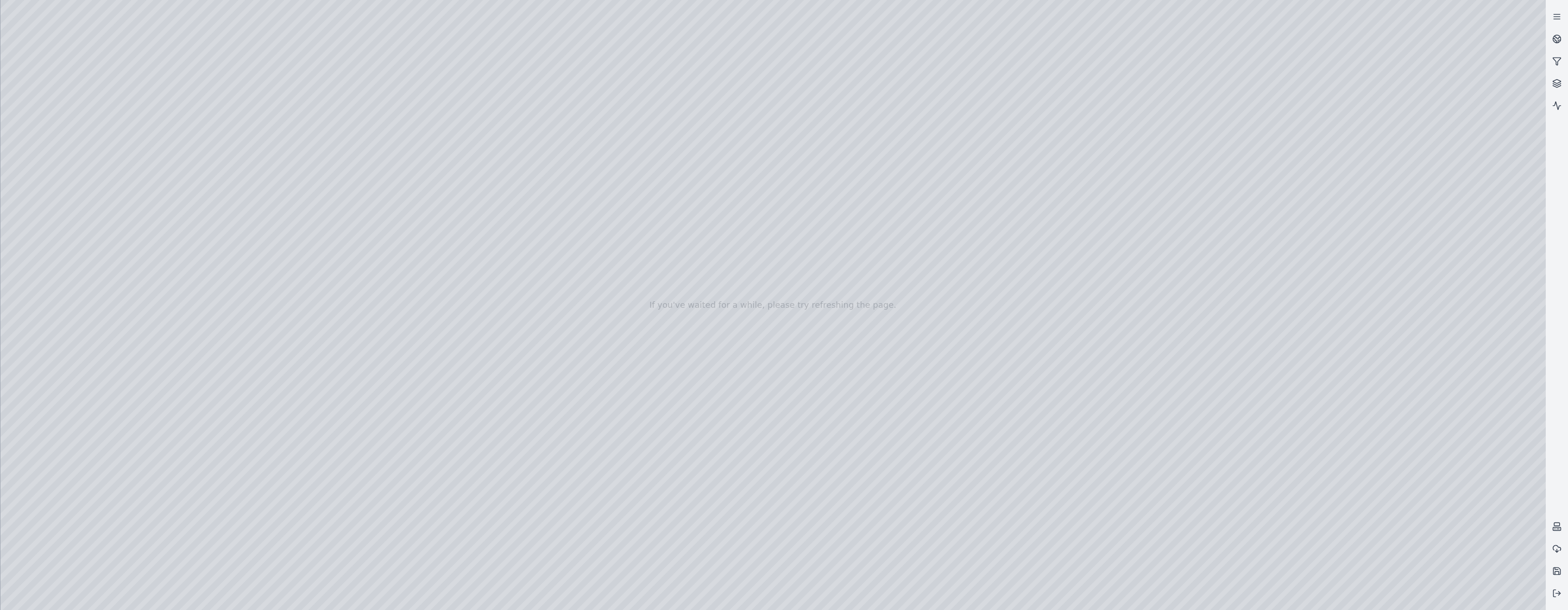
click at [558, 348] on div at bounding box center [773, 305] width 1546 height 610
click at [558, 87] on div at bounding box center [773, 305] width 1546 height 610
click at [558, 419] on div at bounding box center [773, 305] width 1546 height 610
drag, startPoint x: 1071, startPoint y: 214, endPoint x: 930, endPoint y: 242, distance: 143.8
click at [558, 242] on div at bounding box center [773, 305] width 1546 height 610
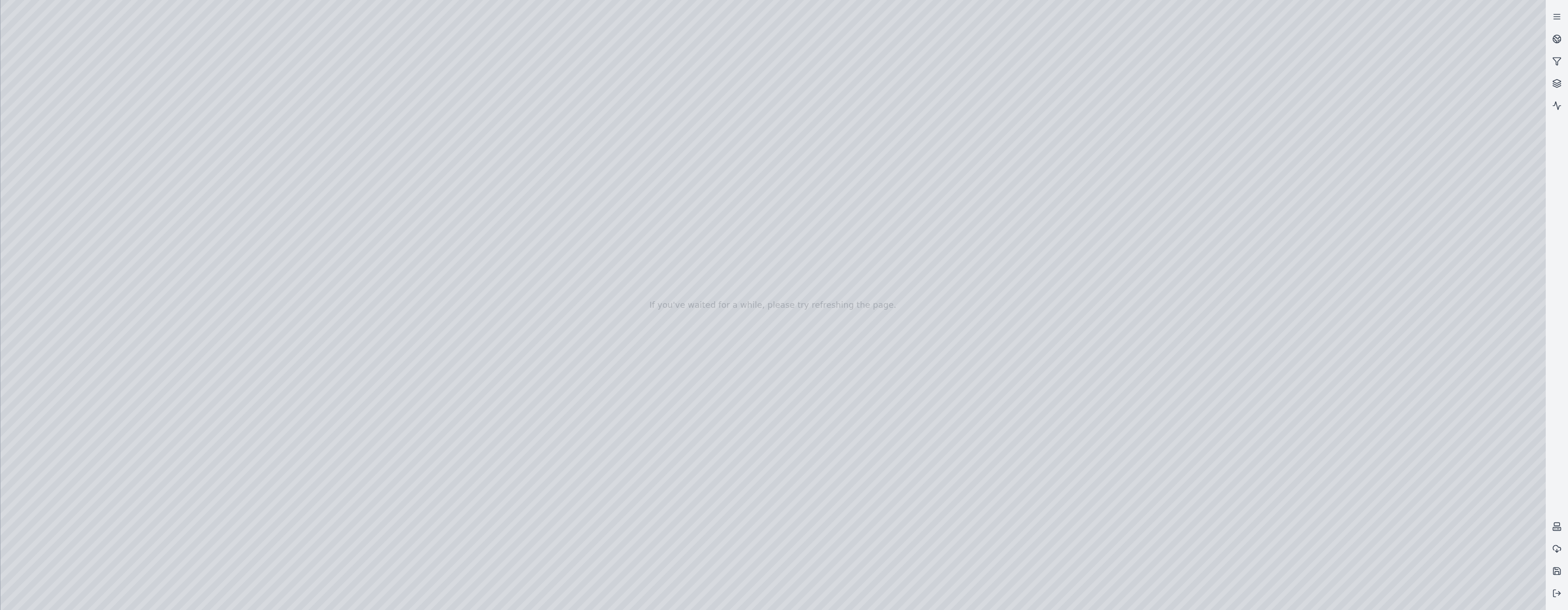
drag, startPoint x: 826, startPoint y: 270, endPoint x: 804, endPoint y: 270, distance: 22.0
click at [558, 270] on div at bounding box center [773, 305] width 1546 height 610
click at [558, 450] on div at bounding box center [773, 305] width 1546 height 610
click at [558, 226] on div at bounding box center [773, 305] width 1546 height 610
click at [558, 450] on div at bounding box center [773, 305] width 1546 height 610
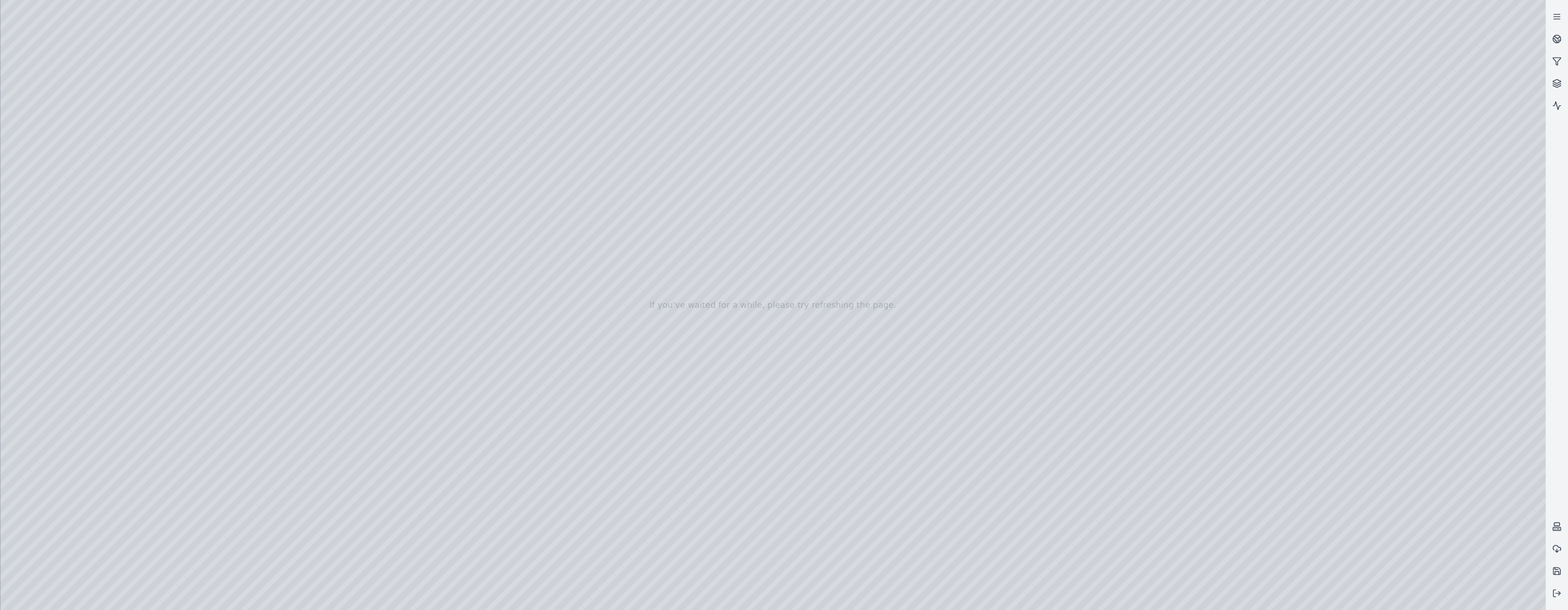
click at [558, 108] on div at bounding box center [773, 305] width 1546 height 610
click at [558, 116] on div at bounding box center [773, 305] width 1546 height 610
click at [558, 231] on div at bounding box center [773, 305] width 1546 height 610
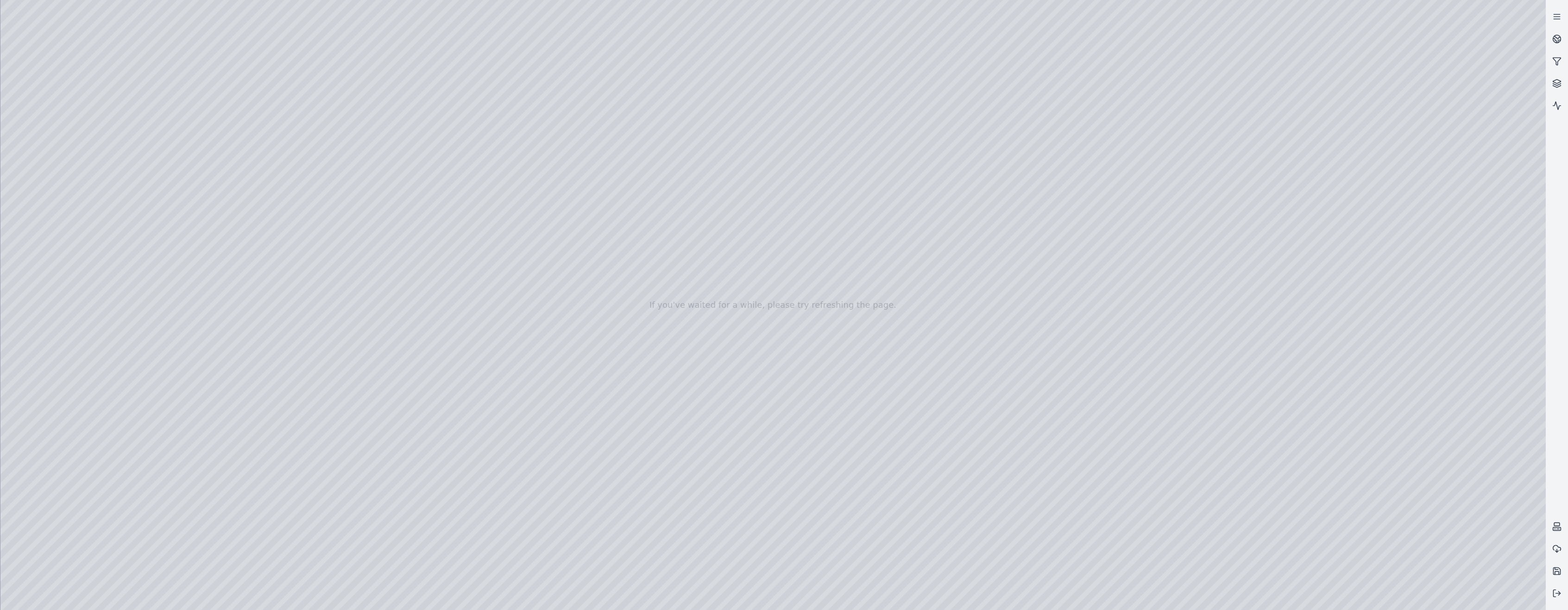
click at [558, 230] on div at bounding box center [773, 305] width 1546 height 610
click at [558, 220] on div at bounding box center [773, 305] width 1546 height 610
click at [558, 231] on div at bounding box center [773, 305] width 1546 height 610
click at [558, 230] on div at bounding box center [773, 305] width 1546 height 610
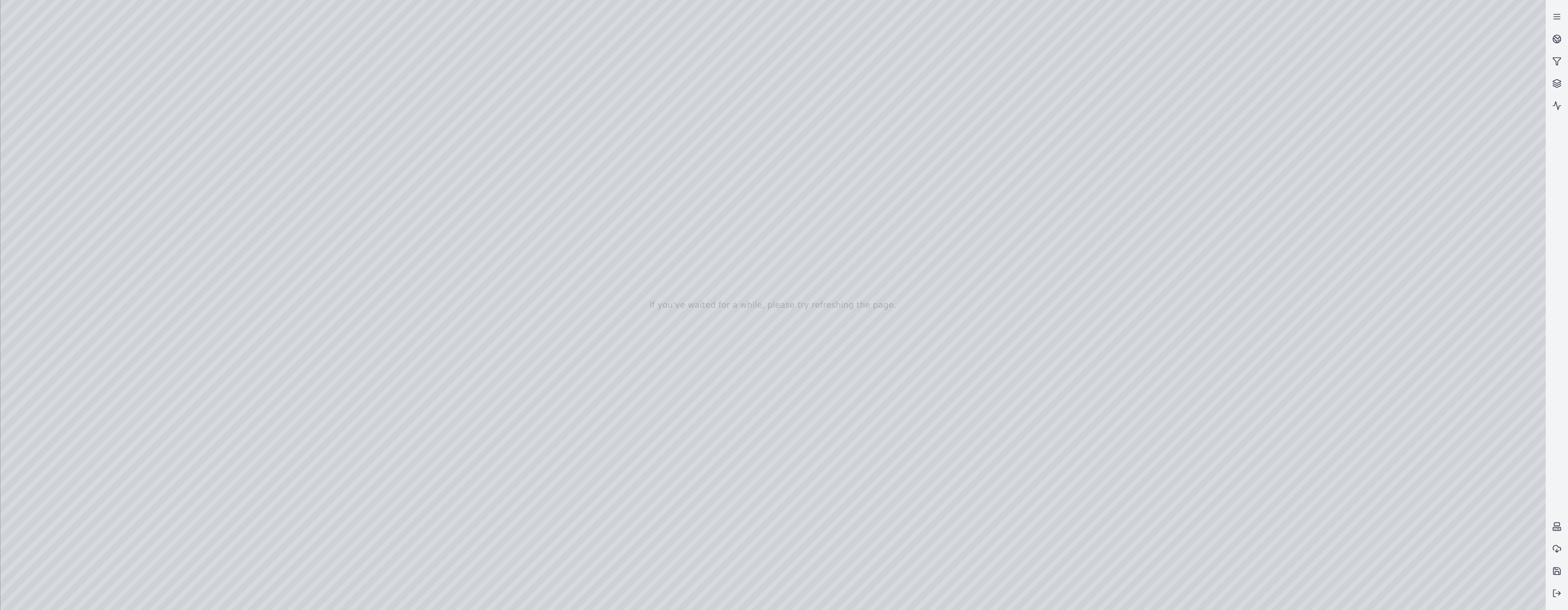
click at [558, 231] on div at bounding box center [773, 305] width 1546 height 610
click at [558, 160] on div at bounding box center [773, 305] width 1546 height 610
drag, startPoint x: 1035, startPoint y: 173, endPoint x: 1050, endPoint y: 167, distance: 16.2
click at [558, 173] on div at bounding box center [773, 305] width 1546 height 610
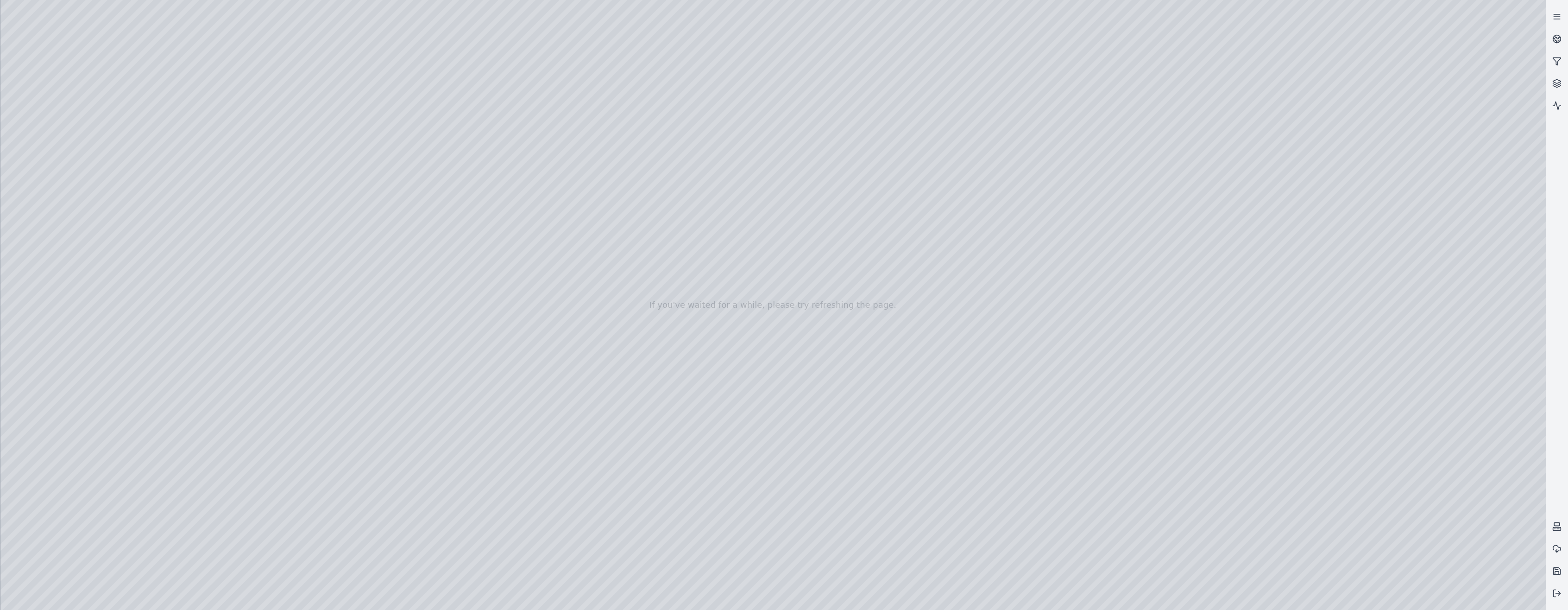
click at [558, 188] on div at bounding box center [773, 305] width 1546 height 610
drag, startPoint x: 993, startPoint y: 342, endPoint x: 990, endPoint y: 336, distance: 6.7
click at [558, 340] on div at bounding box center [773, 305] width 1546 height 610
click at [558, 345] on div at bounding box center [773, 305] width 1546 height 610
click at [558, 116] on div at bounding box center [773, 305] width 1546 height 610
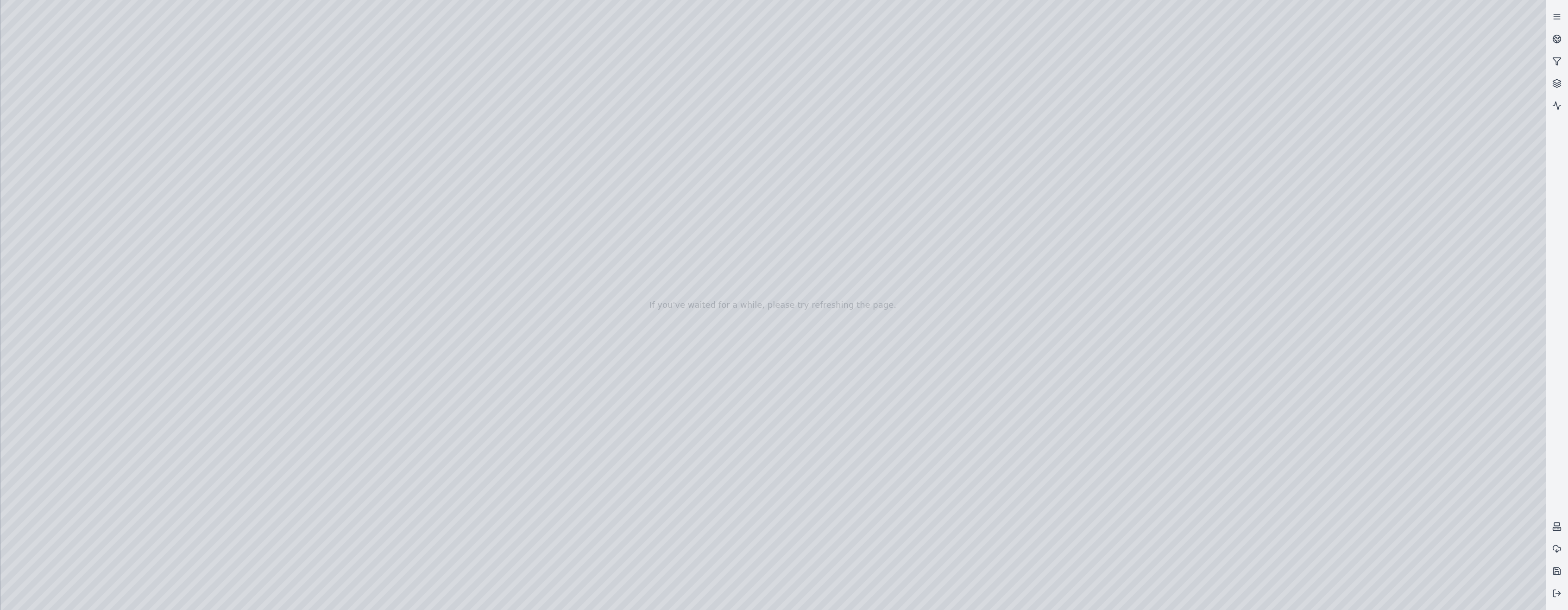
click at [558, 117] on div at bounding box center [773, 305] width 1546 height 610
click at [558, 112] on div at bounding box center [773, 305] width 1546 height 610
click at [558, 348] on div at bounding box center [773, 305] width 1546 height 610
click at [558, 166] on div at bounding box center [773, 305] width 1546 height 610
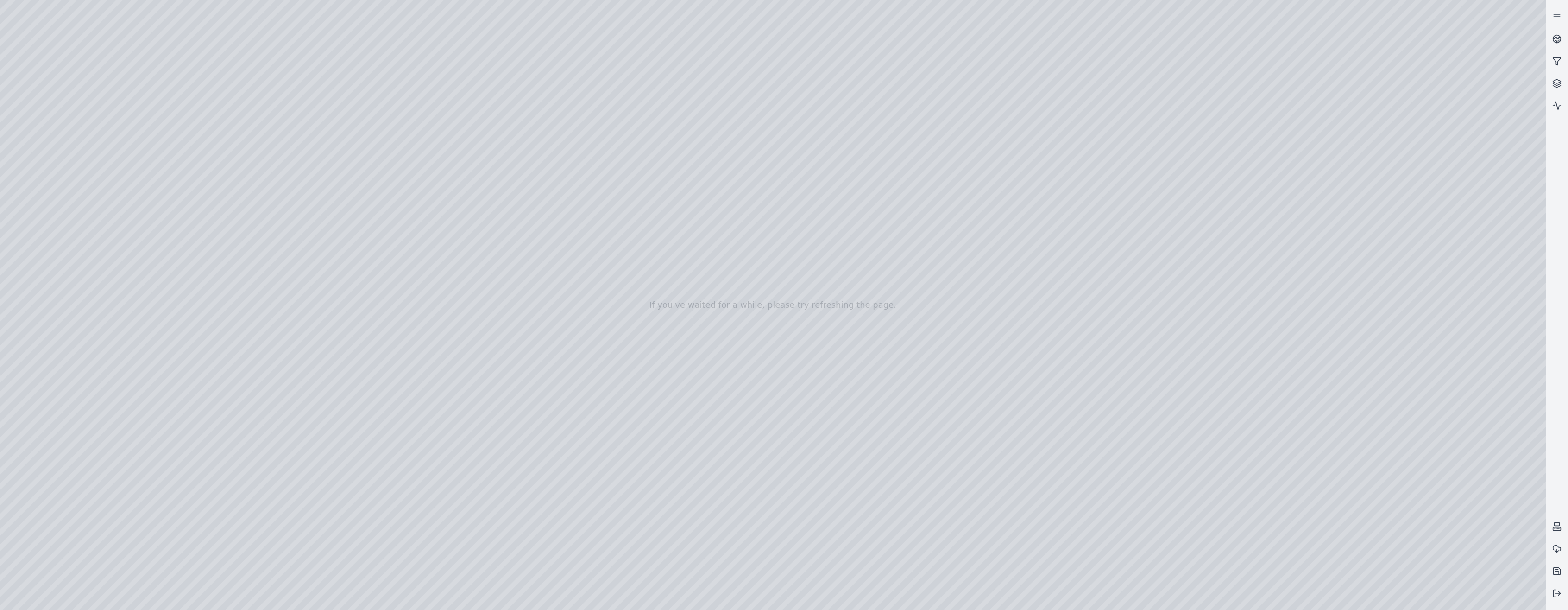
click at [558, 162] on div at bounding box center [773, 305] width 1546 height 610
click at [558, 183] on div at bounding box center [773, 305] width 1546 height 610
click at [558, 166] on div at bounding box center [773, 305] width 1546 height 610
click at [558, 164] on div at bounding box center [773, 305] width 1546 height 610
click at [558, 162] on div at bounding box center [773, 305] width 1546 height 610
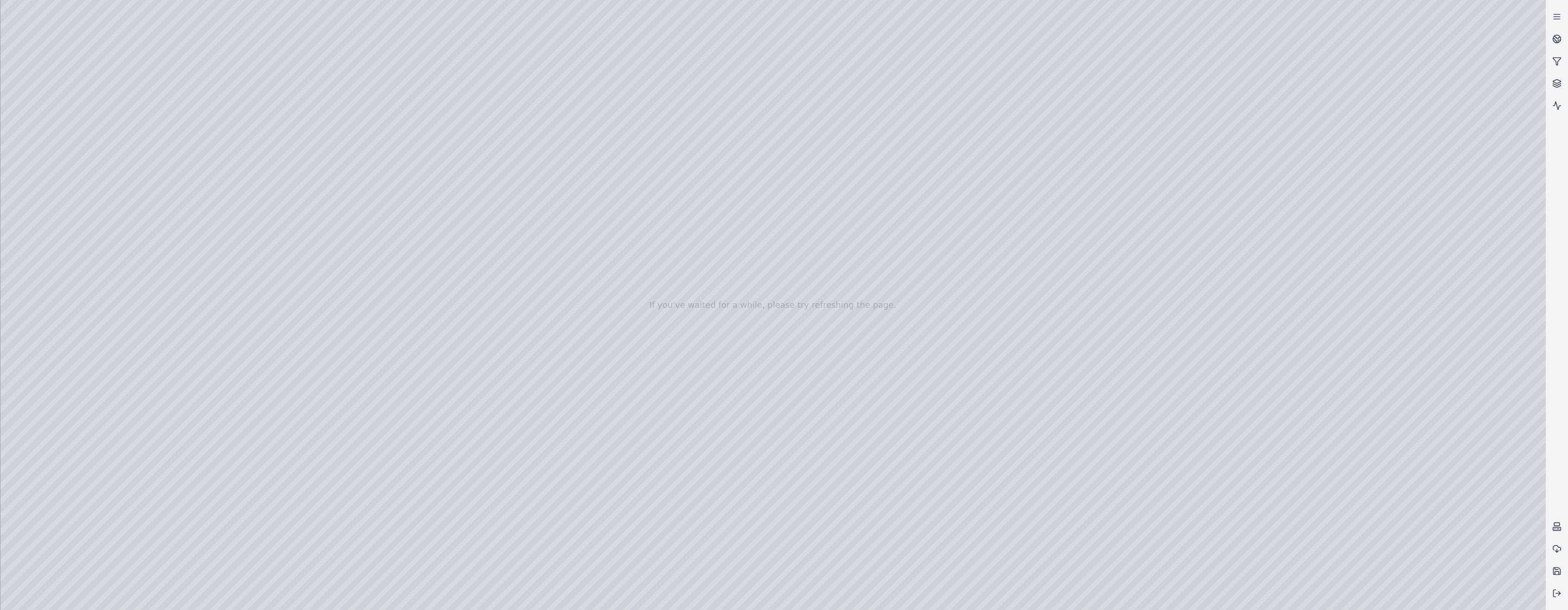
click at [558, 116] on div at bounding box center [773, 305] width 1546 height 610
click at [558, 211] on div at bounding box center [773, 305] width 1546 height 610
click at [558, 206] on div at bounding box center [773, 305] width 1546 height 610
click at [558, 216] on div at bounding box center [773, 305] width 1546 height 610
click at [558, 214] on div at bounding box center [773, 305] width 1546 height 610
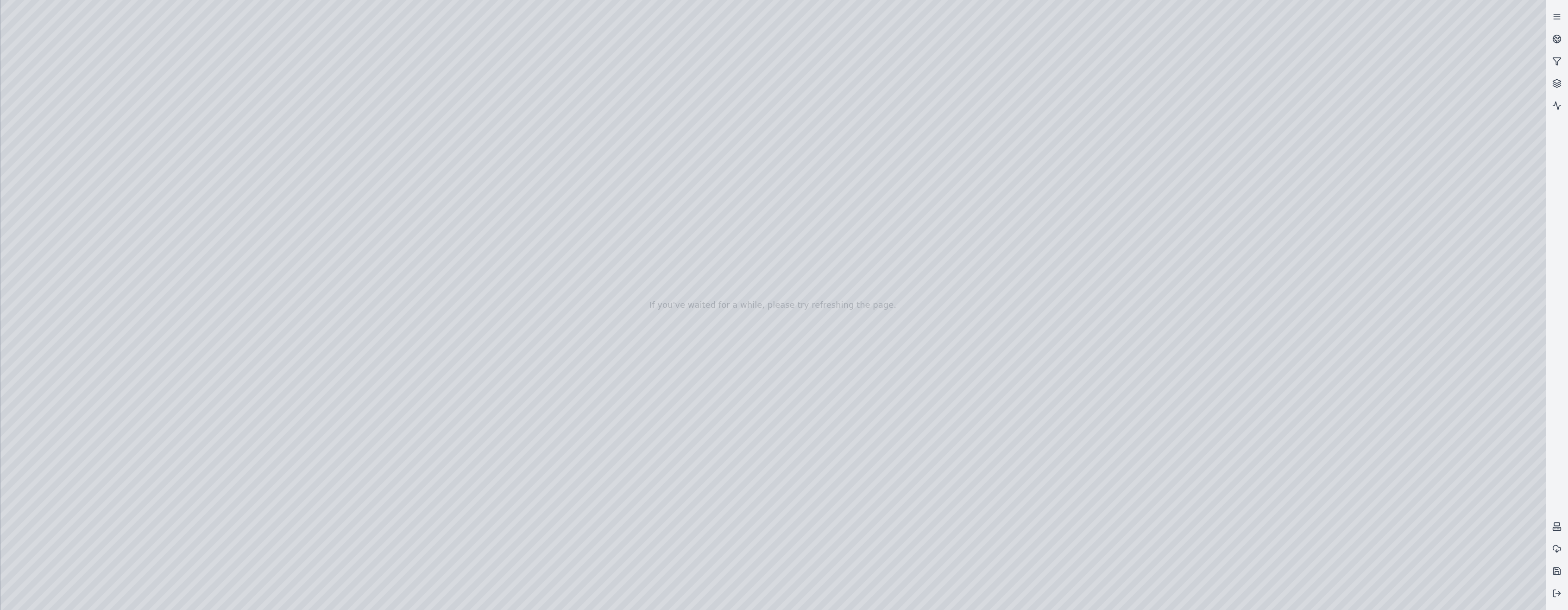
click at [558, 161] on div at bounding box center [773, 305] width 1546 height 610
click at [558, 187] on div at bounding box center [773, 305] width 1546 height 610
click at [558, 166] on div at bounding box center [773, 305] width 1546 height 610
click at [558, 162] on div at bounding box center [773, 305] width 1546 height 610
click at [558, 165] on div at bounding box center [773, 305] width 1546 height 610
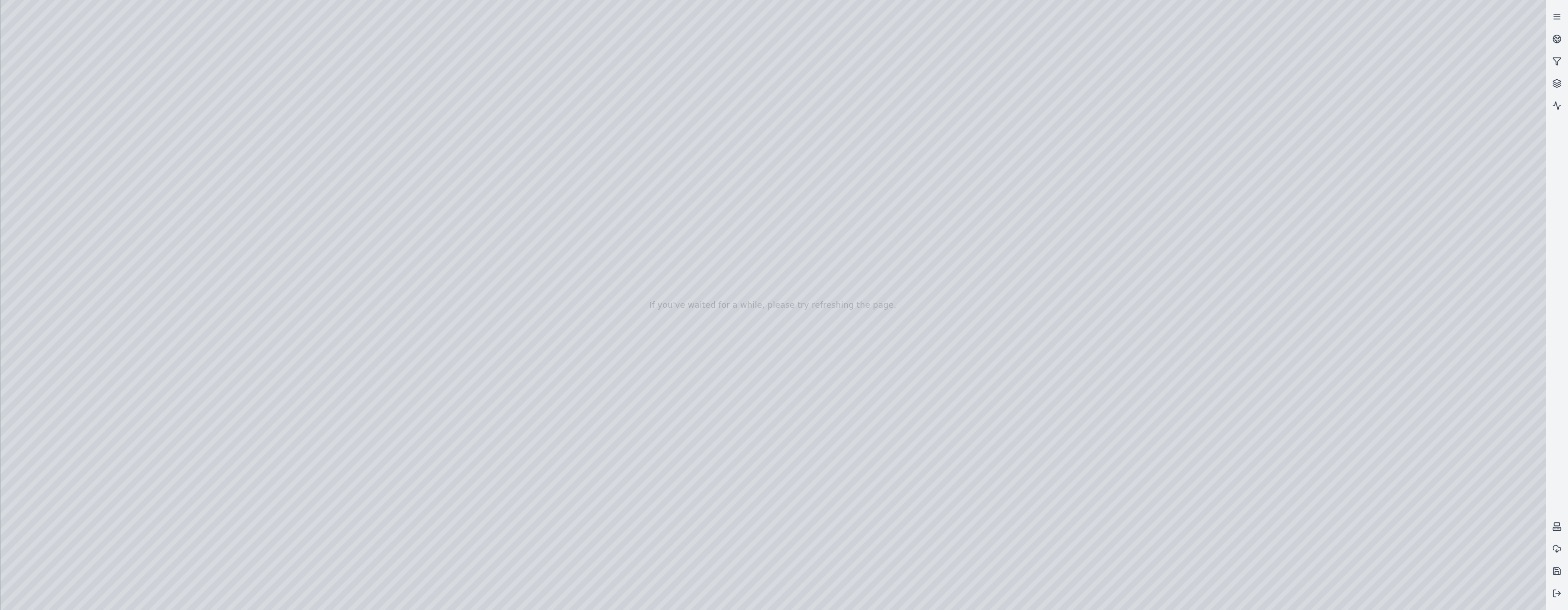
click at [558, 165] on div at bounding box center [773, 305] width 1546 height 610
click at [558, 181] on div at bounding box center [773, 305] width 1546 height 610
click at [558, 166] on div at bounding box center [773, 305] width 1546 height 610
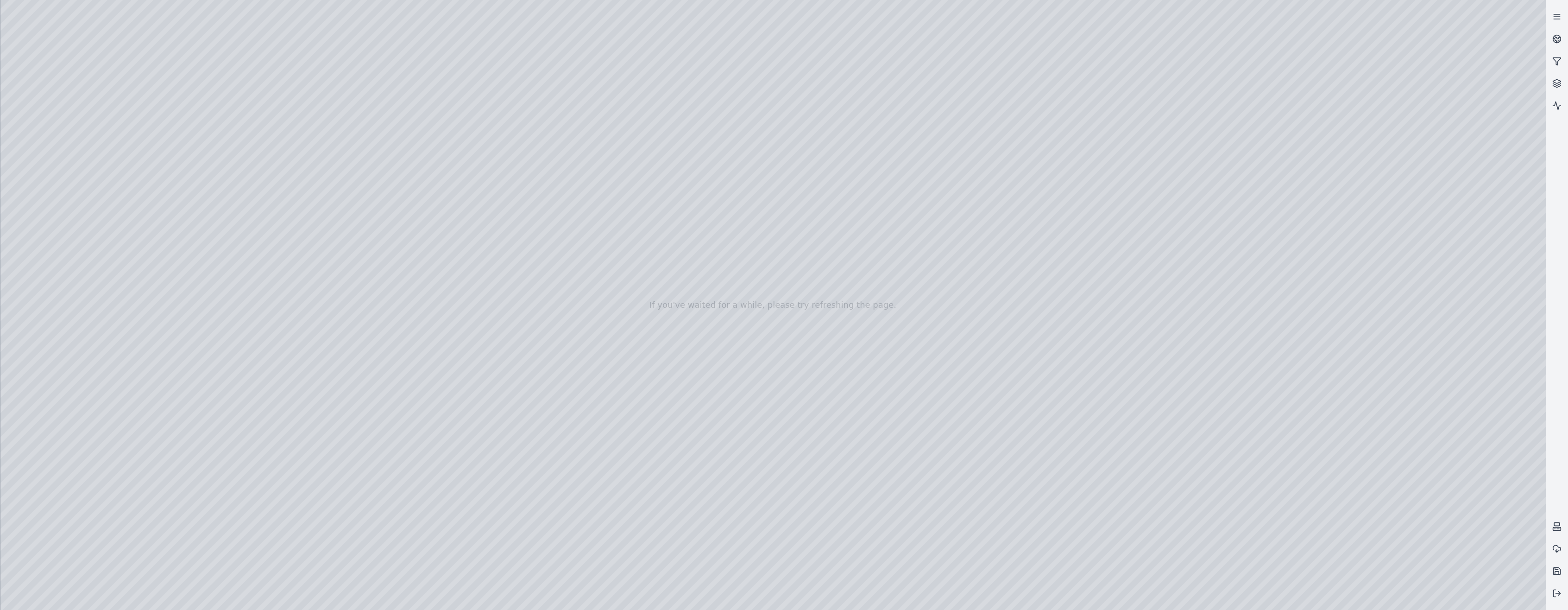
click at [558, 166] on div at bounding box center [773, 305] width 1546 height 610
click at [558, 177] on div at bounding box center [773, 305] width 1546 height 610
click at [558, 183] on div at bounding box center [773, 305] width 1546 height 610
click at [558, 165] on div at bounding box center [773, 305] width 1546 height 610
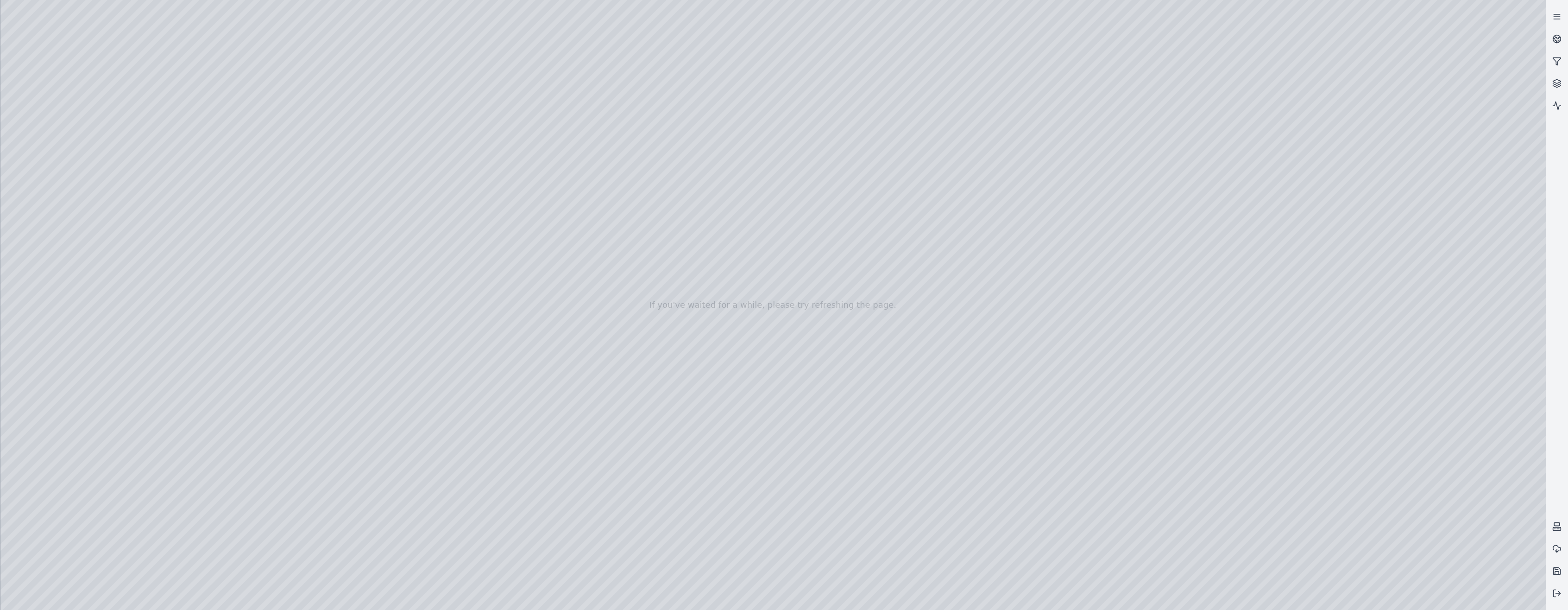
click at [558, 165] on div at bounding box center [773, 305] width 1546 height 610
click at [558, 161] on div at bounding box center [773, 305] width 1546 height 610
click at [558, 167] on div at bounding box center [773, 305] width 1546 height 610
drag, startPoint x: 982, startPoint y: 163, endPoint x: 1064, endPoint y: 161, distance: 82.0
click at [558, 161] on div at bounding box center [773, 305] width 1546 height 610
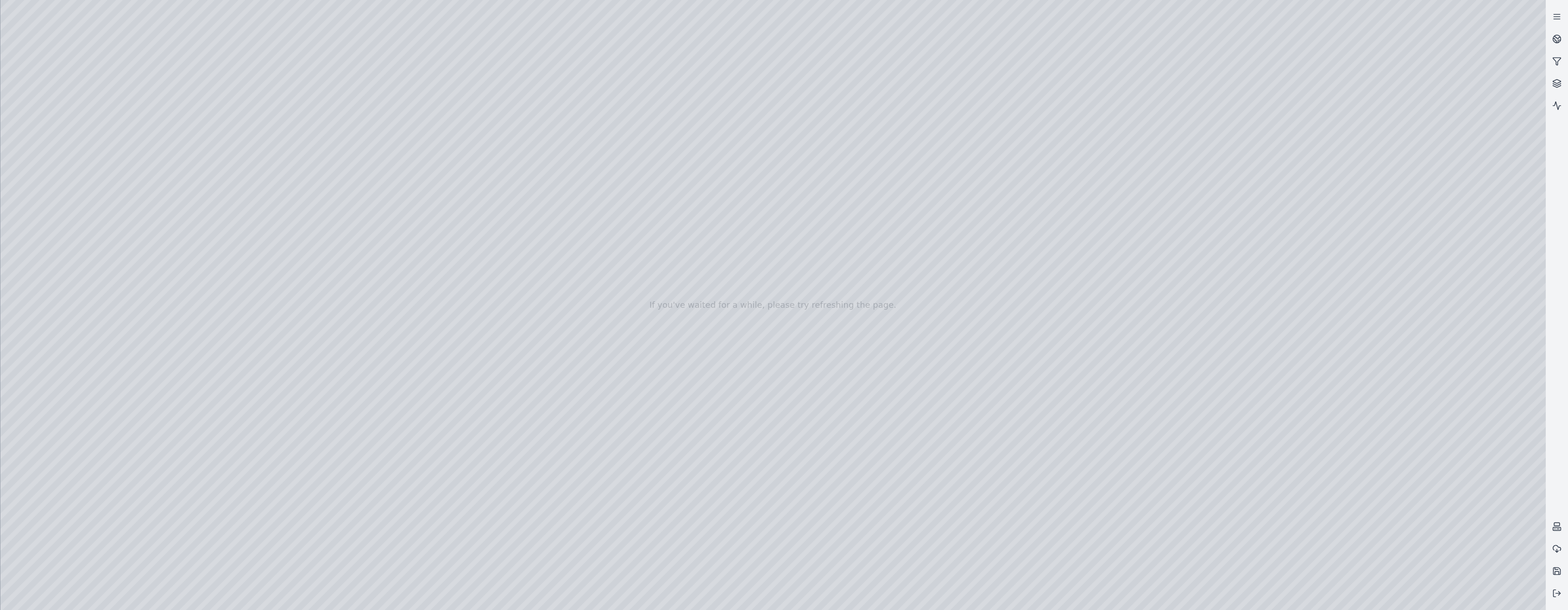
click at [558, 163] on div at bounding box center [773, 305] width 1546 height 610
click at [558, 165] on div at bounding box center [773, 305] width 1546 height 610
click at [541, 97] on div at bounding box center [773, 305] width 1546 height 610
